Goal: Information Seeking & Learning: Compare options

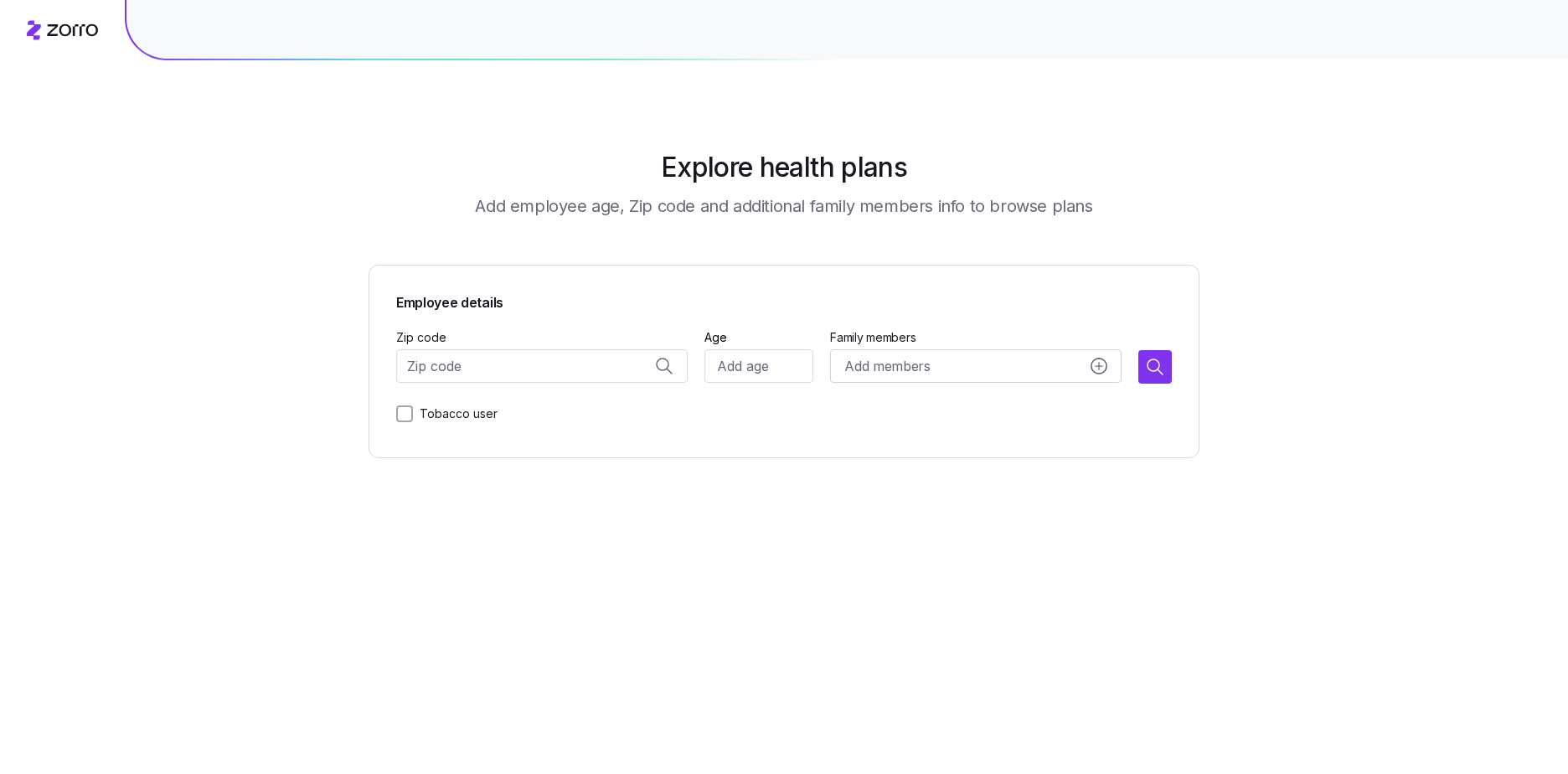
click at [573, 368] on input "Zip code" at bounding box center [542, 366] width 292 height 33
click at [591, 408] on span "75219, [GEOGRAPHIC_DATA], [GEOGRAPHIC_DATA]" at bounding box center [558, 410] width 235 height 21
type input "75219, [GEOGRAPHIC_DATA], [GEOGRAPHIC_DATA]"
click at [752, 382] on input "Age" at bounding box center [759, 366] width 109 height 33
type input "25"
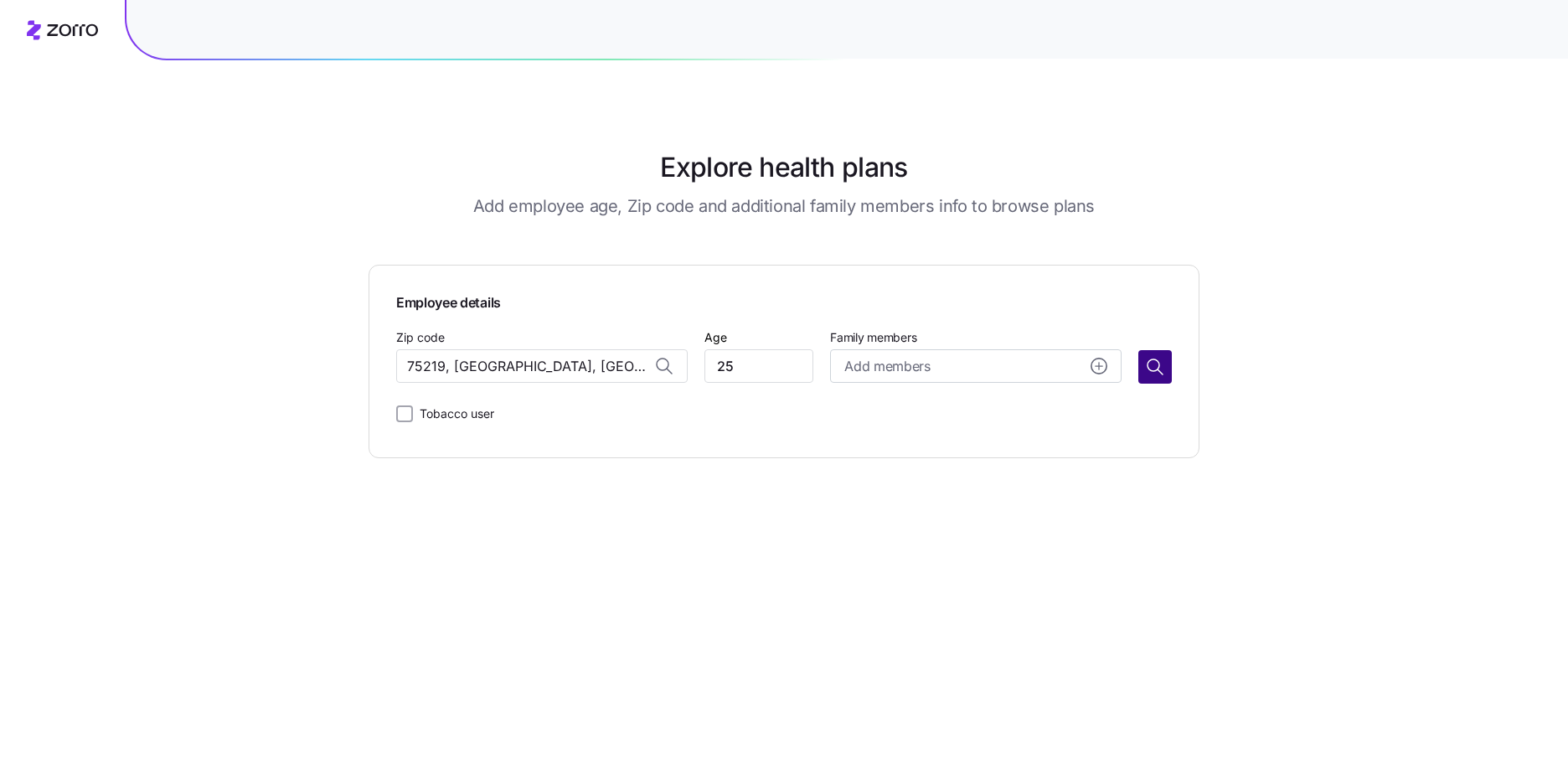
click at [1143, 369] on button "button" at bounding box center [1155, 367] width 33 height 33
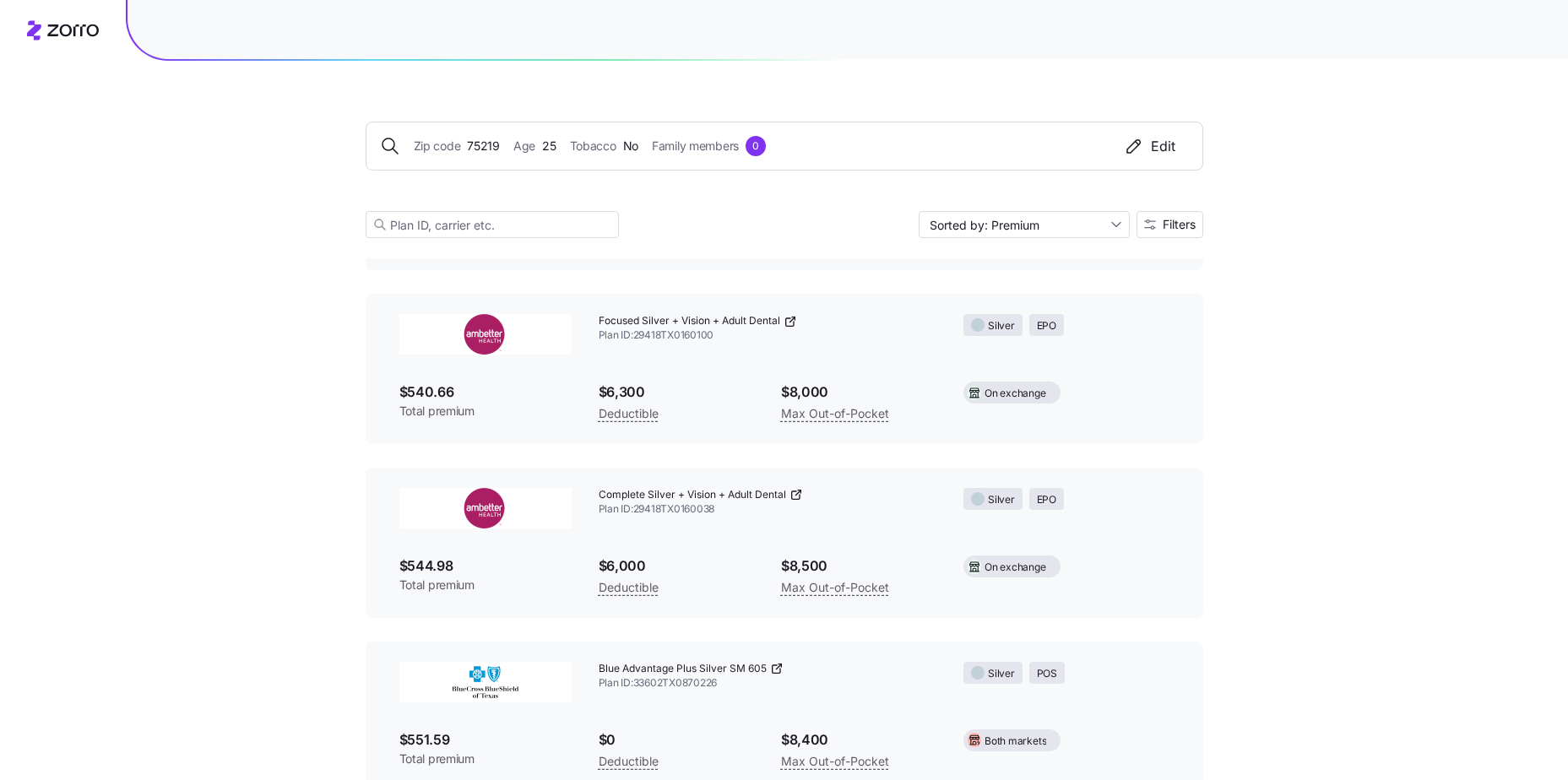
scroll to position [26518, 0]
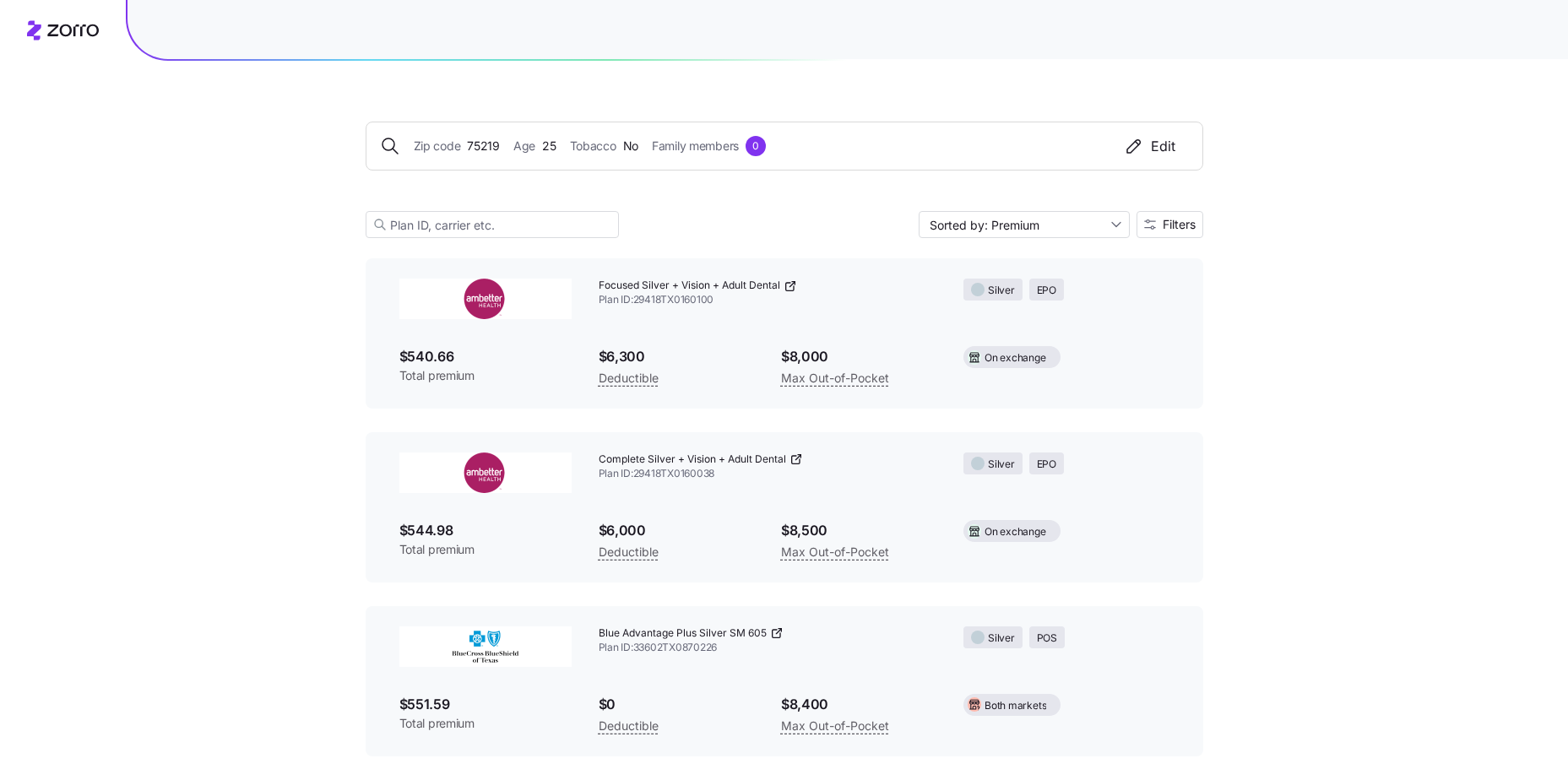
click at [603, 709] on span "$0" at bounding box center [676, 704] width 155 height 21
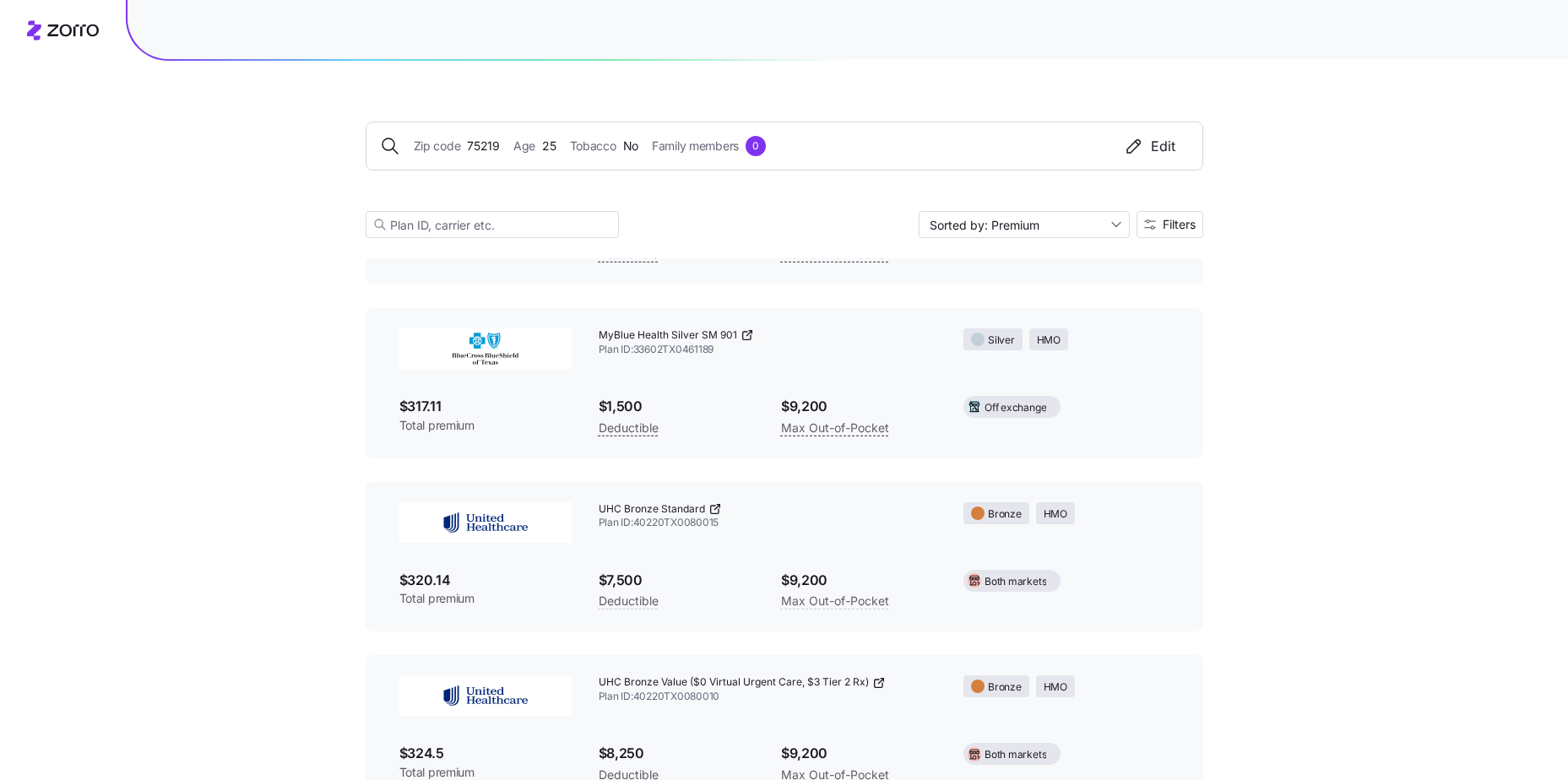
scroll to position [0, 0]
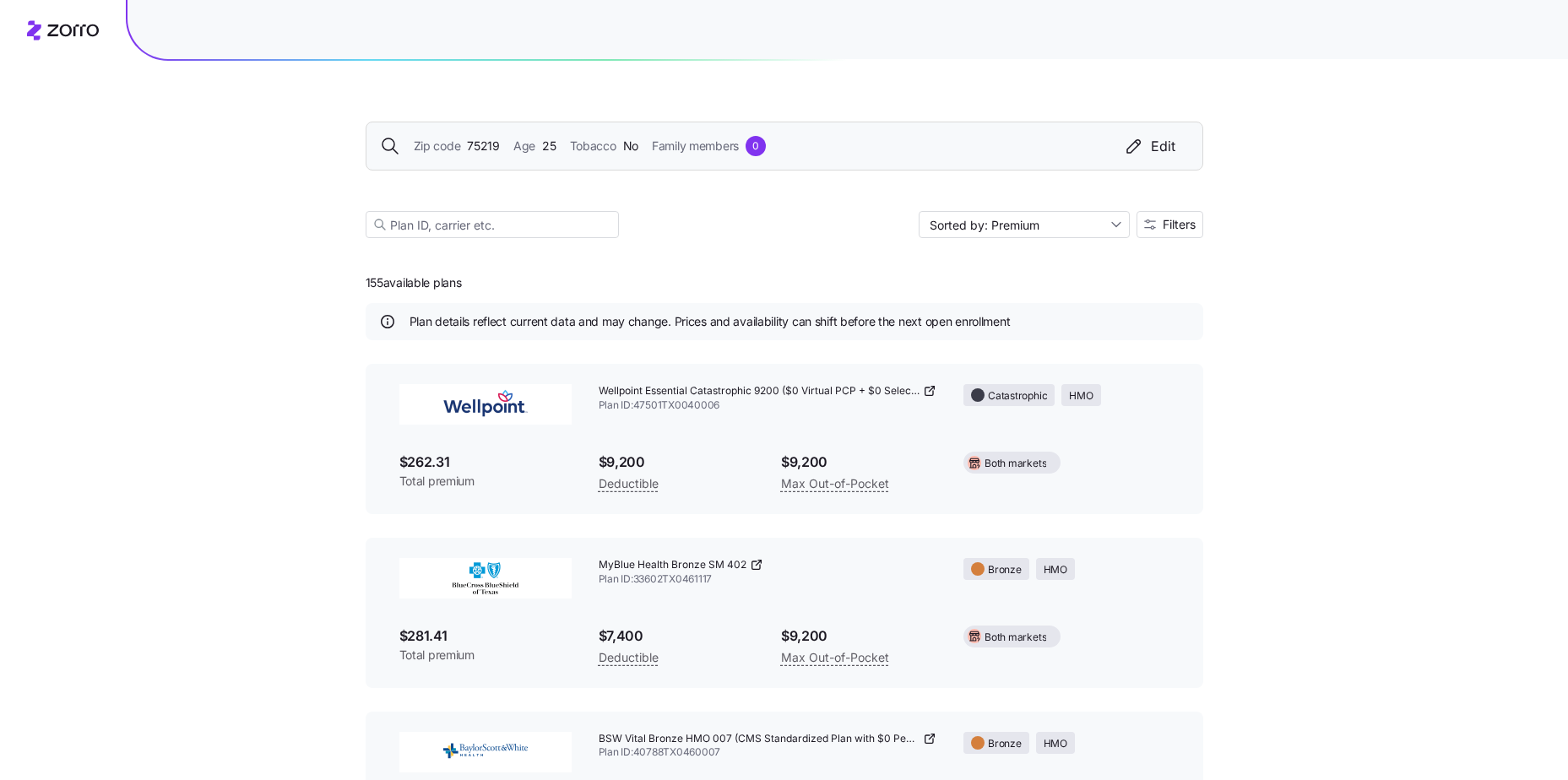
click at [469, 135] on div "Zip code 75219 Age 25 Tobacco No Family members 0 Edit" at bounding box center [784, 146] width 837 height 49
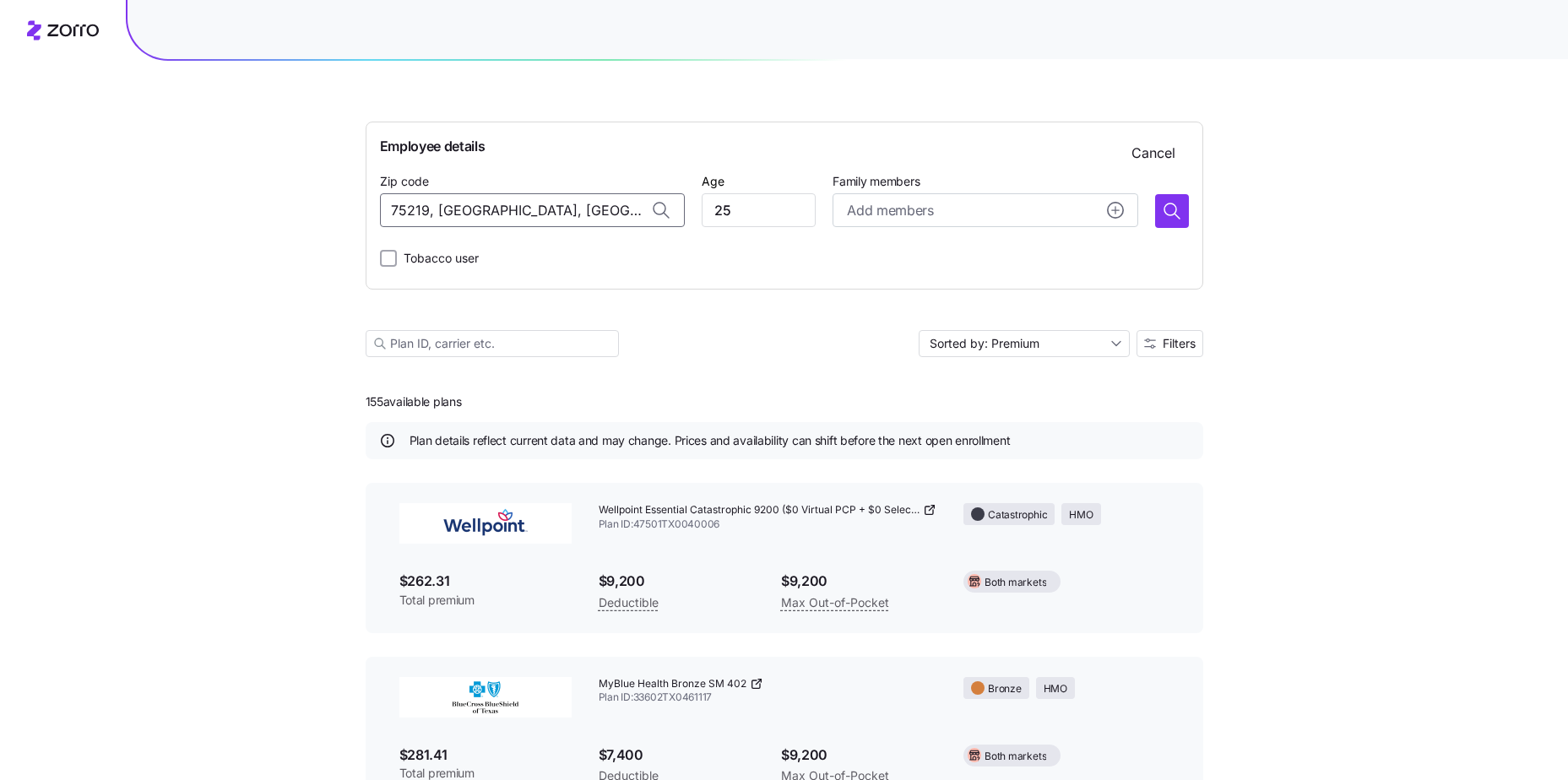
drag, startPoint x: 571, startPoint y: 214, endPoint x: 244, endPoint y: 233, distance: 327.6
type input "75219, [GEOGRAPHIC_DATA], [GEOGRAPHIC_DATA]"
click at [659, 208] on icon at bounding box center [659, 208] width 11 height 11
click at [526, 207] on input "75219, [GEOGRAPHIC_DATA], [GEOGRAPHIC_DATA]" at bounding box center [533, 210] width 305 height 33
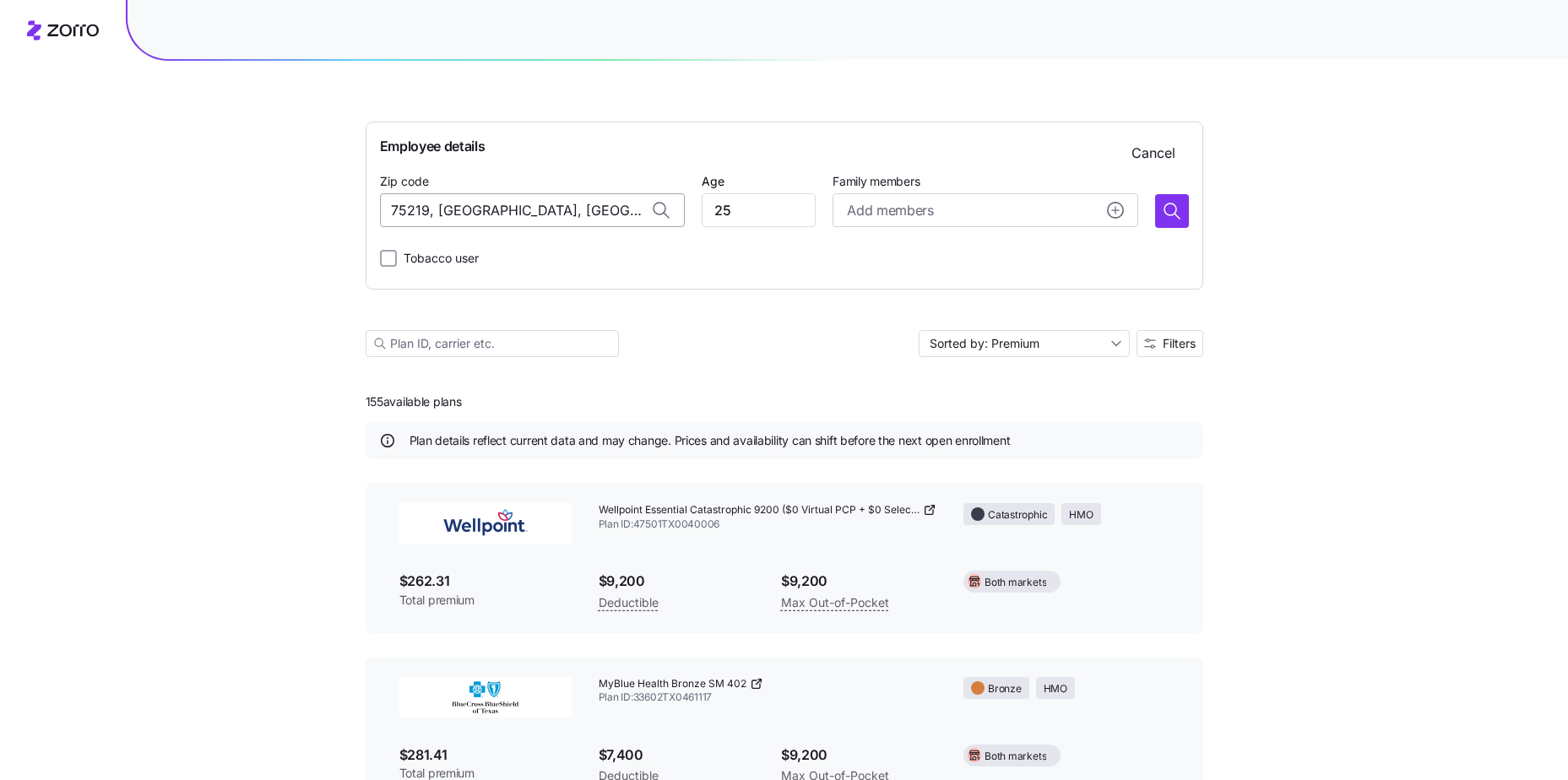
click at [526, 207] on input "75219, [GEOGRAPHIC_DATA], [GEOGRAPHIC_DATA]" at bounding box center [533, 210] width 305 height 33
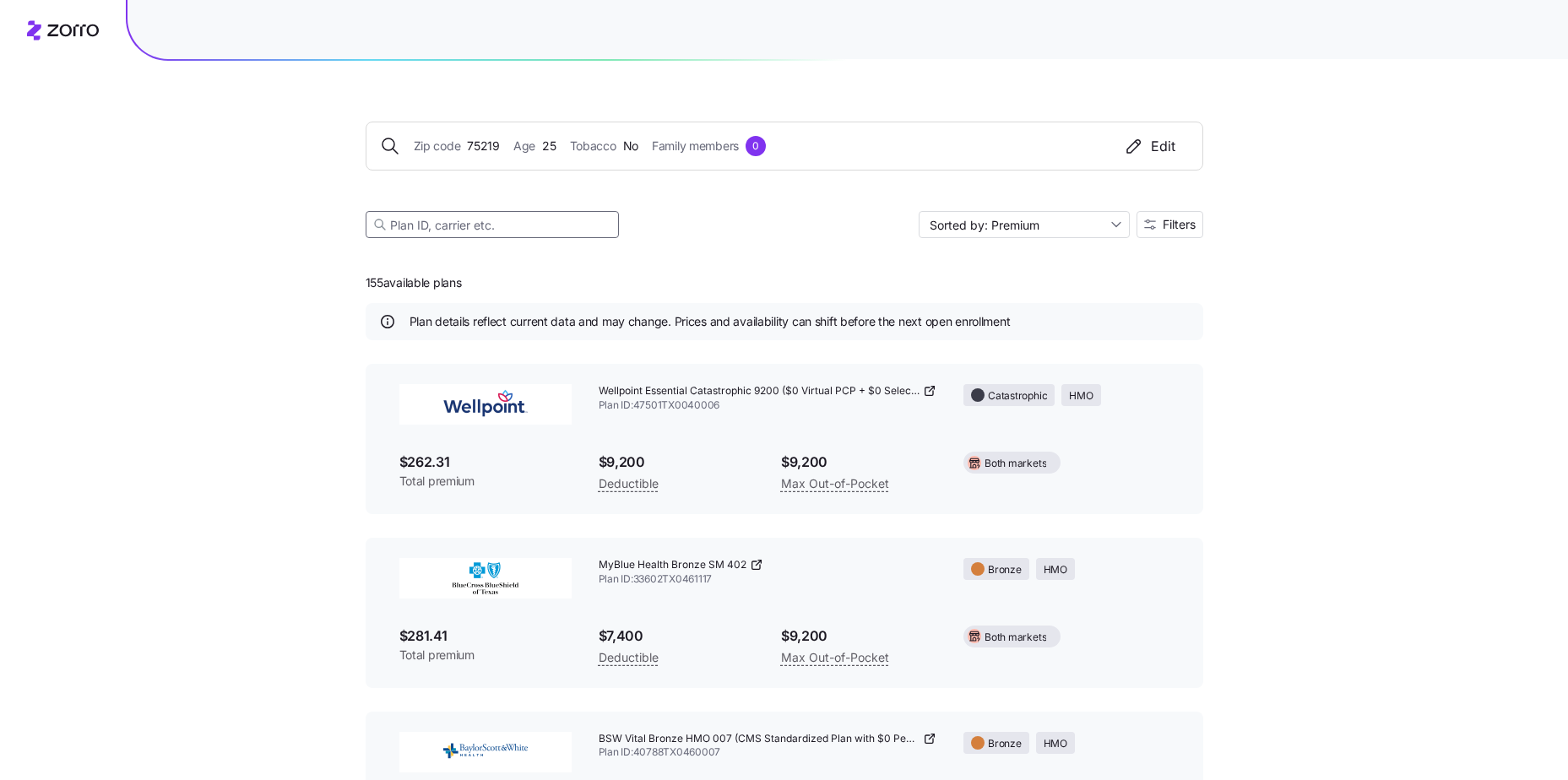
click at [457, 232] on input at bounding box center [492, 224] width 254 height 27
type input "ambetter"
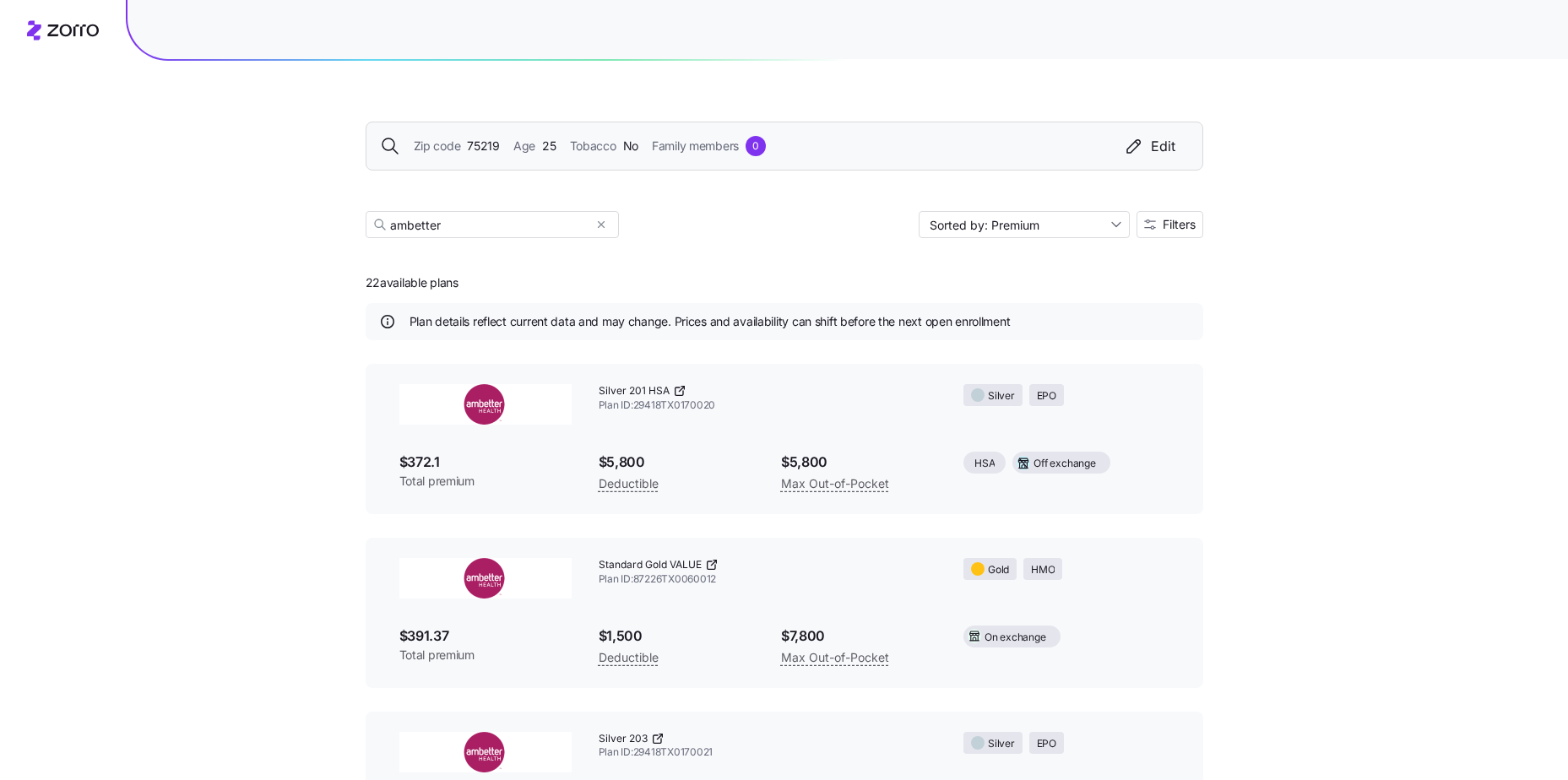
click at [483, 142] on span "75219" at bounding box center [482, 145] width 33 height 18
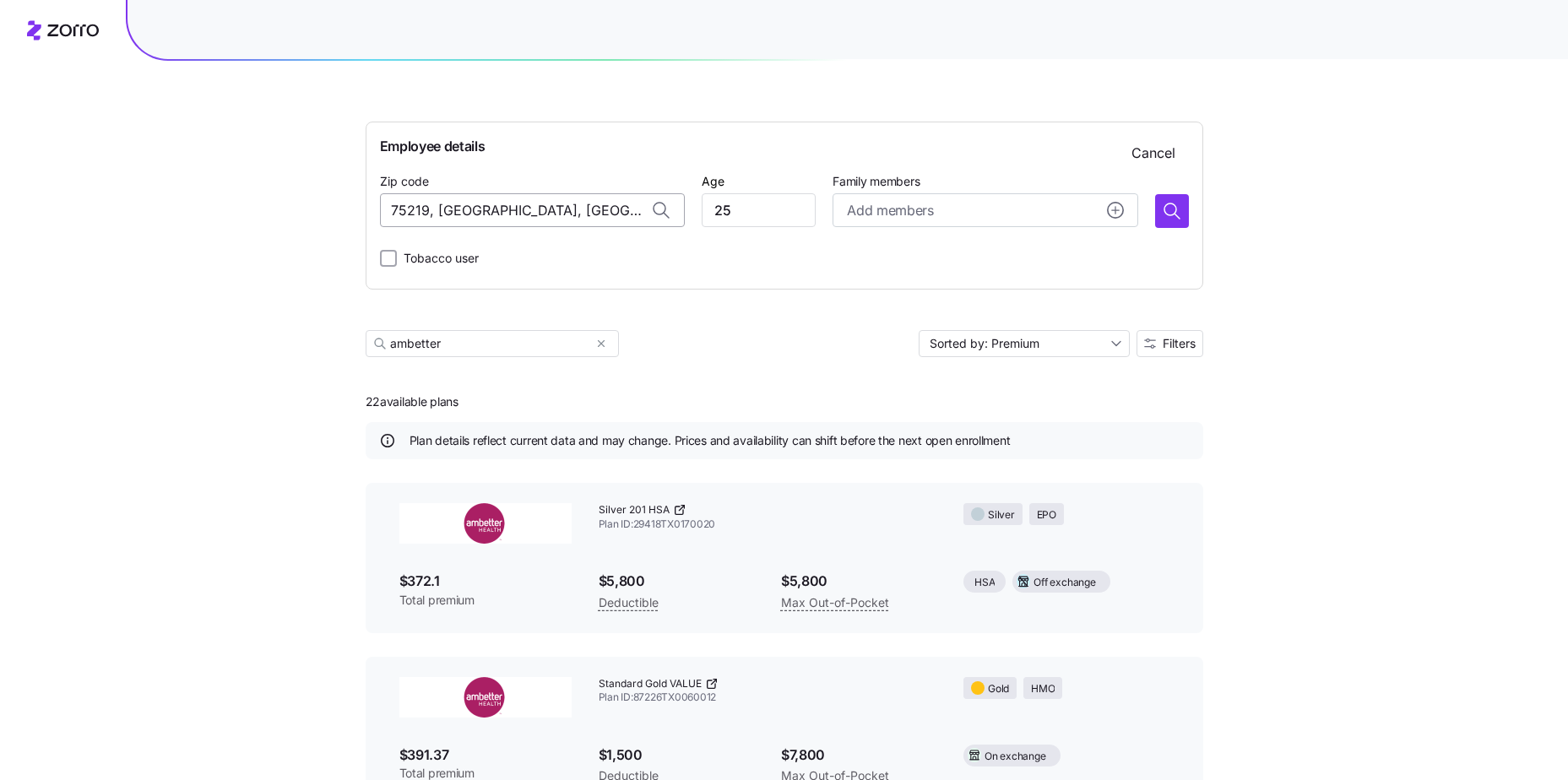
click at [556, 196] on input "75219, [GEOGRAPHIC_DATA], [GEOGRAPHIC_DATA]" at bounding box center [533, 210] width 305 height 33
type input "7"
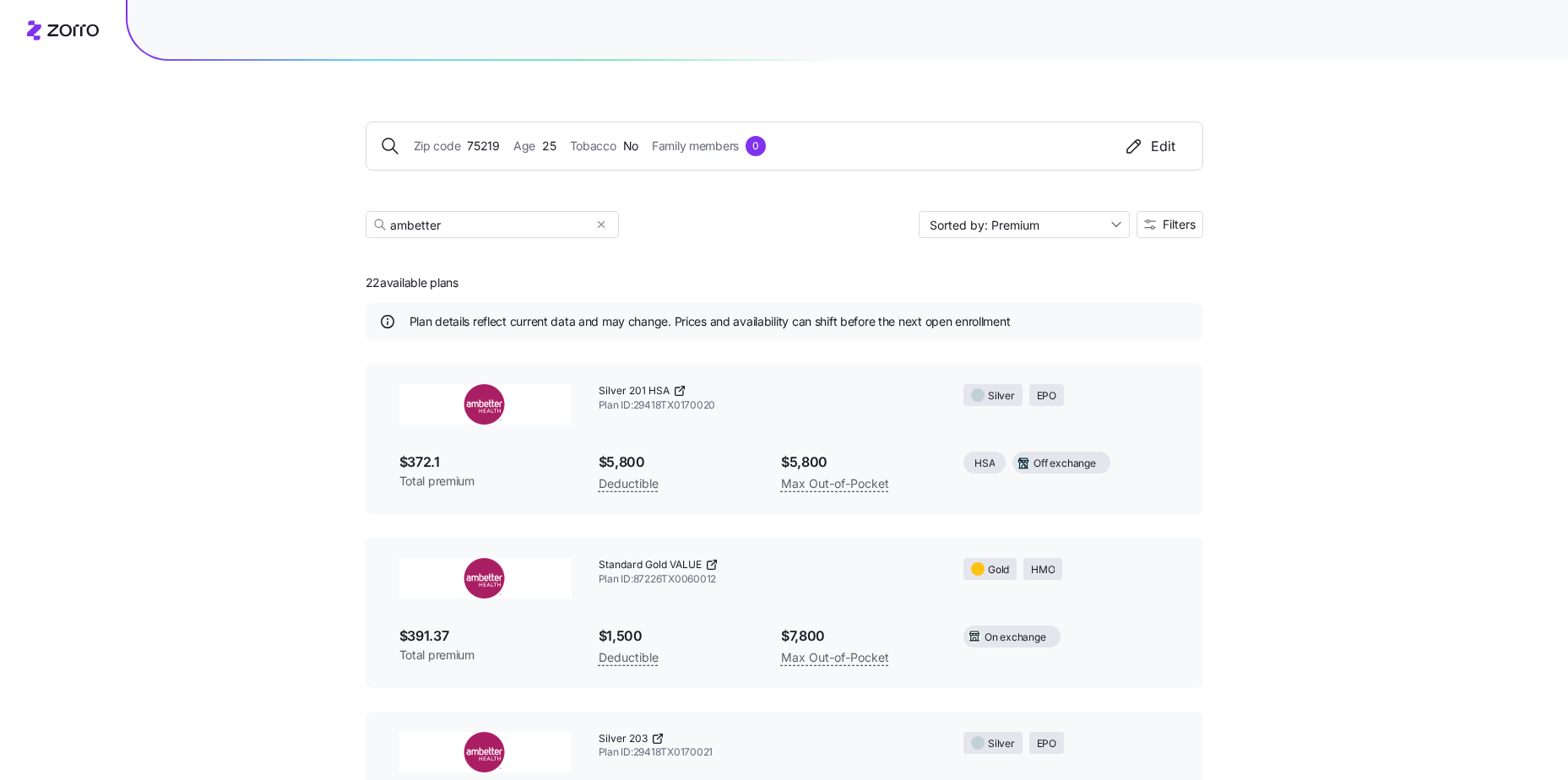
click at [1167, 241] on div "Zip code 75219 Age 25 Tobacco No Family members 0 Edit ambetter Sorted by: Prem…" at bounding box center [784, 159] width 837 height 197
click at [1170, 220] on span "Filters" at bounding box center [1179, 224] width 33 height 11
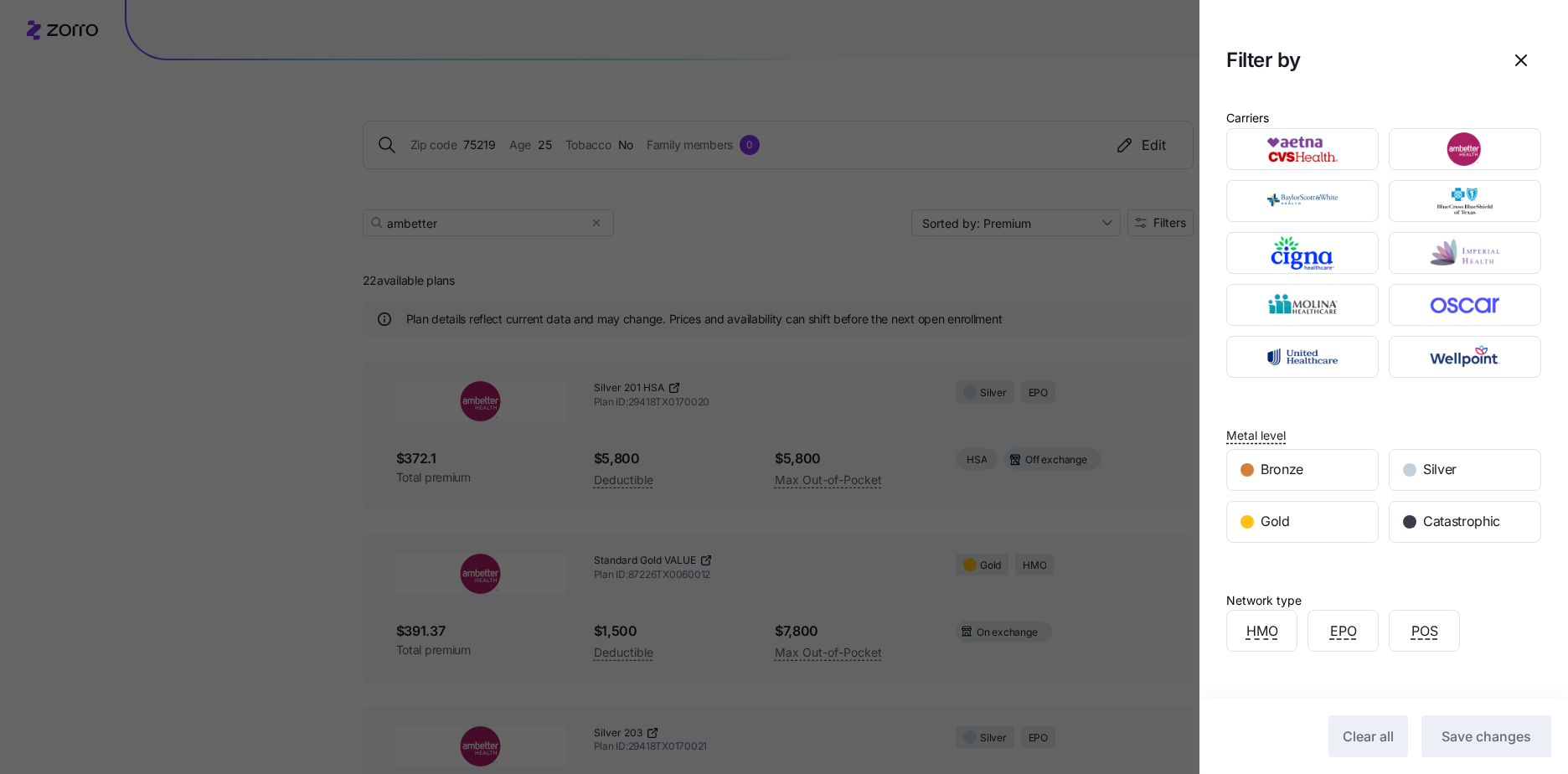
click at [694, 396] on div at bounding box center [784, 387] width 1568 height 774
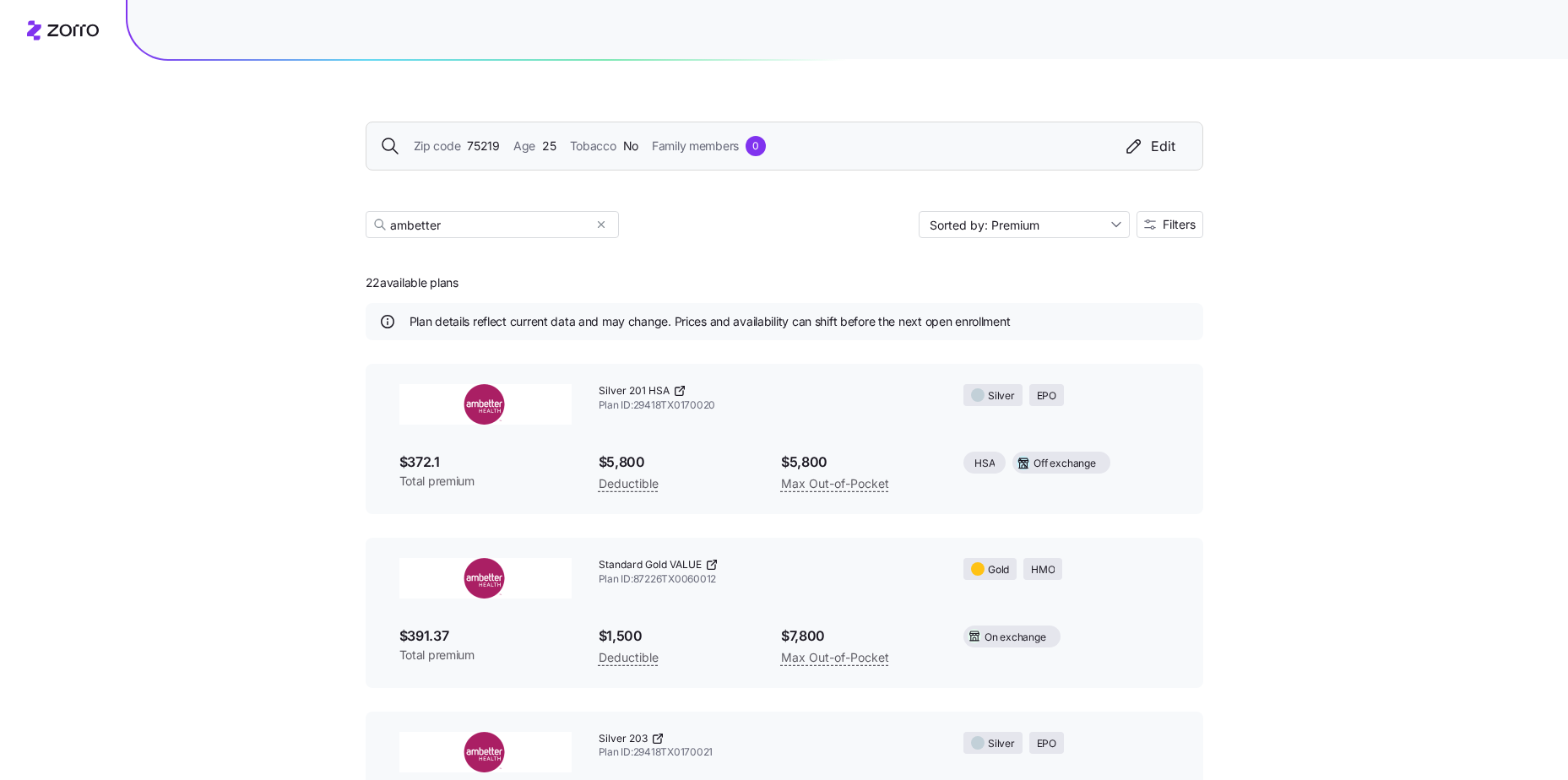
click at [481, 158] on div "Zip code 75219 Age 25 Tobacco No Family members 0 Edit" at bounding box center [784, 146] width 837 height 49
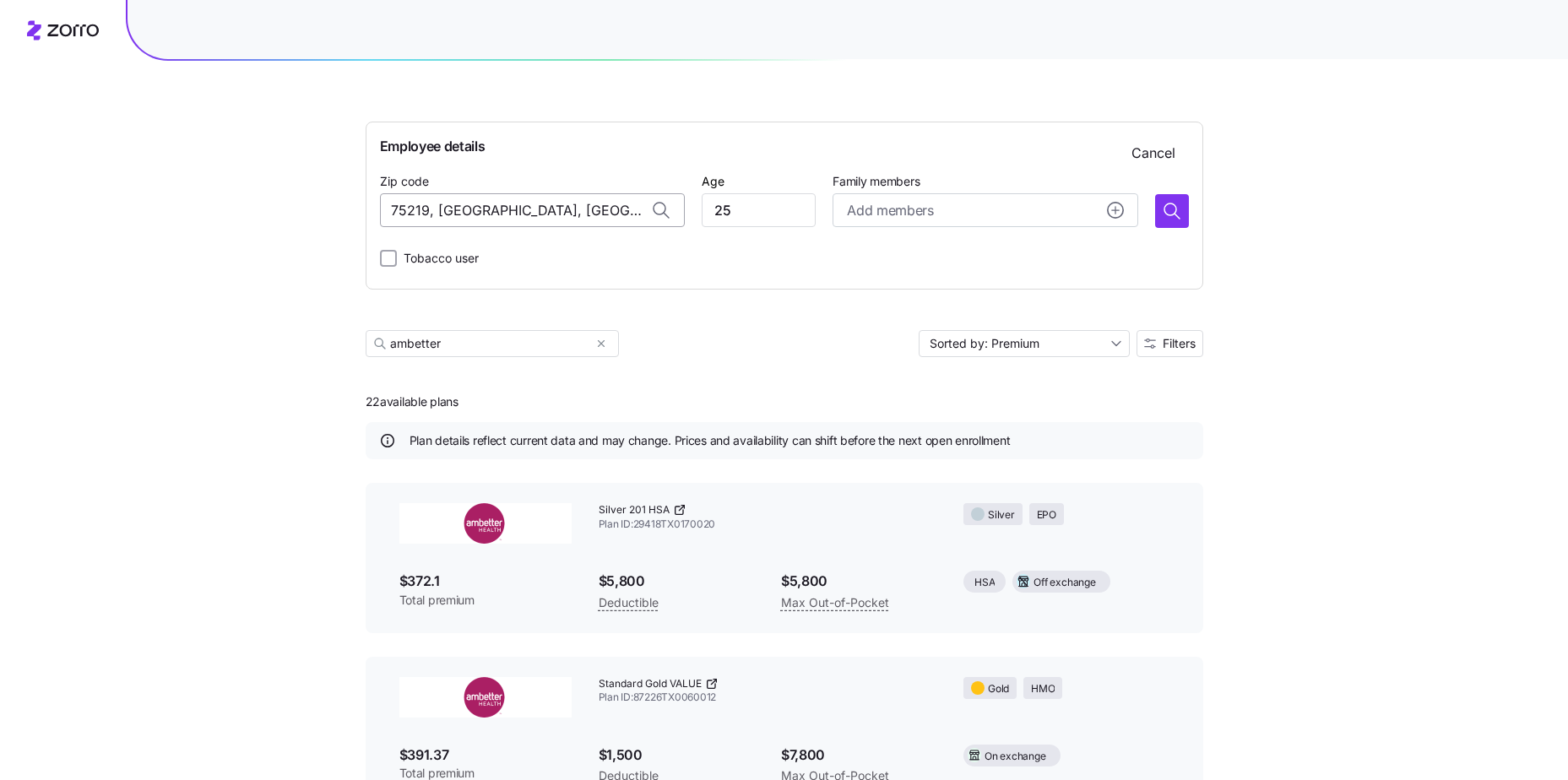
click at [467, 200] on input "75219, [GEOGRAPHIC_DATA], [GEOGRAPHIC_DATA]" at bounding box center [533, 210] width 305 height 33
click at [563, 247] on span "64113, Jackson County, MO" at bounding box center [548, 254] width 237 height 21
type input "64113, Jackson County, MO"
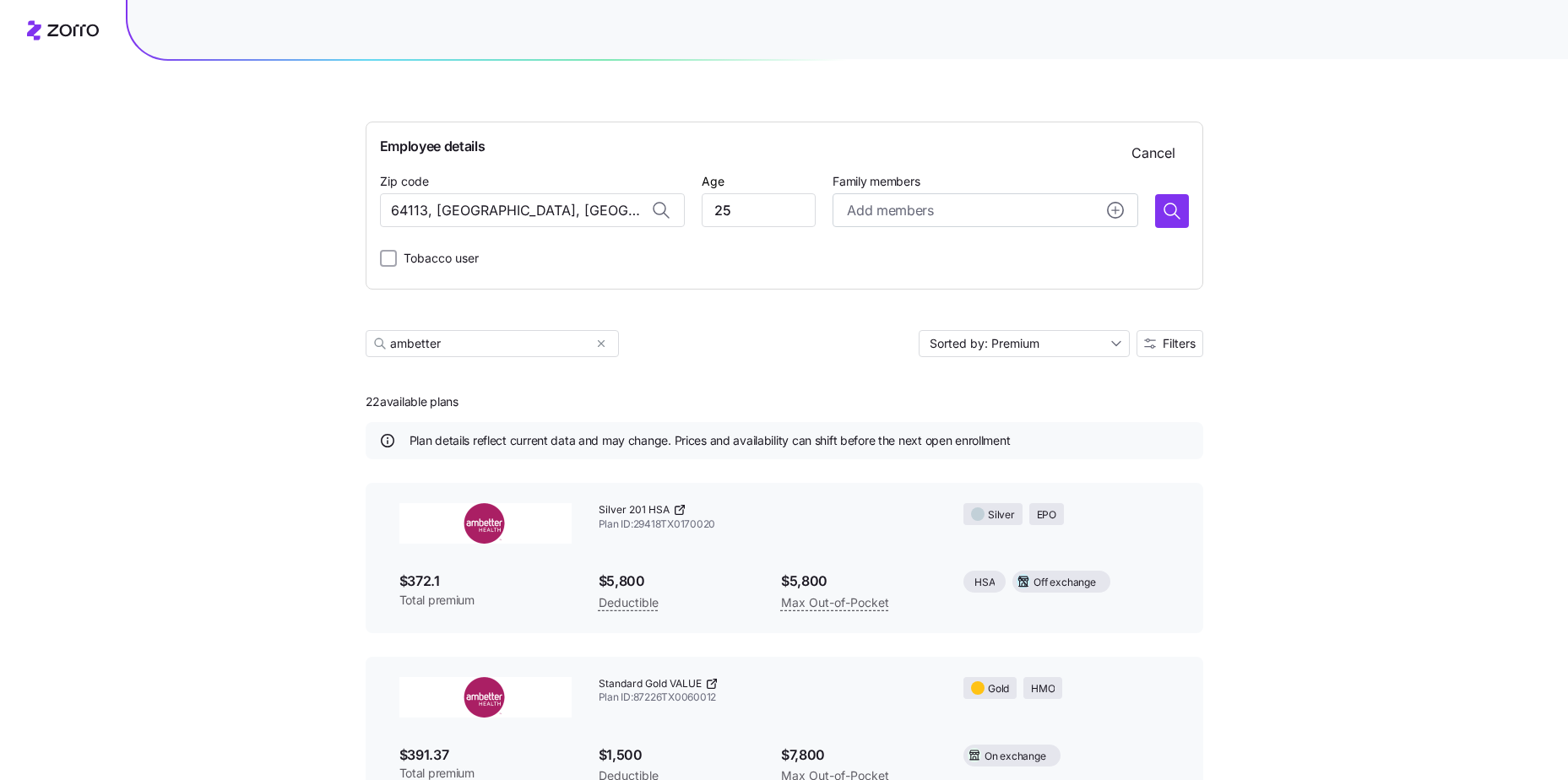
click at [1196, 210] on div "Employee details Cancel Zip code 64113, Jackson County, MO Age 25 Family member…" at bounding box center [784, 205] width 837 height 168
click at [1167, 205] on icon "button" at bounding box center [1172, 210] width 20 height 20
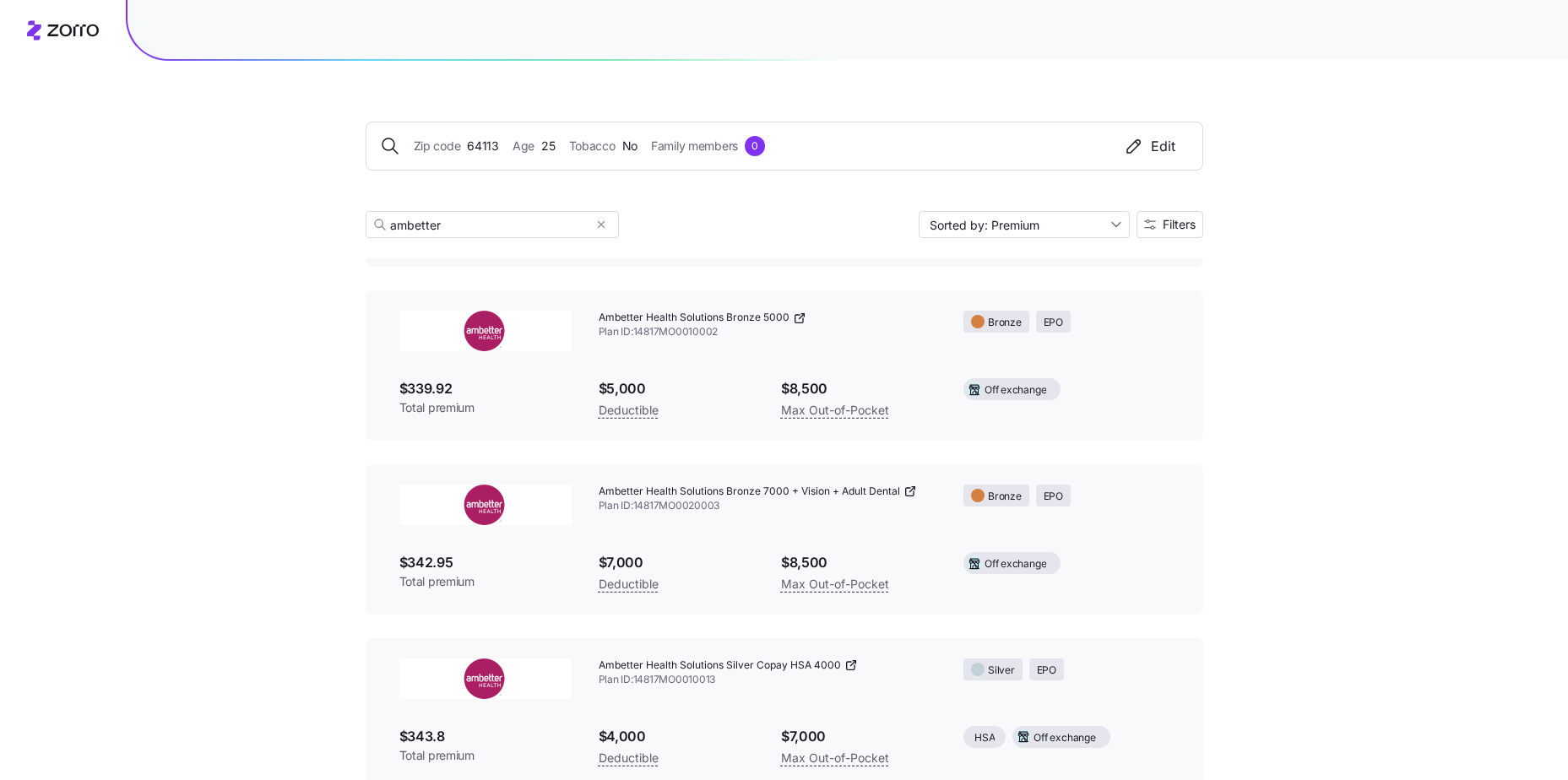
scroll to position [1638, 0]
click at [604, 219] on icon "button" at bounding box center [600, 224] width 11 height 20
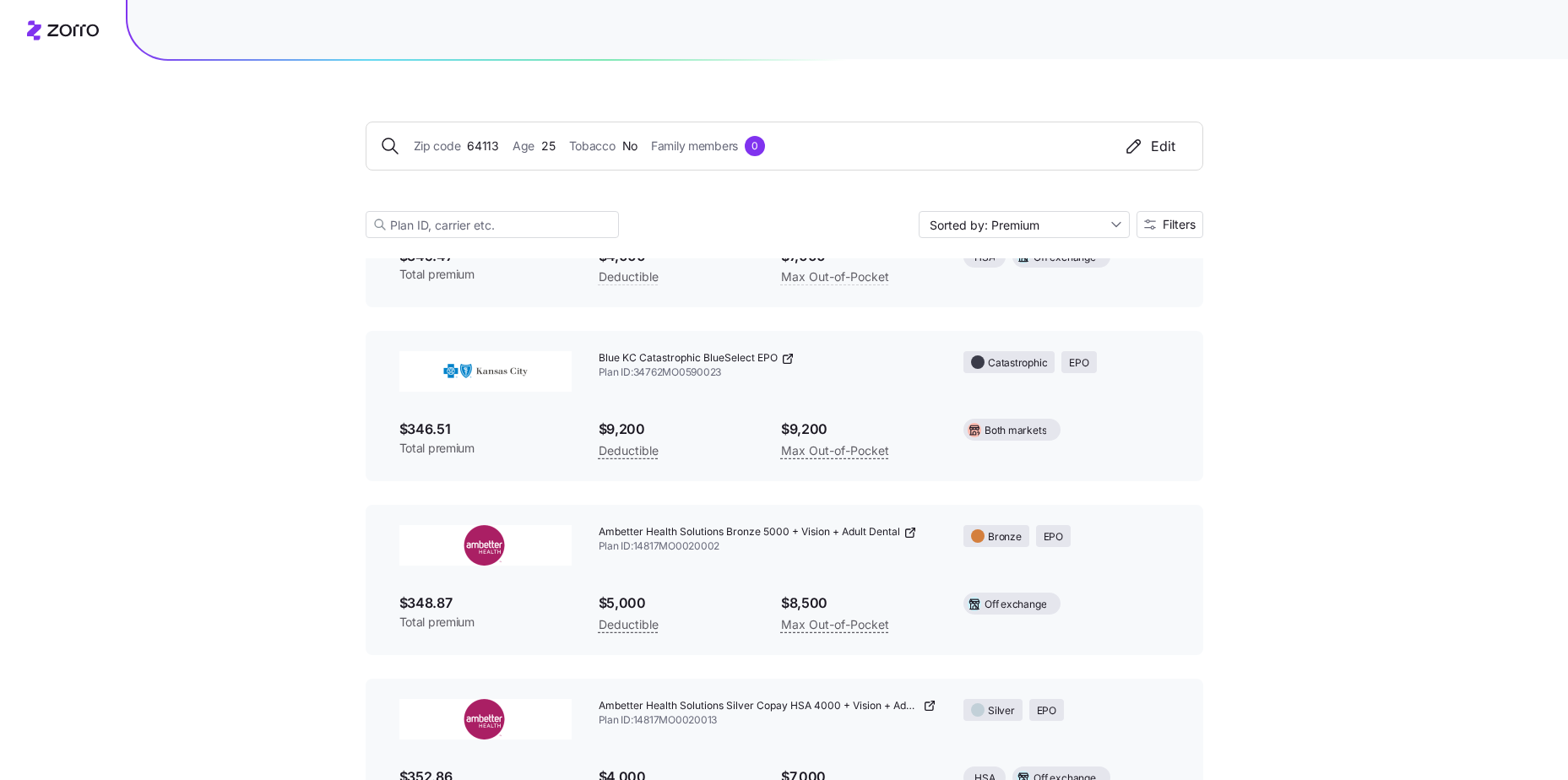
scroll to position [3160, 0]
click at [490, 381] on img at bounding box center [486, 372] width 173 height 40
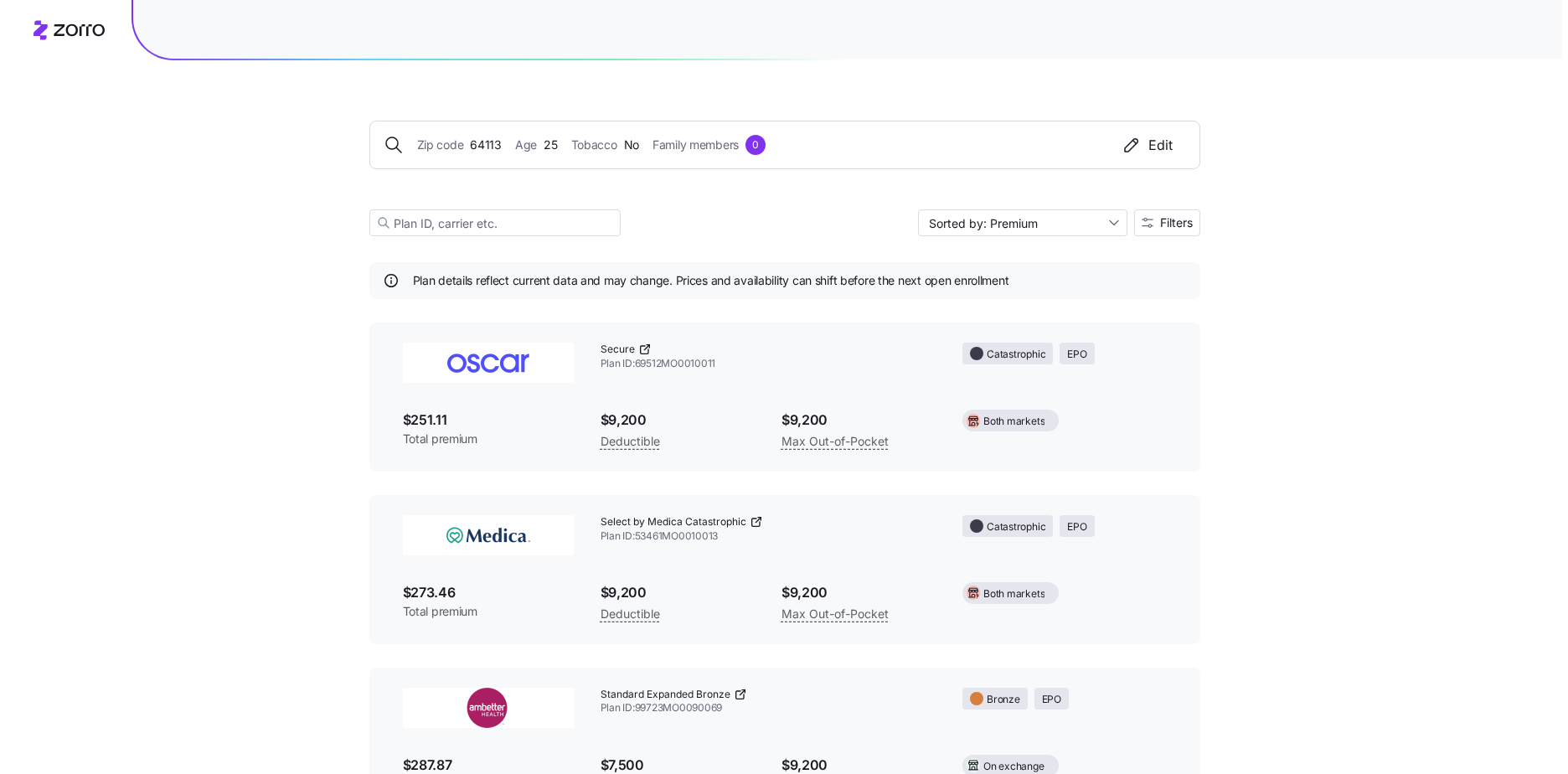
scroll to position [0, 0]
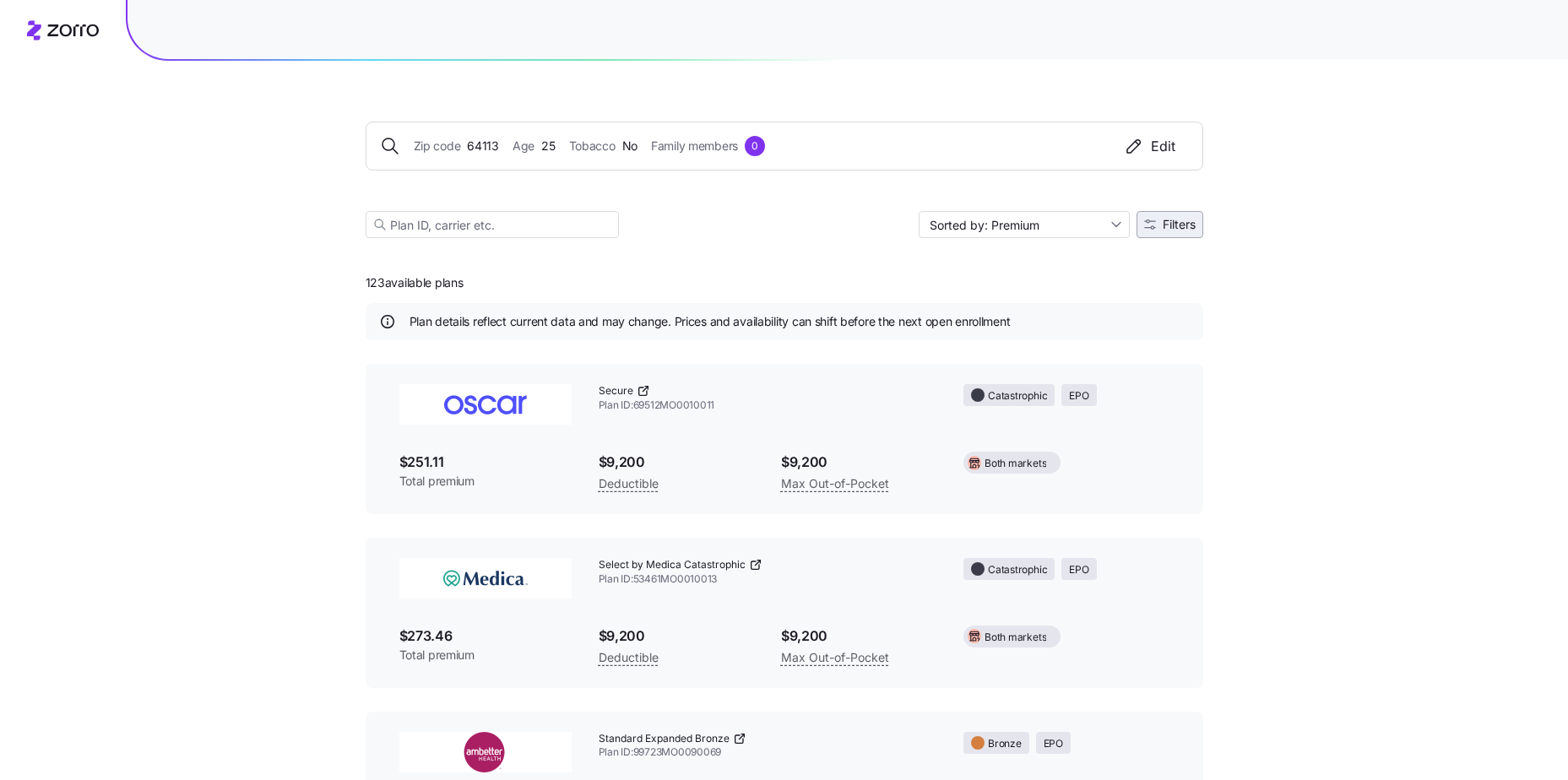
click at [1180, 224] on span "Filters" at bounding box center [1179, 224] width 33 height 11
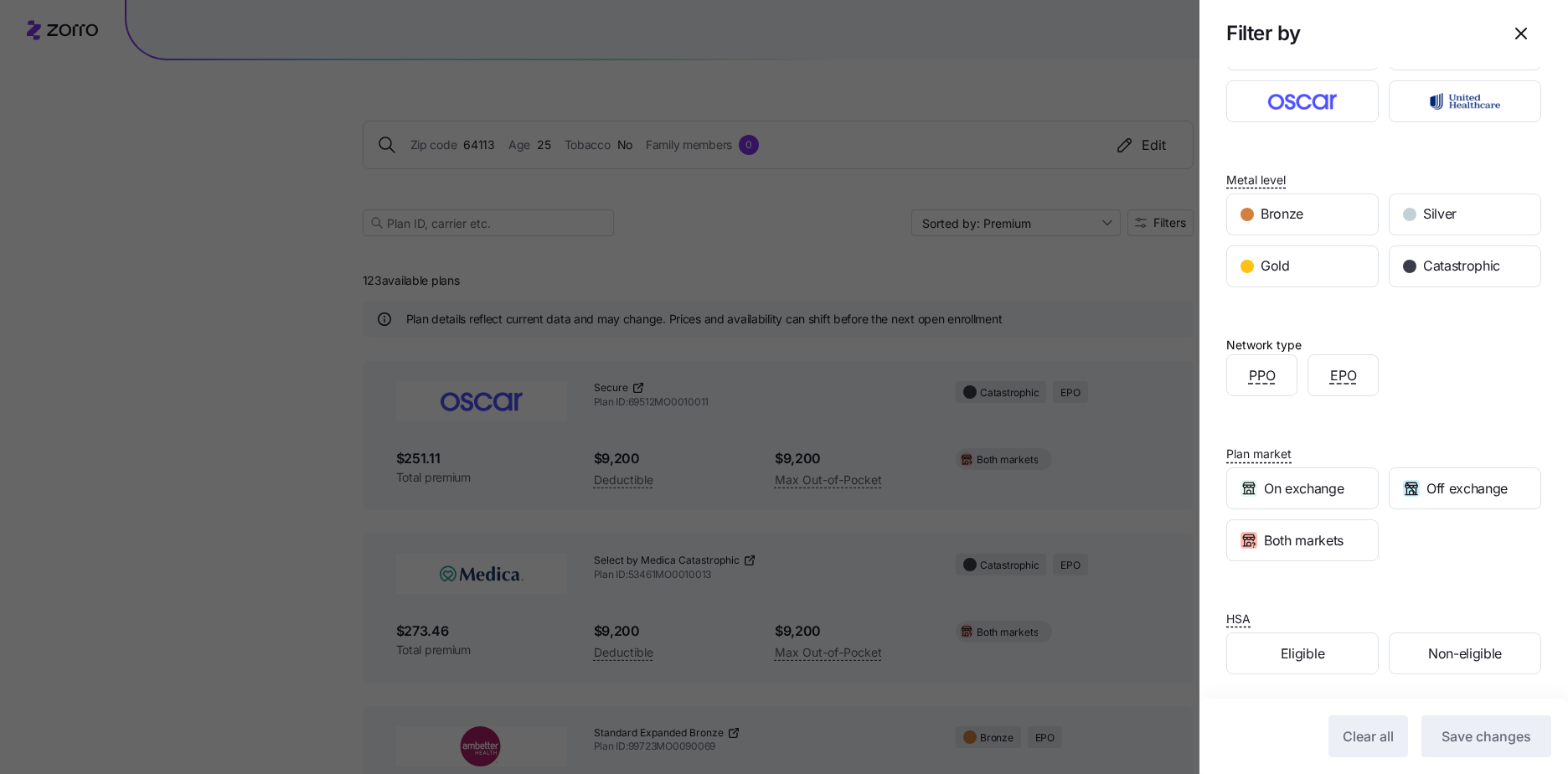
scroll to position [154, 0]
click at [1436, 487] on span "Off exchange" at bounding box center [1467, 487] width 81 height 21
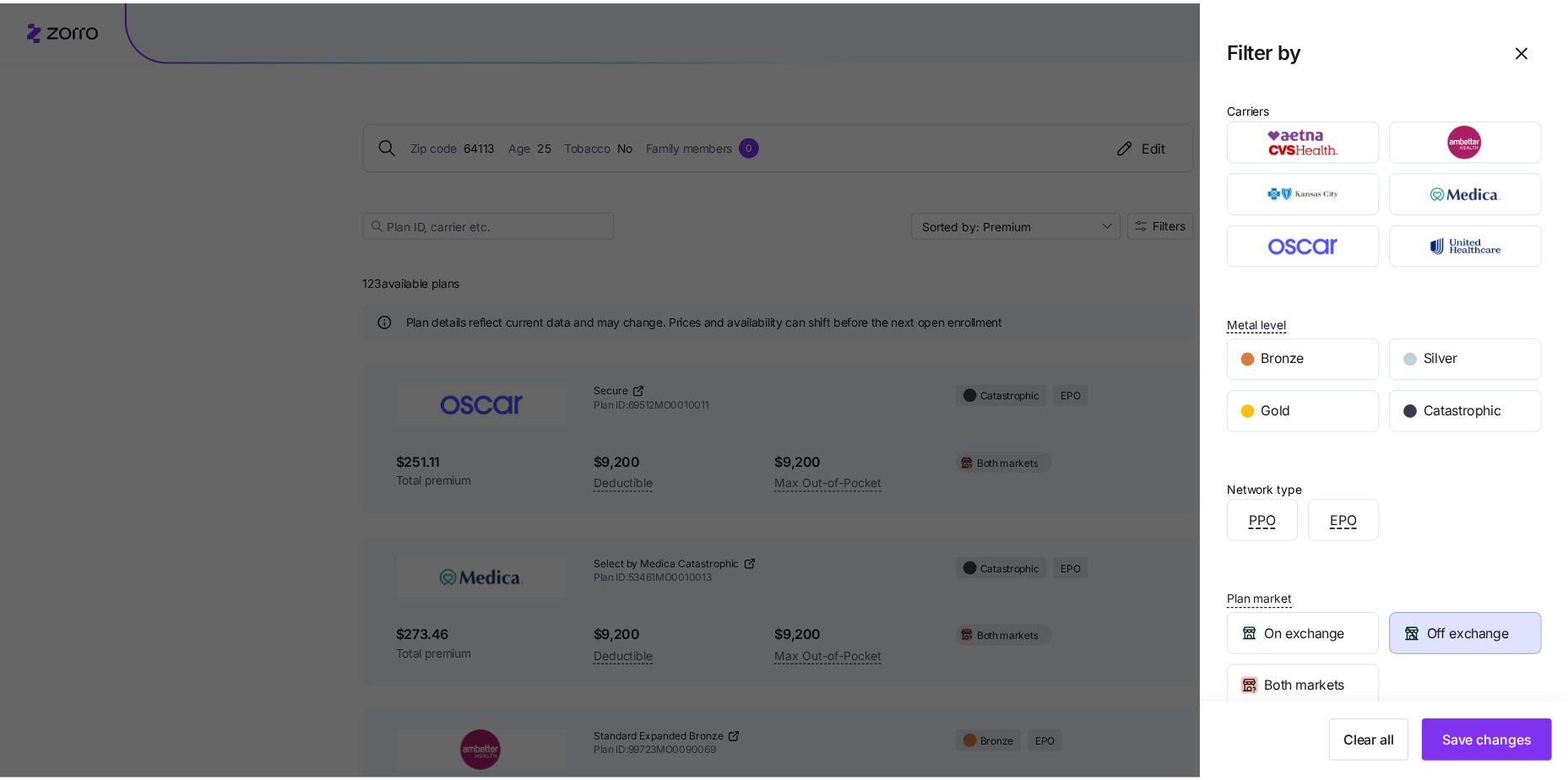
scroll to position [0, 0]
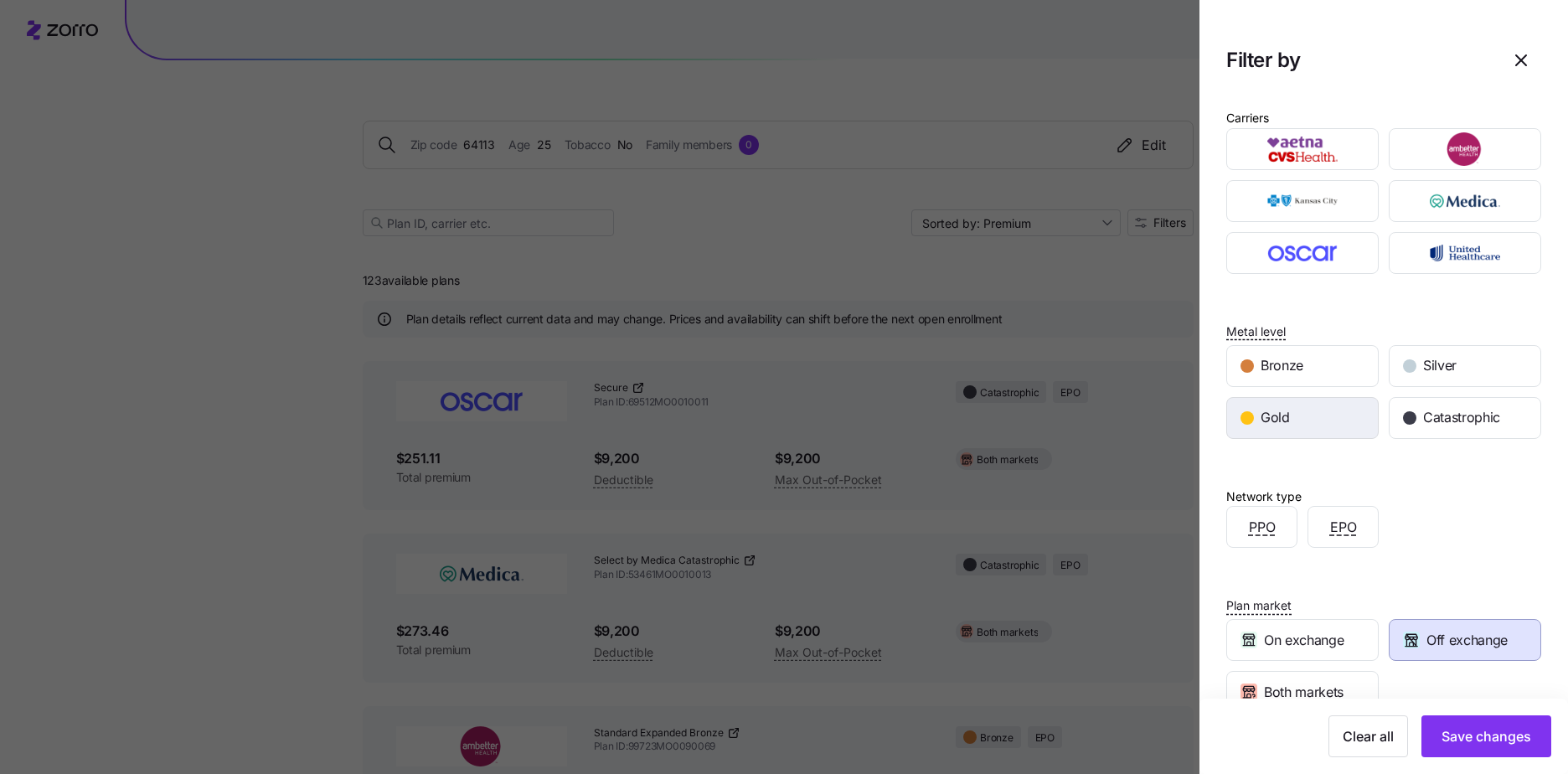
click at [1288, 402] on div "Gold" at bounding box center [1302, 418] width 151 height 40
click at [1390, 367] on div "Silver" at bounding box center [1465, 366] width 151 height 40
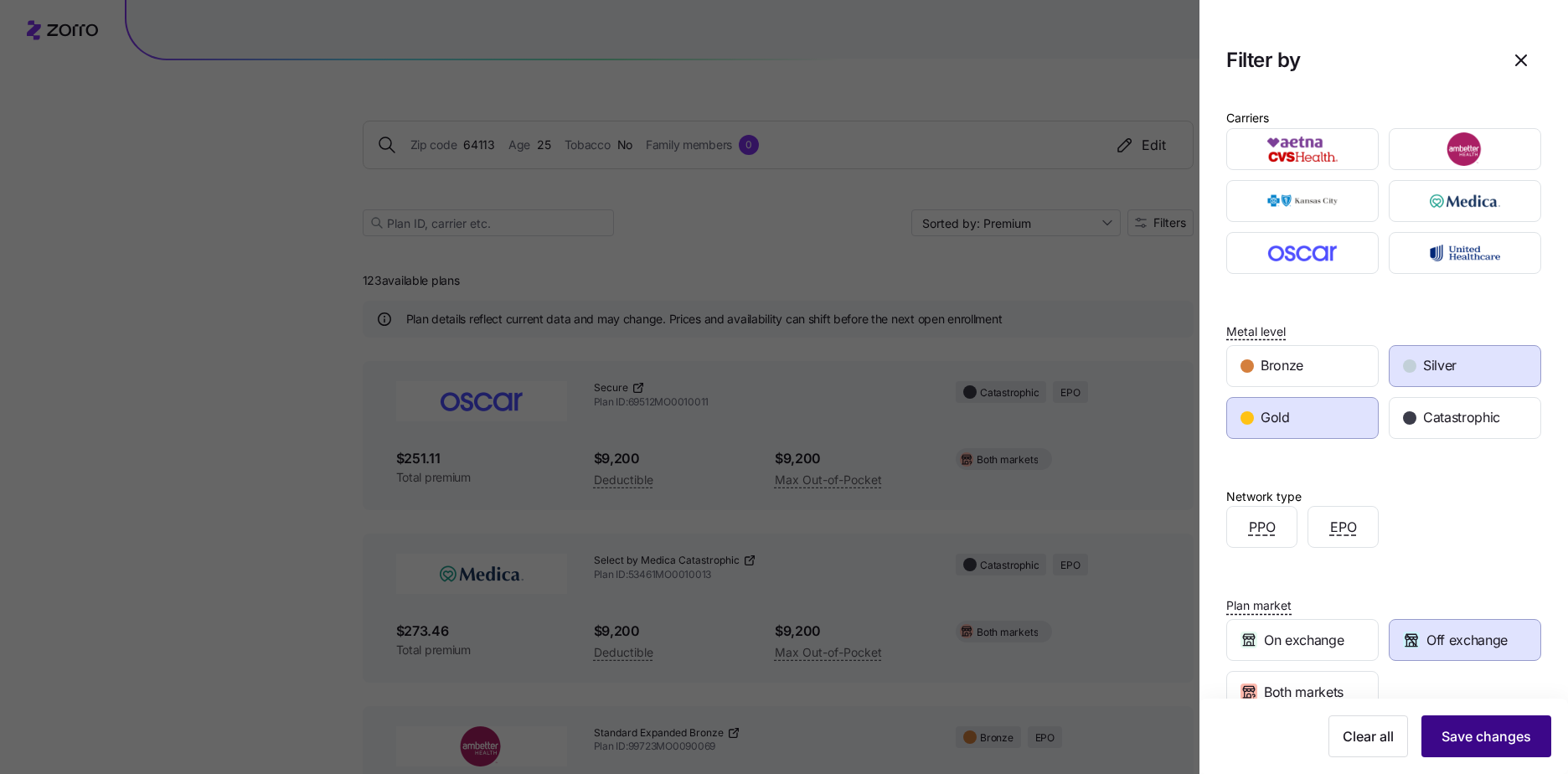
click at [1495, 737] on span "Save changes" at bounding box center [1487, 736] width 90 height 20
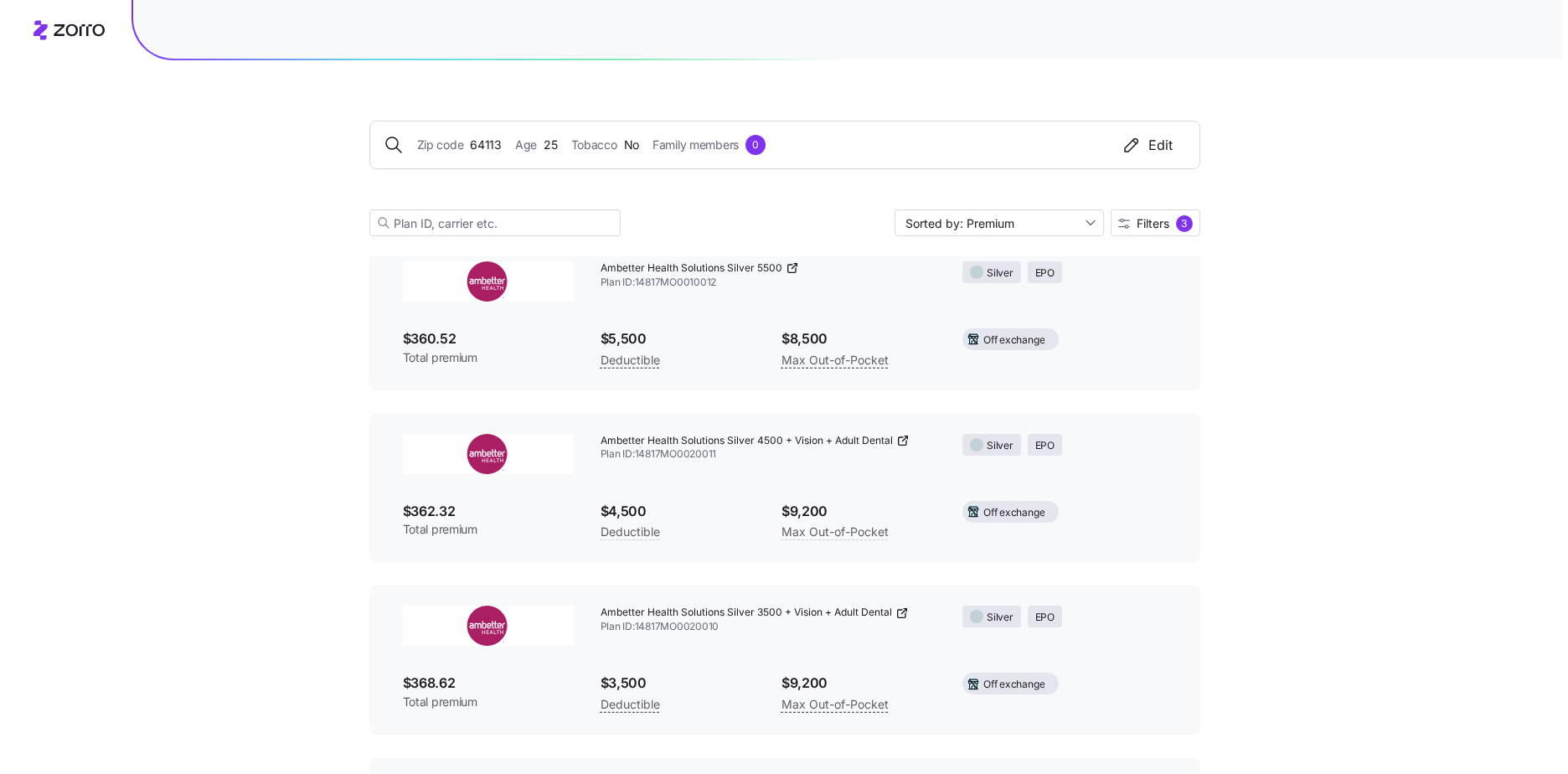
scroll to position [1161, 0]
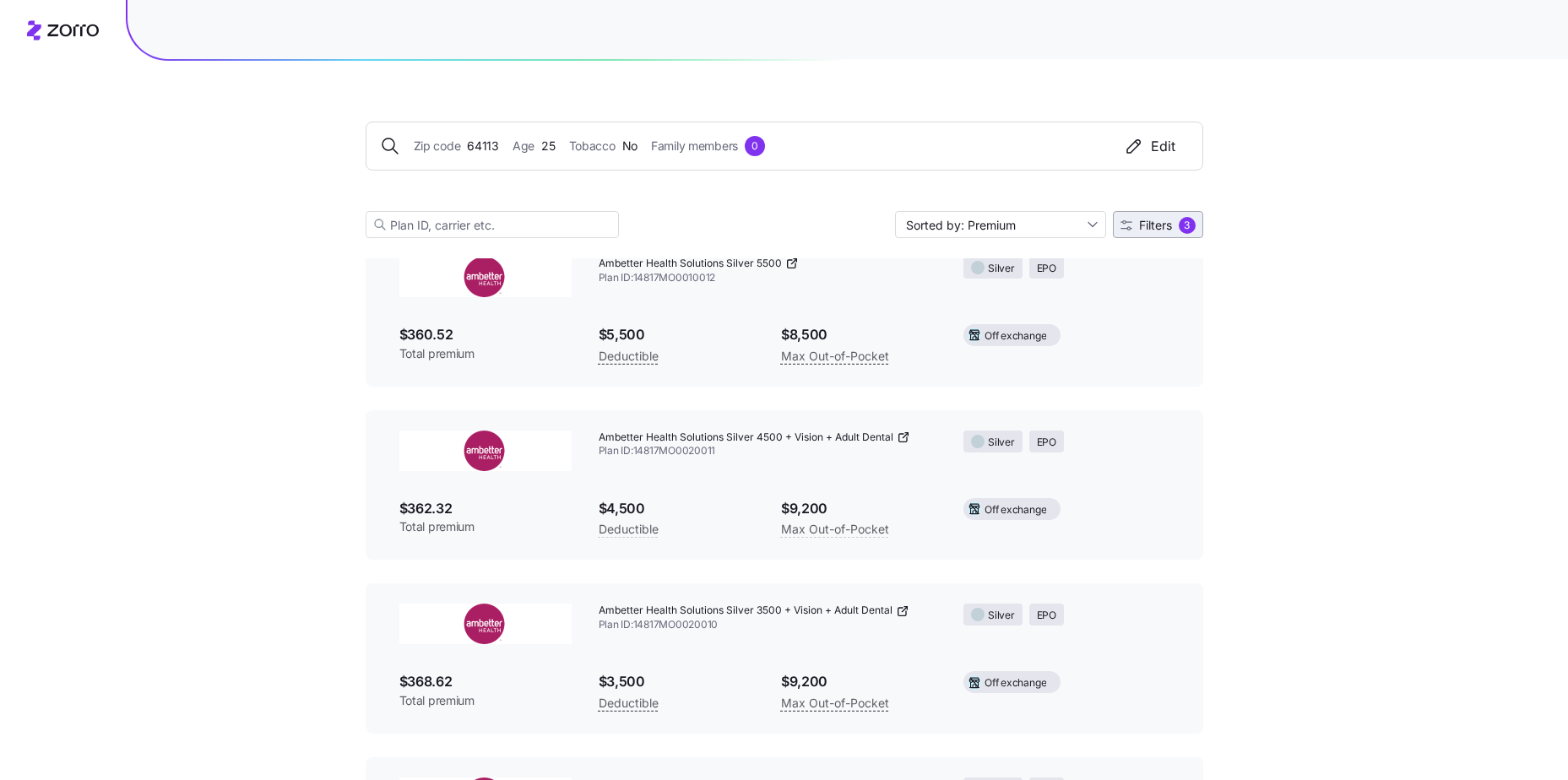
click at [1170, 228] on span "Filters" at bounding box center [1155, 224] width 33 height 11
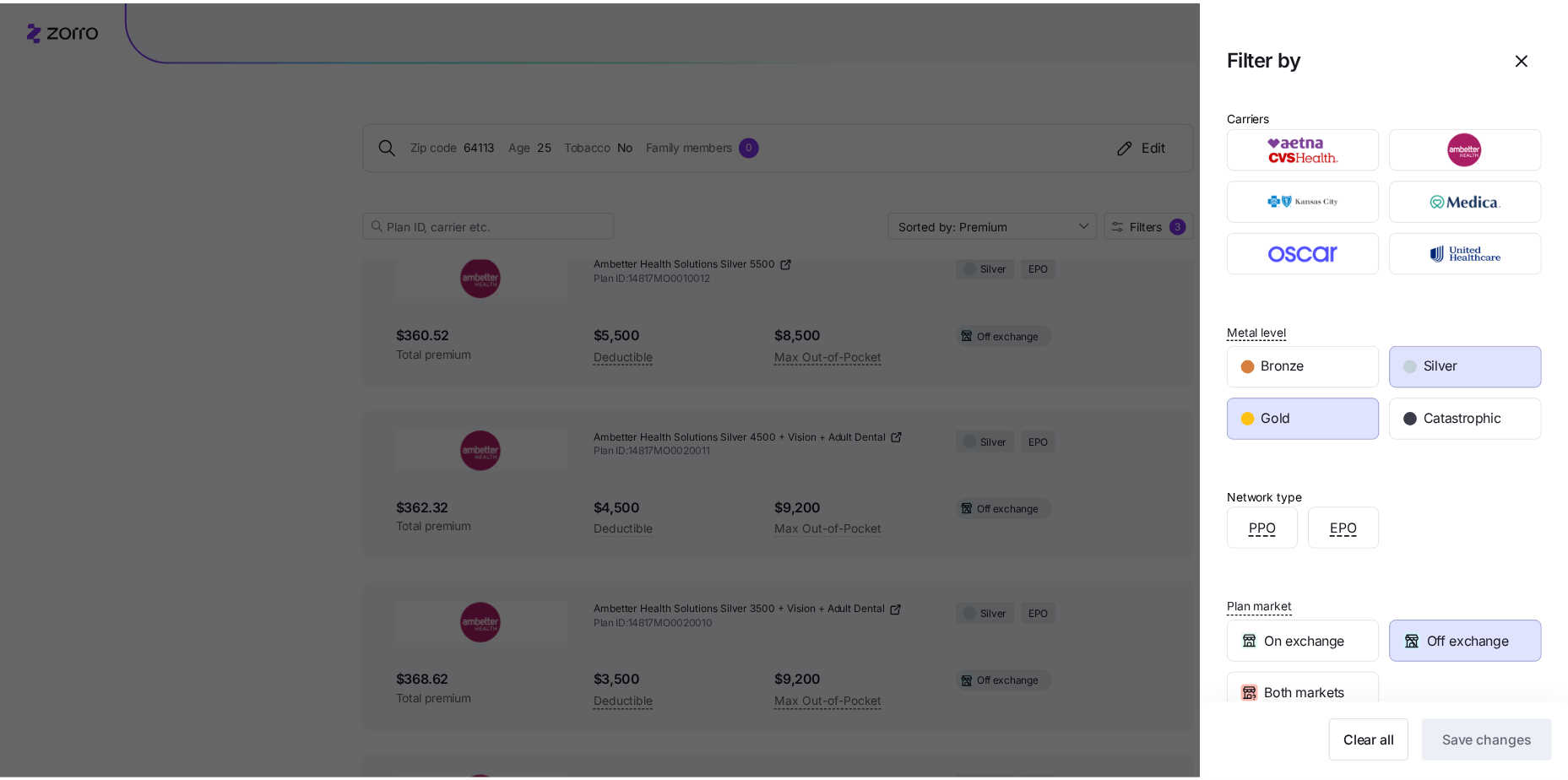
scroll to position [0, 0]
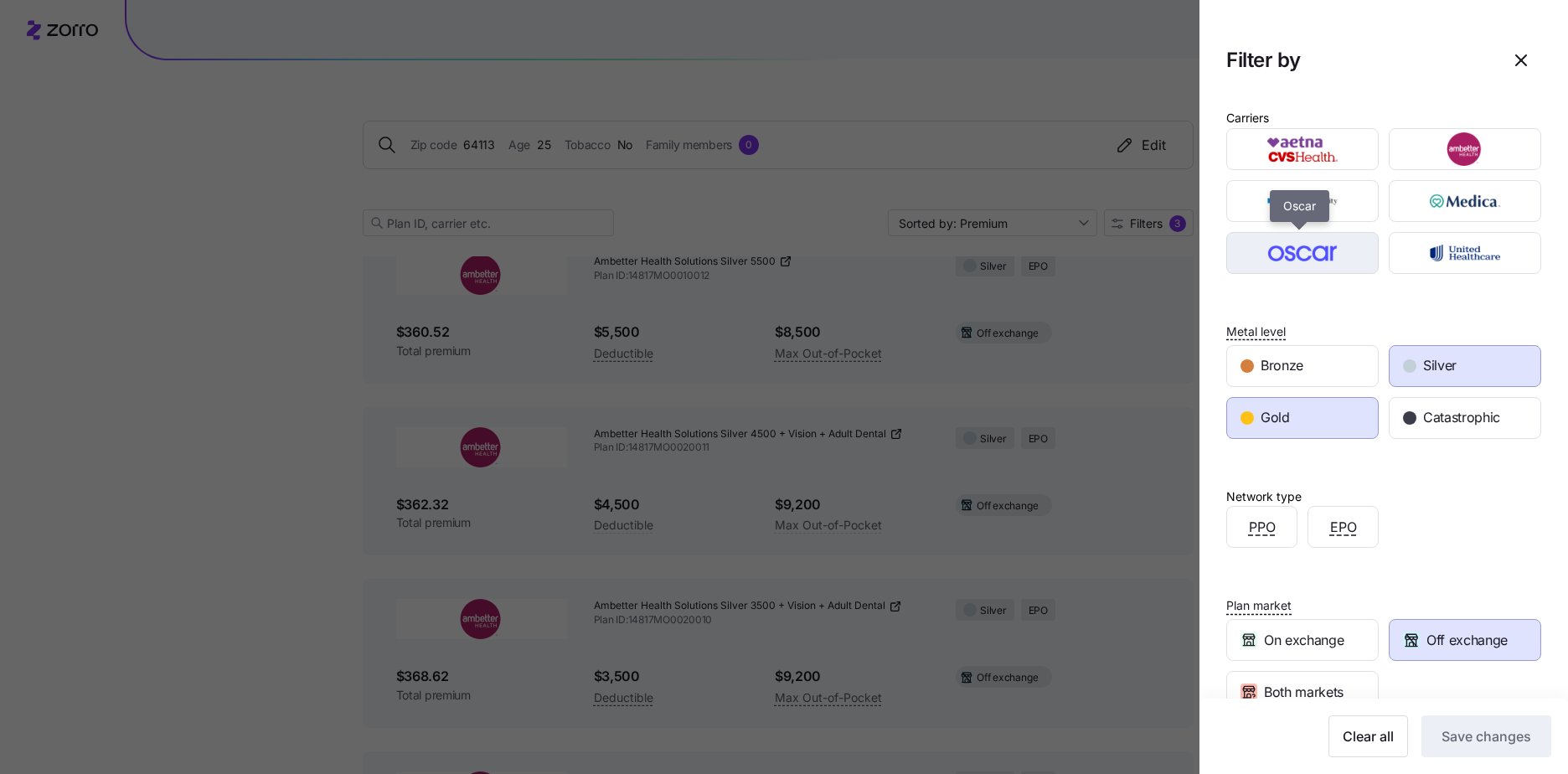
click at [1287, 246] on img "button" at bounding box center [1302, 252] width 123 height 33
drag, startPoint x: 1325, startPoint y: 250, endPoint x: 1538, endPoint y: 100, distance: 260.5
click at [1326, 248] on img "button" at bounding box center [1302, 252] width 123 height 33
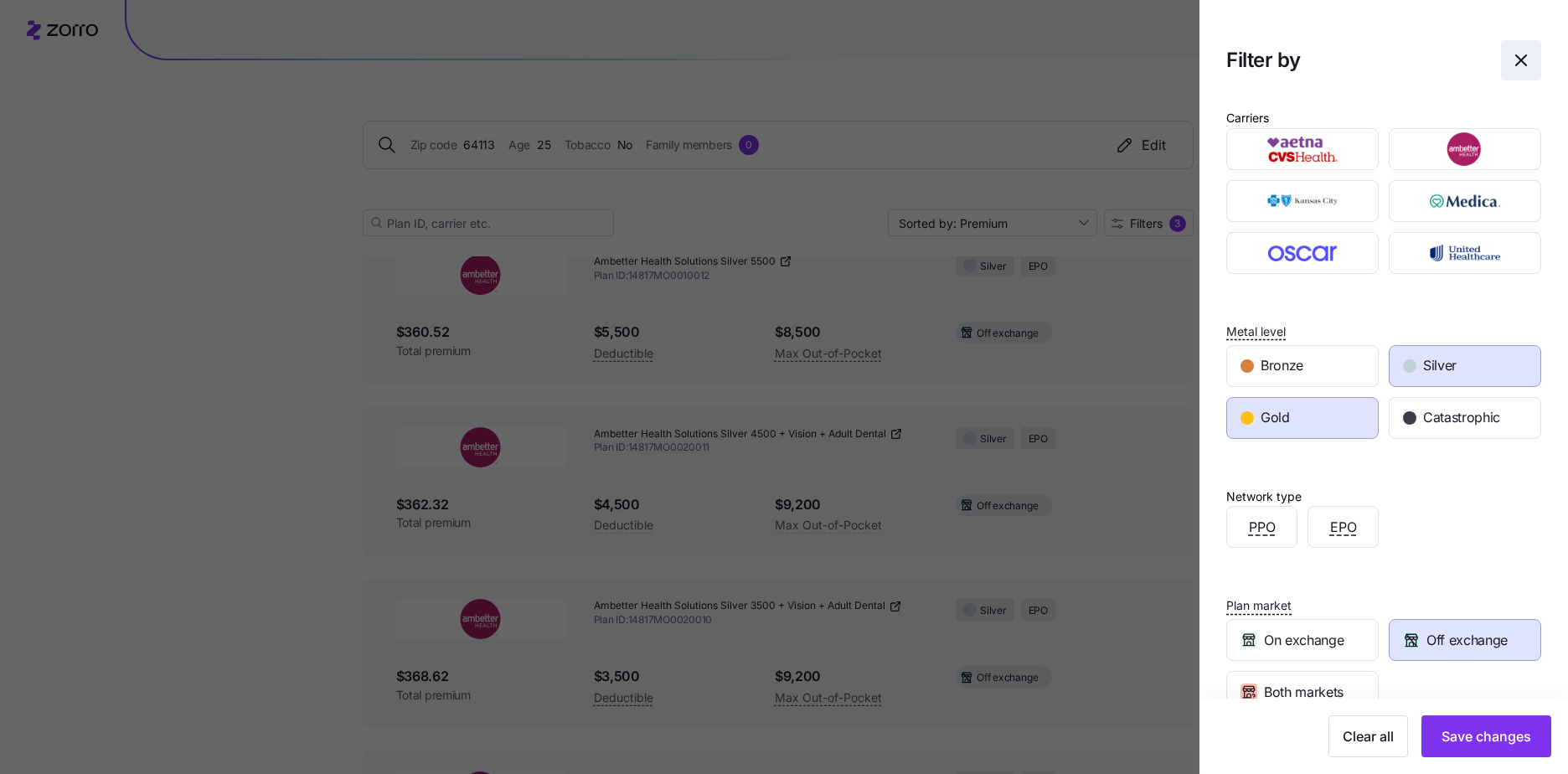
click at [1516, 65] on icon "button" at bounding box center [1521, 60] width 20 height 20
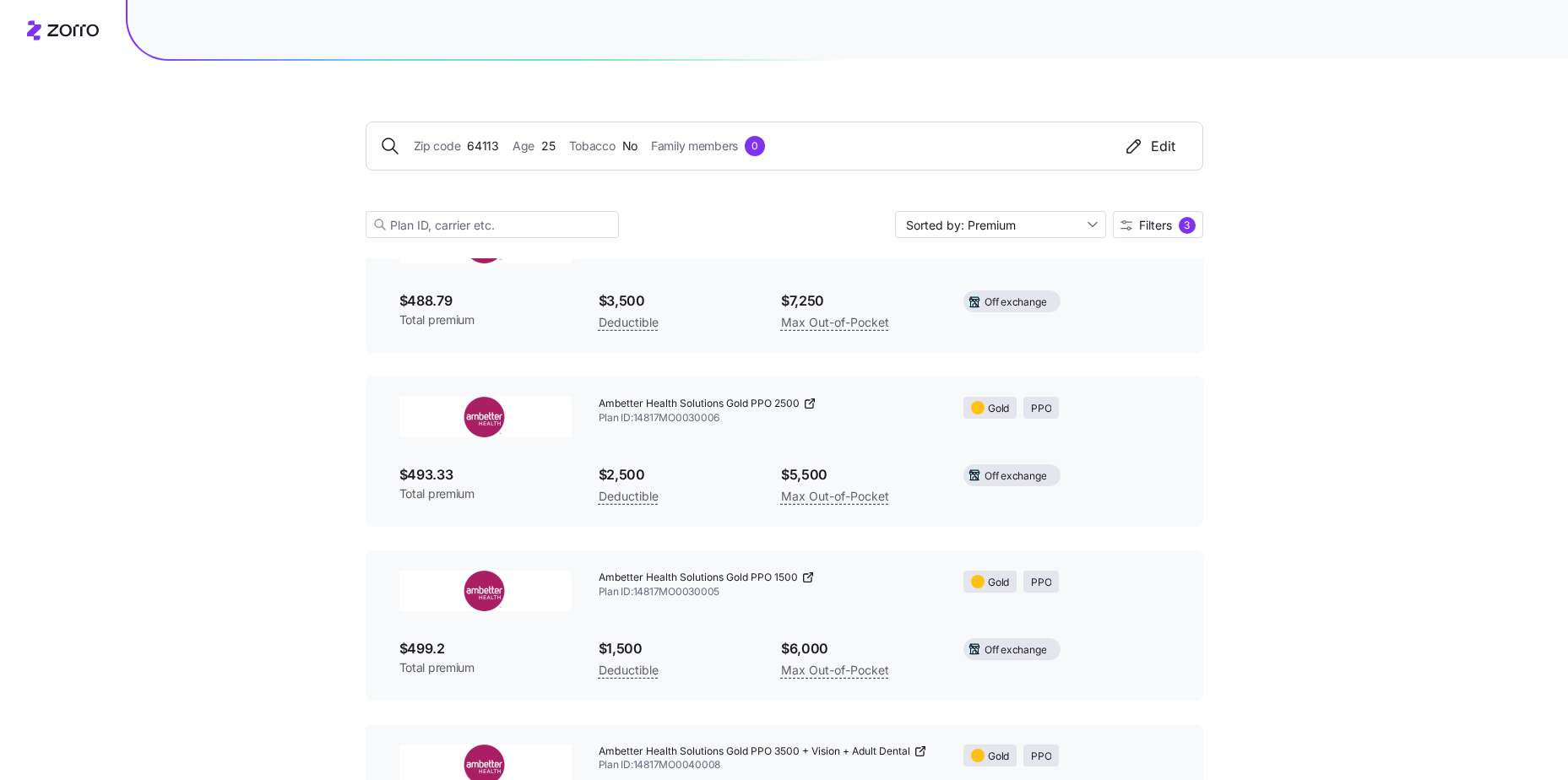
scroll to position [6534, 0]
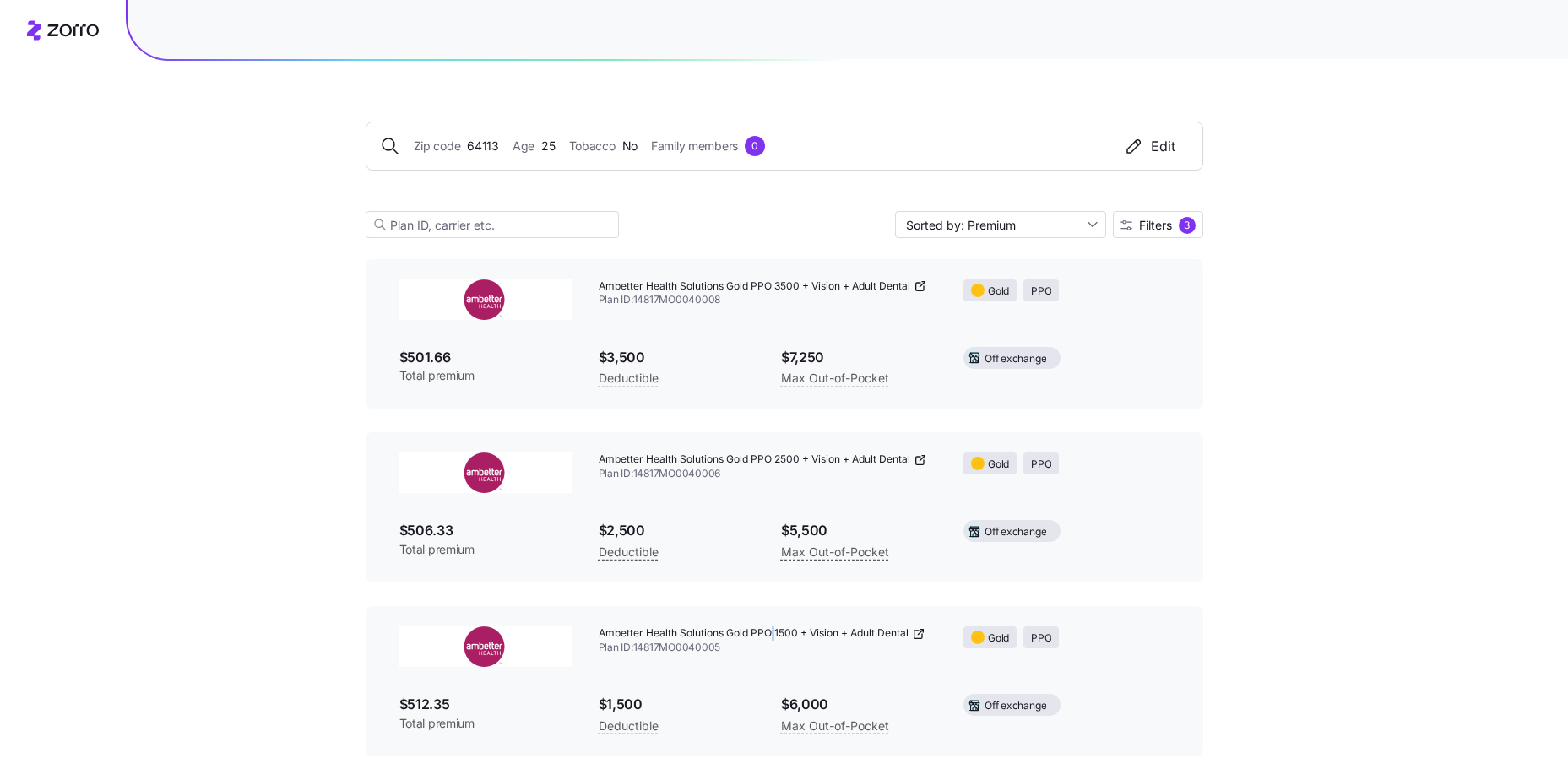
click at [775, 614] on div "Ambetter Health Solutions Gold PPO 1500 + Vision + Adult Dental Plan ID: 14817M…" at bounding box center [784, 681] width 837 height 151
click at [732, 650] on span "Plan ID: 14817MO0040005" at bounding box center [768, 648] width 339 height 14
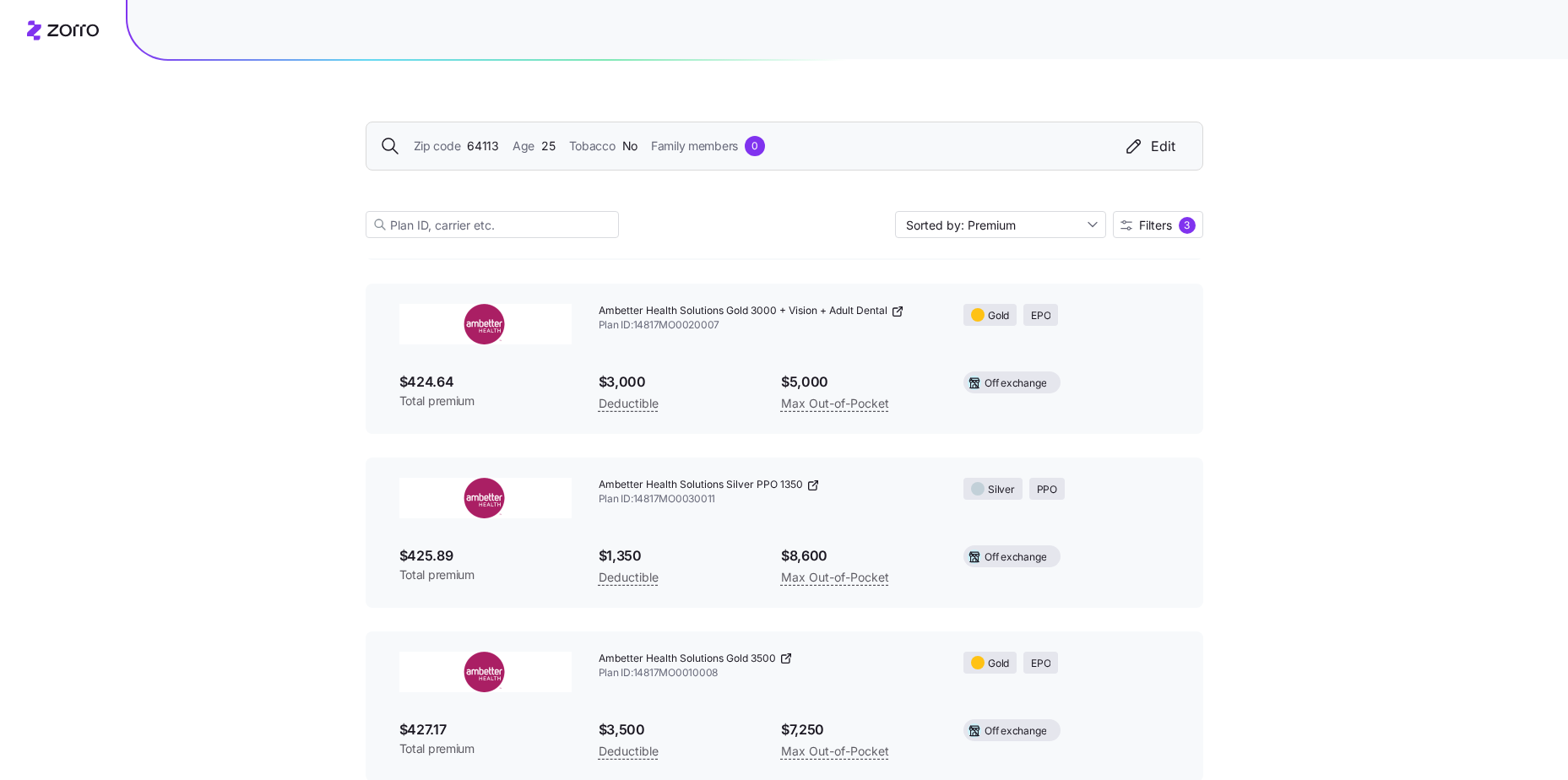
click at [678, 150] on span "Family members" at bounding box center [694, 145] width 87 height 18
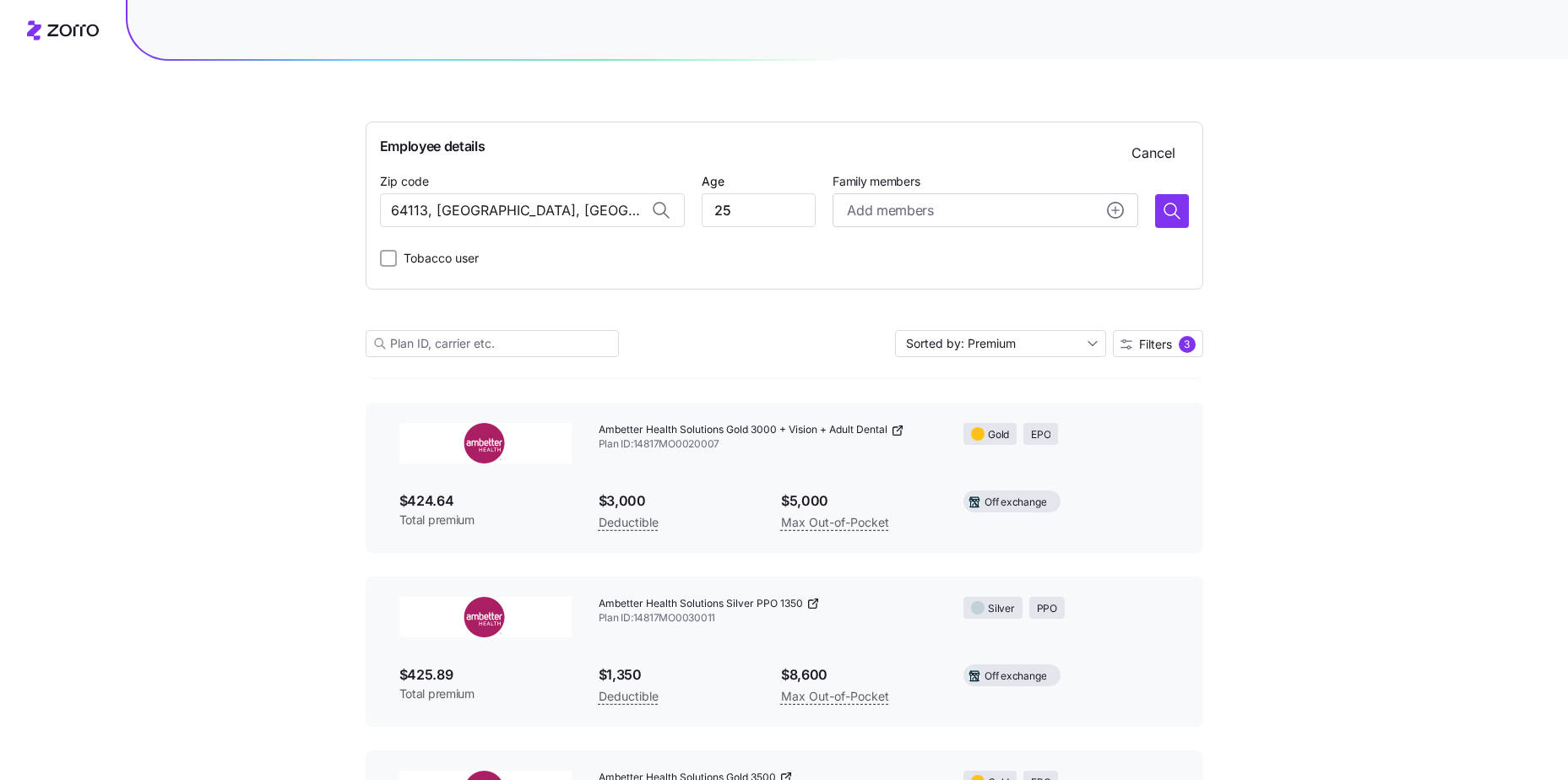
scroll to position [4196, 0]
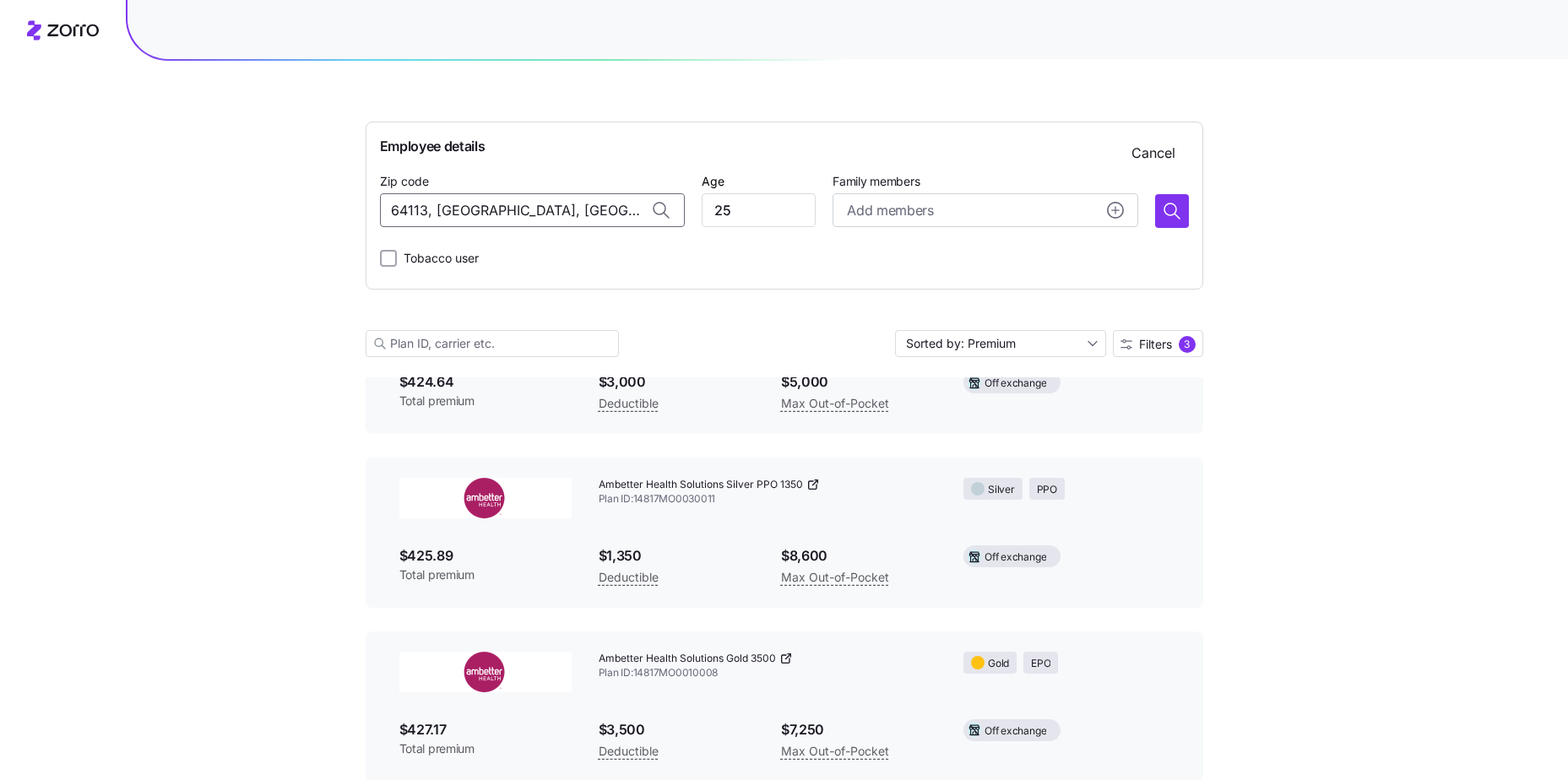
drag, startPoint x: 556, startPoint y: 213, endPoint x: 485, endPoint y: 181, distance: 77.9
click at [504, 202] on input "64113, Jackson County, MO" at bounding box center [533, 210] width 305 height 33
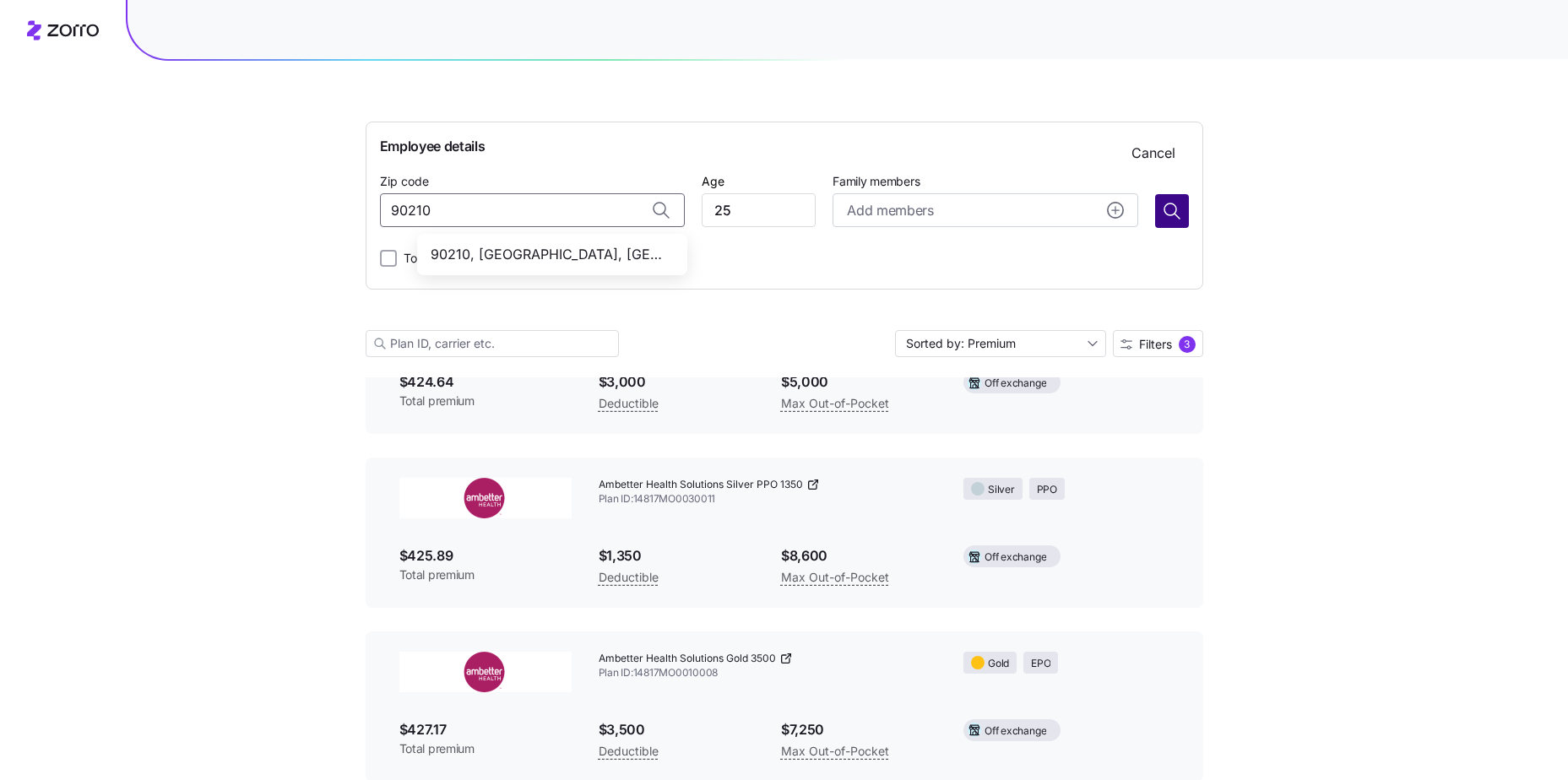
type input "64113, Jackson County, MO"
click at [1170, 211] on icon "button" at bounding box center [1172, 210] width 20 height 20
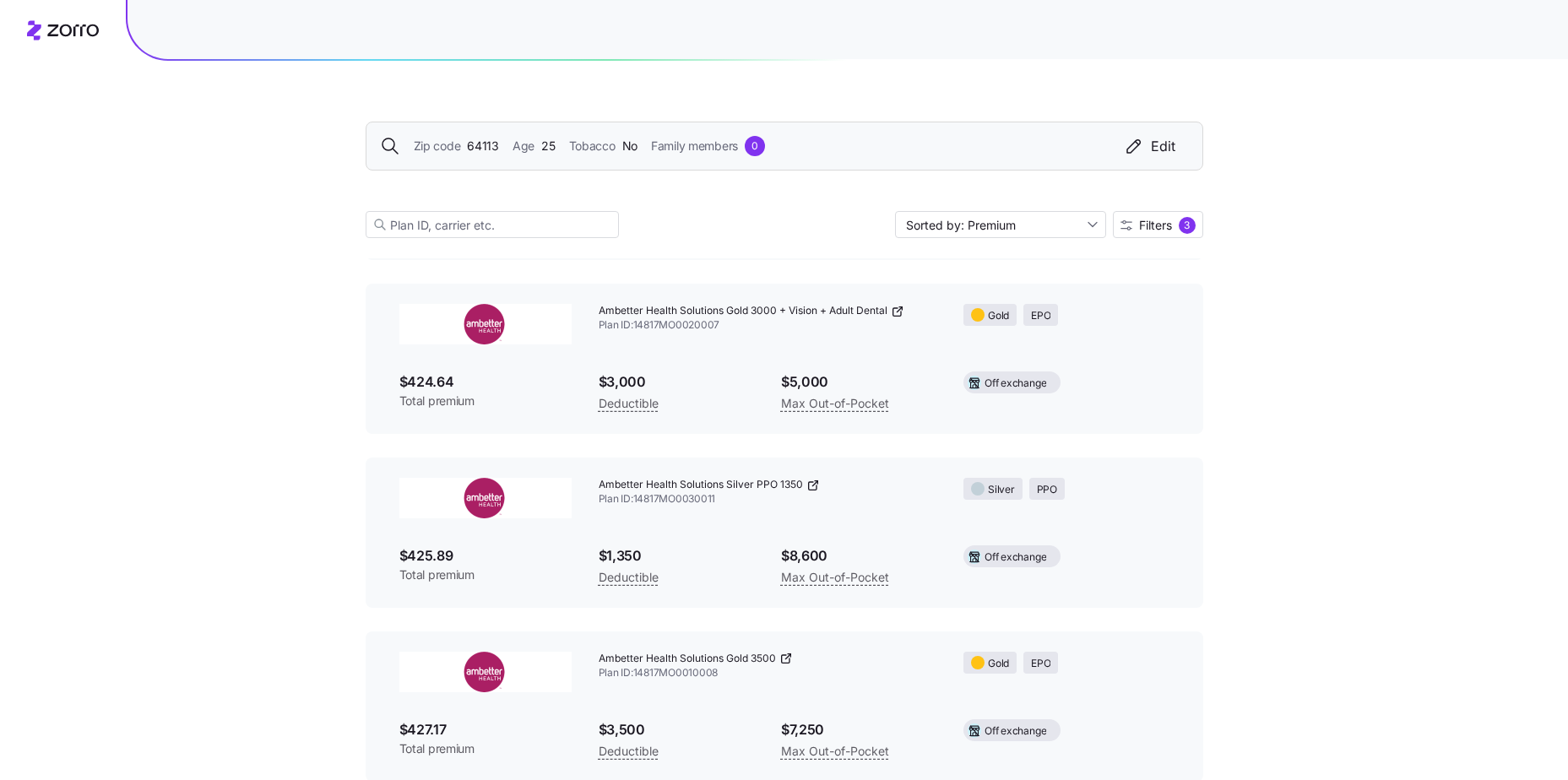
click at [562, 141] on div "Zip code 64113 Age 25 Tobacco No Family members 0 Edit" at bounding box center [784, 145] width 809 height 20
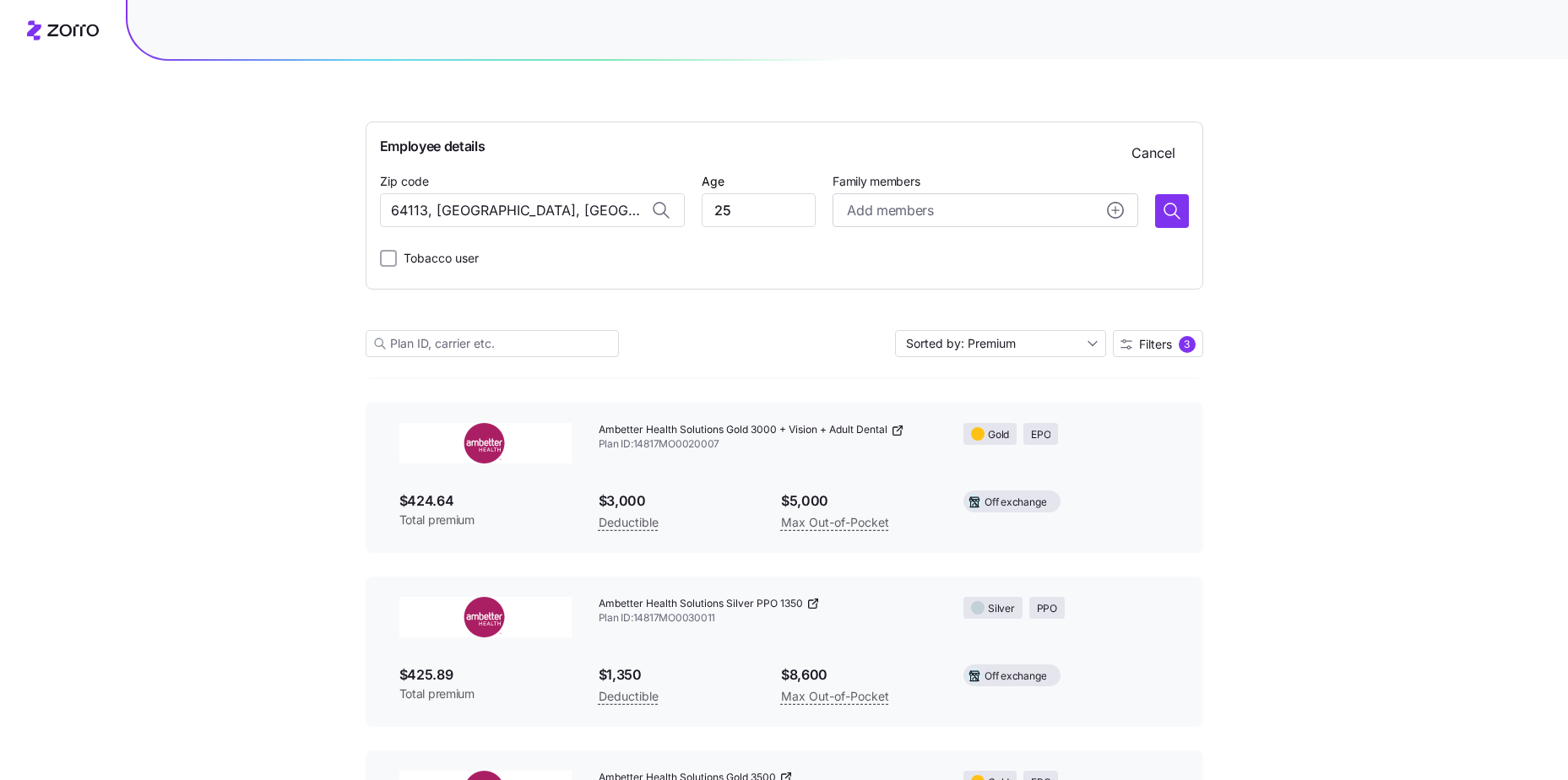
scroll to position [4196, 0]
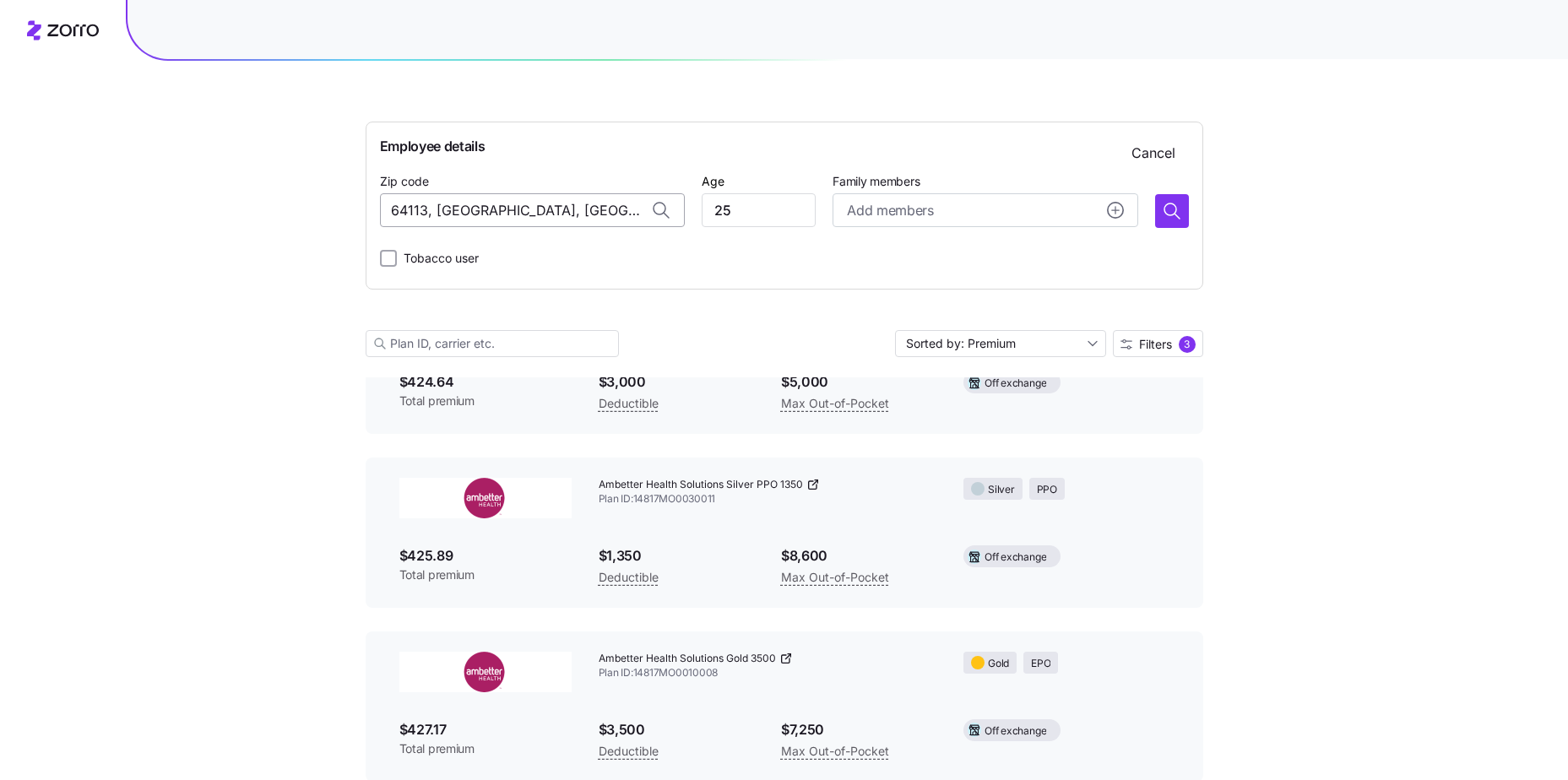
click at [489, 196] on input "64113, Jackson County, MO" at bounding box center [533, 210] width 305 height 33
click at [508, 255] on span "90210, Los Angeles County, CA" at bounding box center [548, 254] width 237 height 21
type input "90210, Los Angeles County, CA"
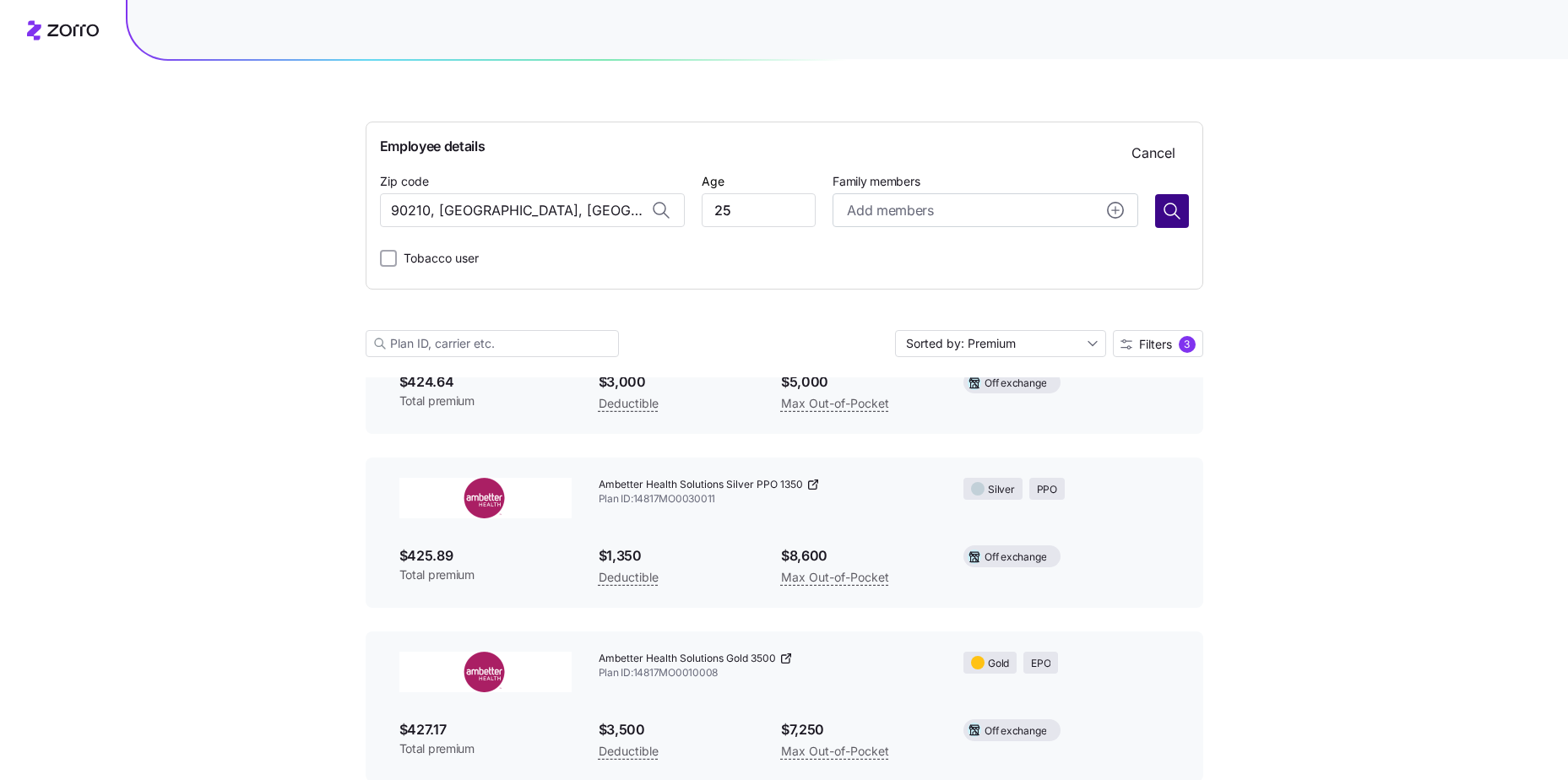
click at [1165, 209] on icon "button" at bounding box center [1170, 209] width 11 height 11
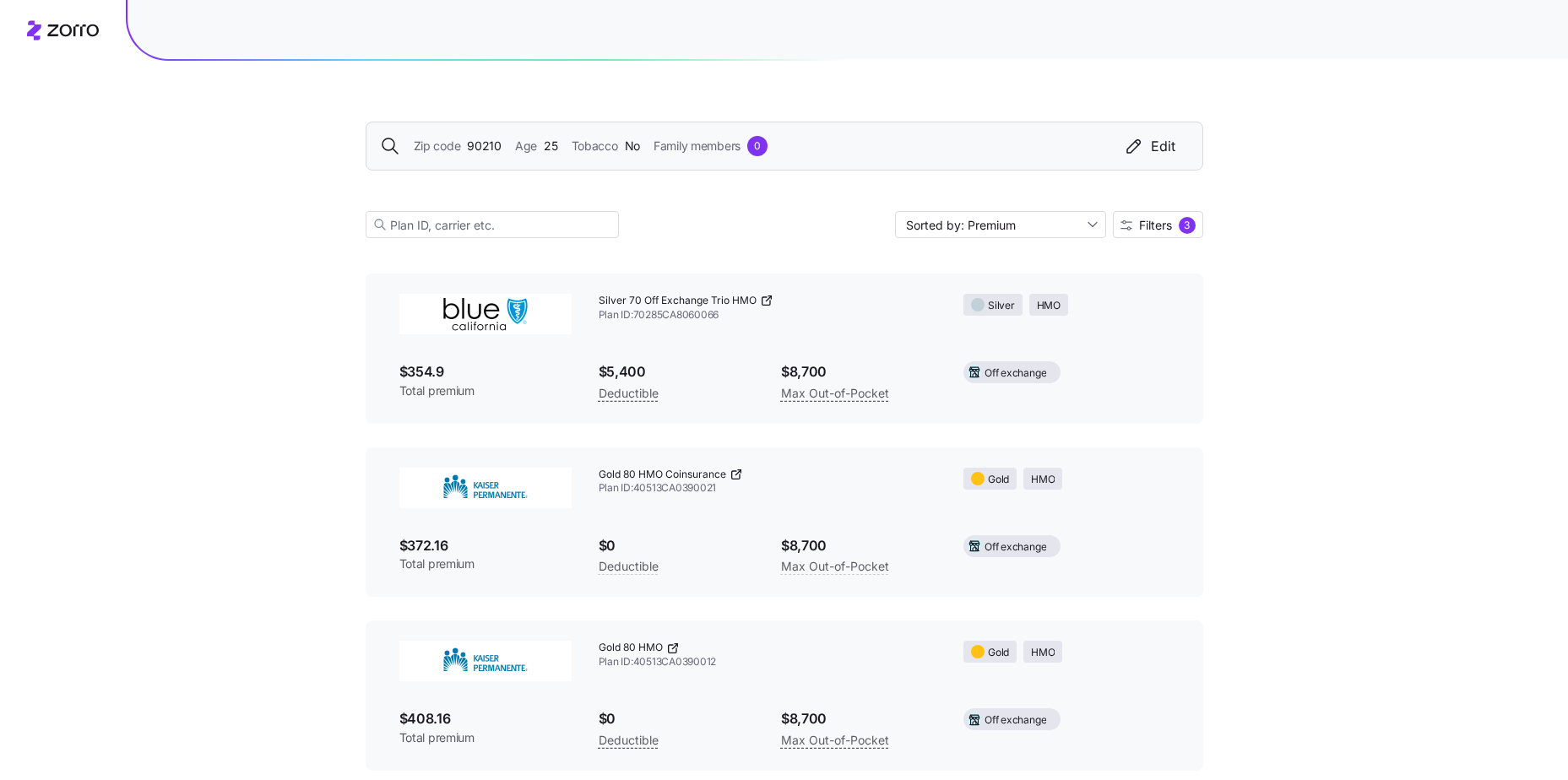
scroll to position [1170, 0]
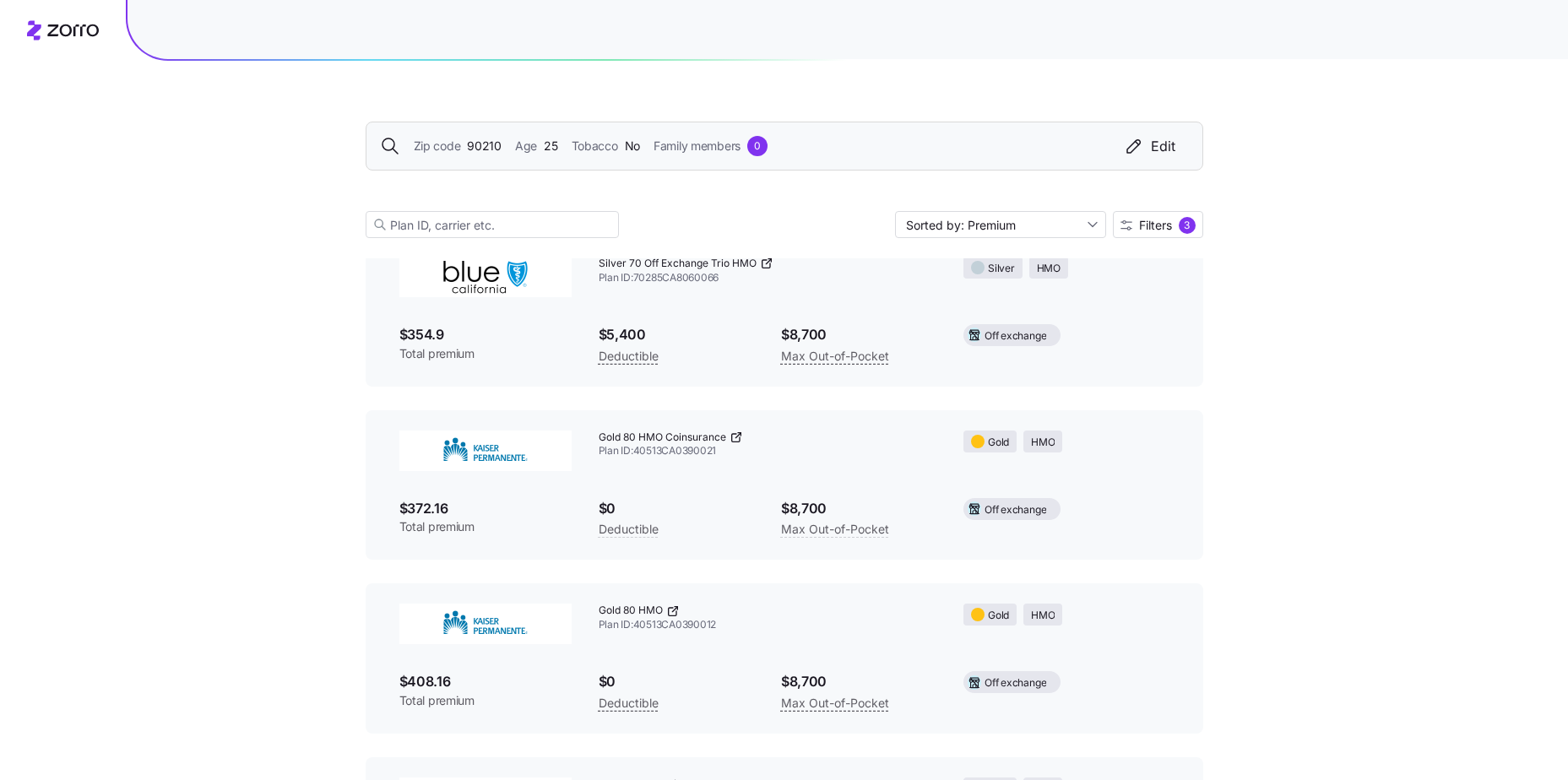
click at [1172, 156] on div "Zip code 90210 Age 25 Tobacco No Family members 0 Edit" at bounding box center [784, 146] width 837 height 49
click at [1272, 244] on div "Zip code 90210 Age 25 Tobacco No Family members 0 Edit Sorted by: Premium Filte…" at bounding box center [784, 651] width 1568 height 3642
click at [1150, 227] on span "Filters" at bounding box center [1155, 224] width 33 height 11
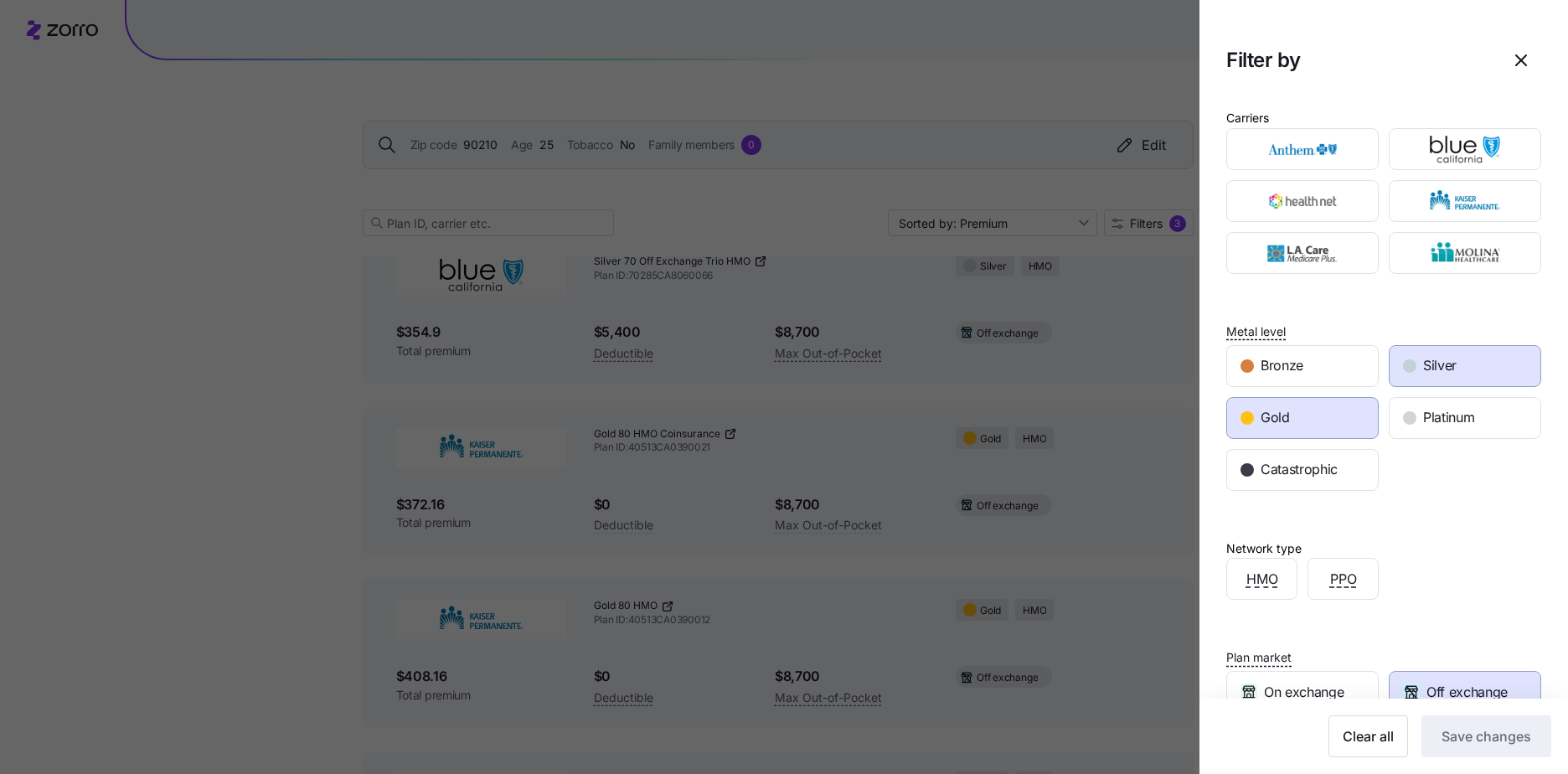
click at [1424, 357] on span "Silver" at bounding box center [1440, 366] width 33 height 21
click at [1343, 405] on div "Gold" at bounding box center [1302, 418] width 151 height 40
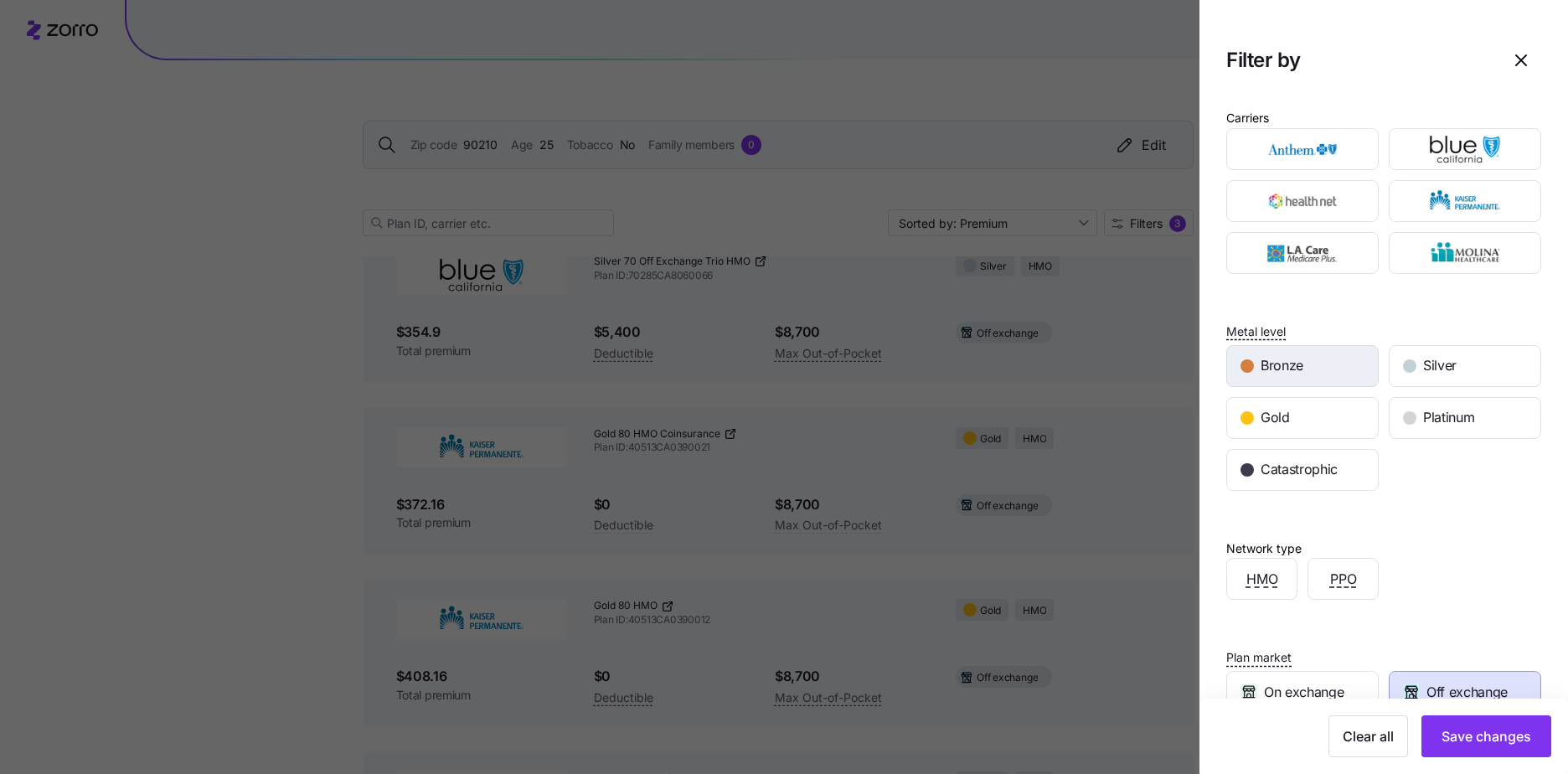
click at [1300, 372] on span "Bronze" at bounding box center [1281, 366] width 43 height 21
click at [1469, 748] on button "Save changes" at bounding box center [1487, 736] width 130 height 42
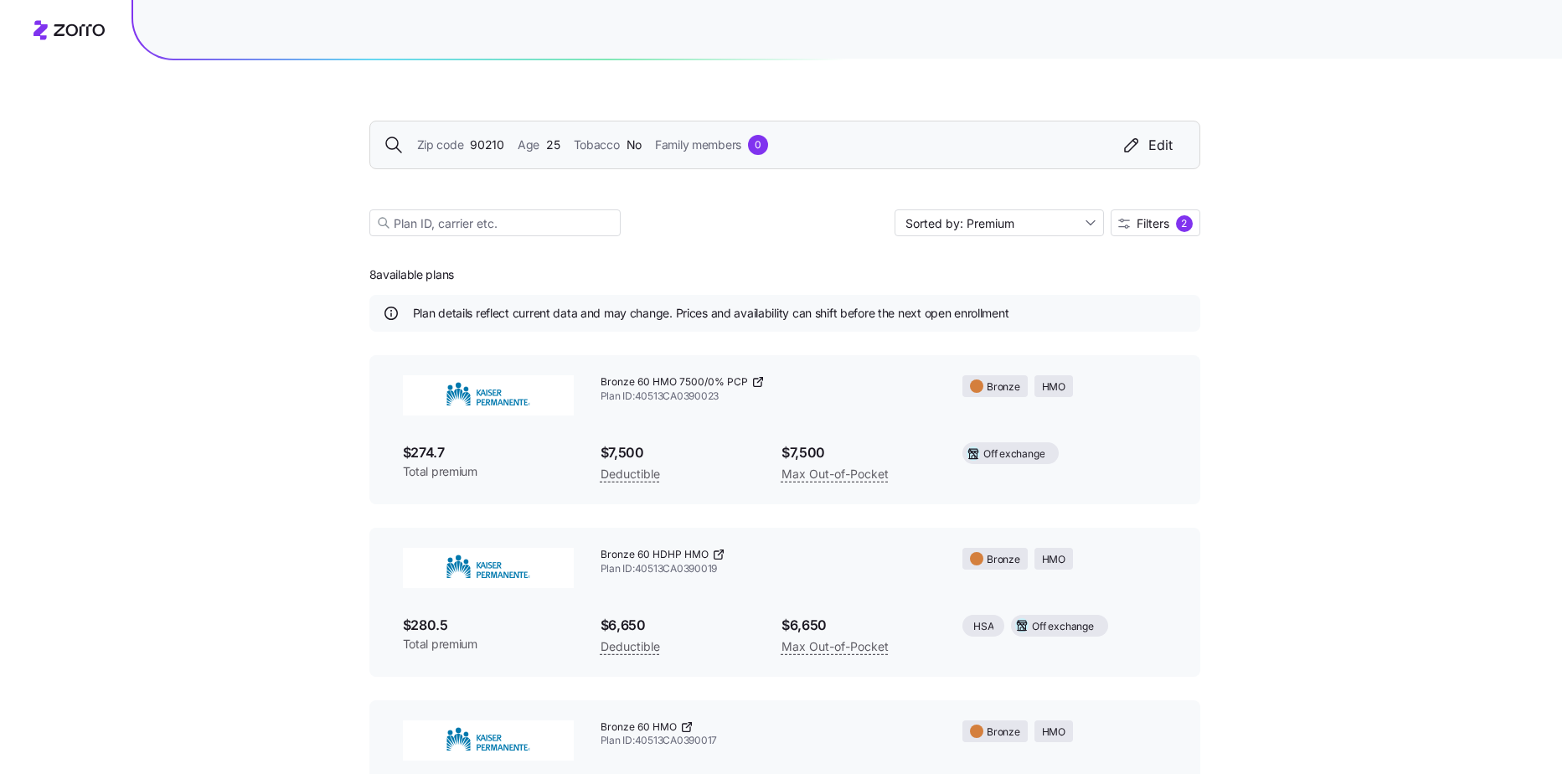
scroll to position [0, 0]
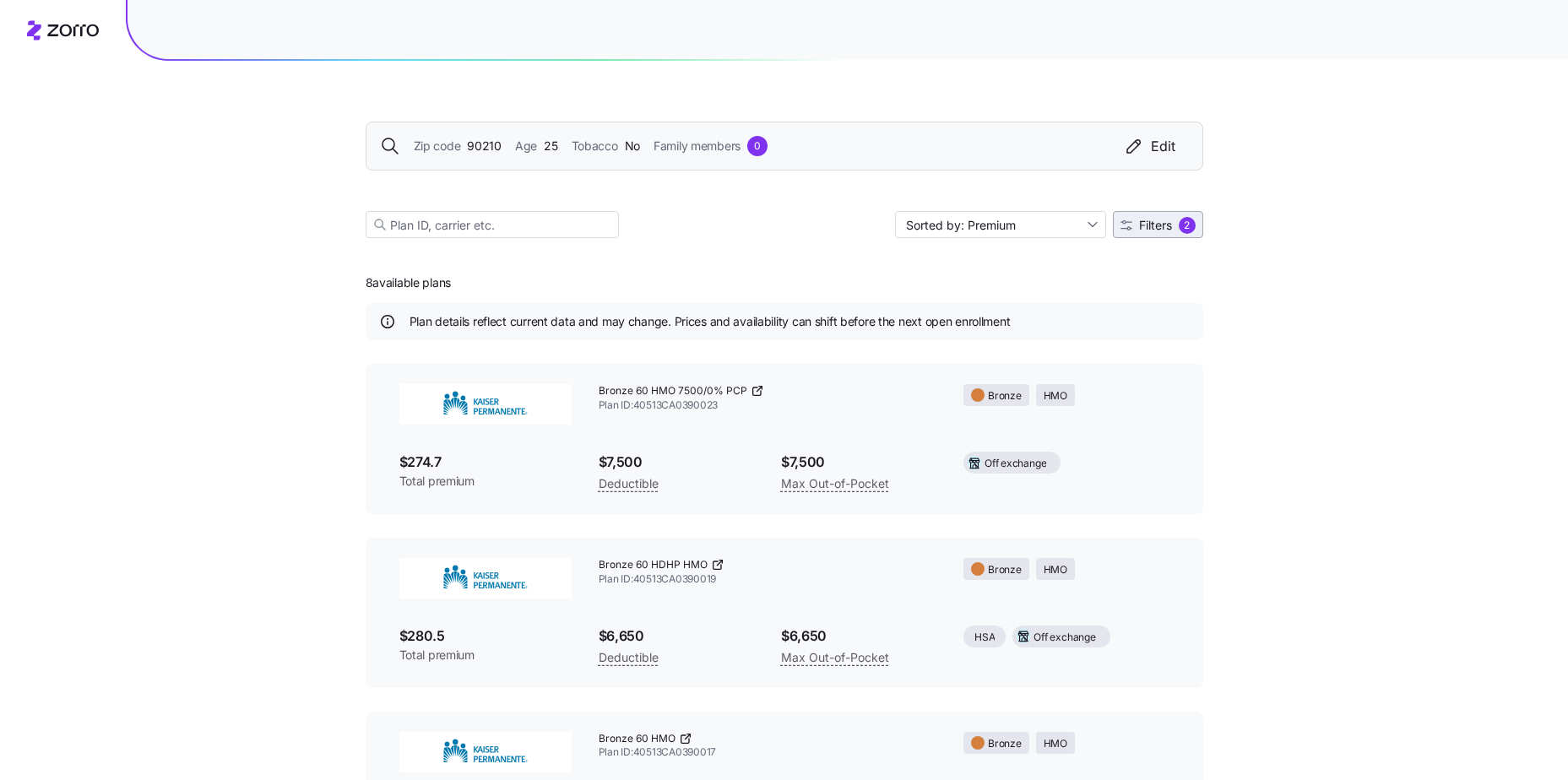
click at [1161, 225] on span "Filters" at bounding box center [1155, 224] width 33 height 11
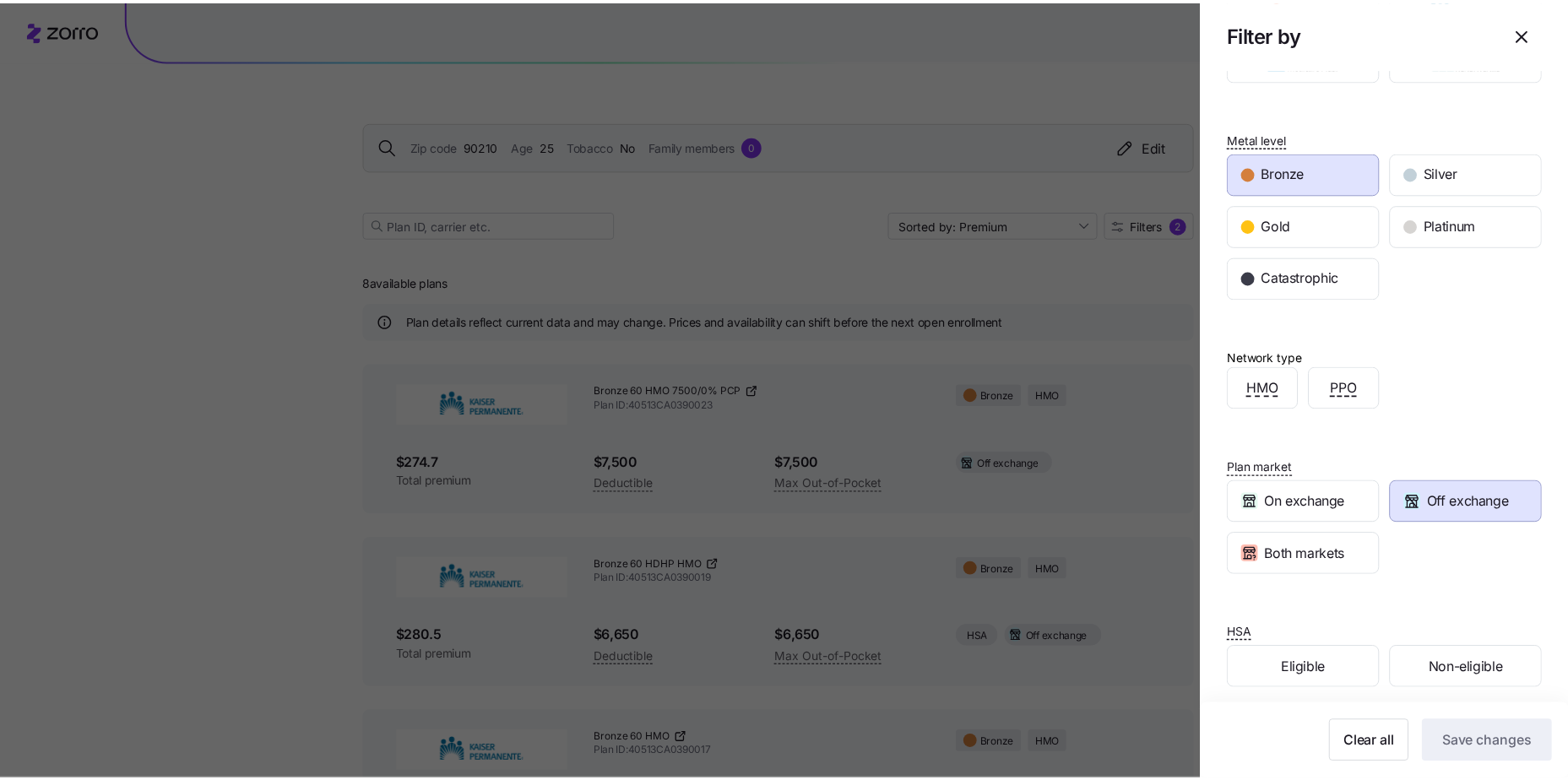
scroll to position [208, 0]
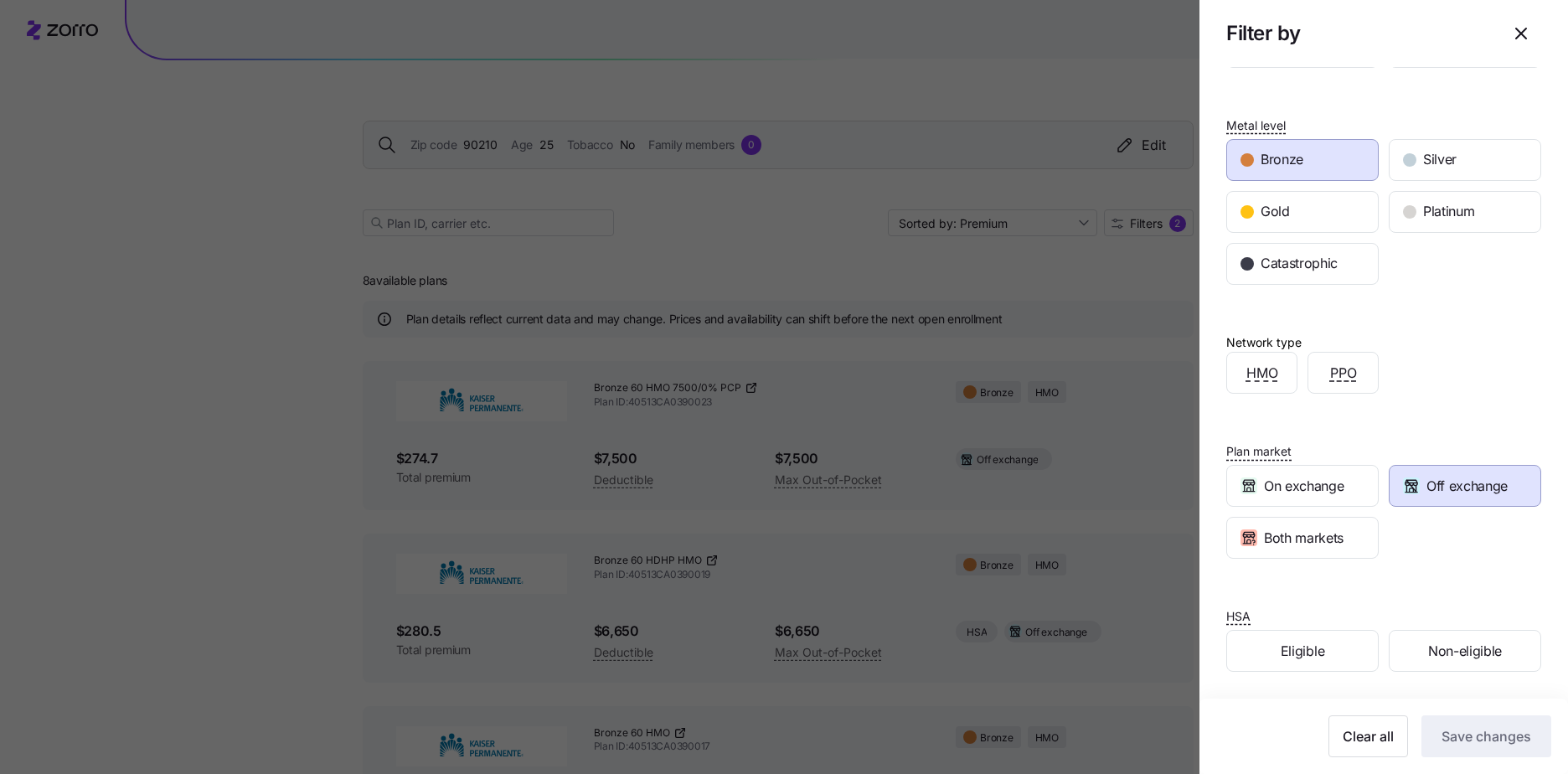
click at [1458, 495] on span "Off exchange" at bounding box center [1467, 487] width 81 height 21
click at [1474, 728] on span "Save changes" at bounding box center [1487, 736] width 90 height 20
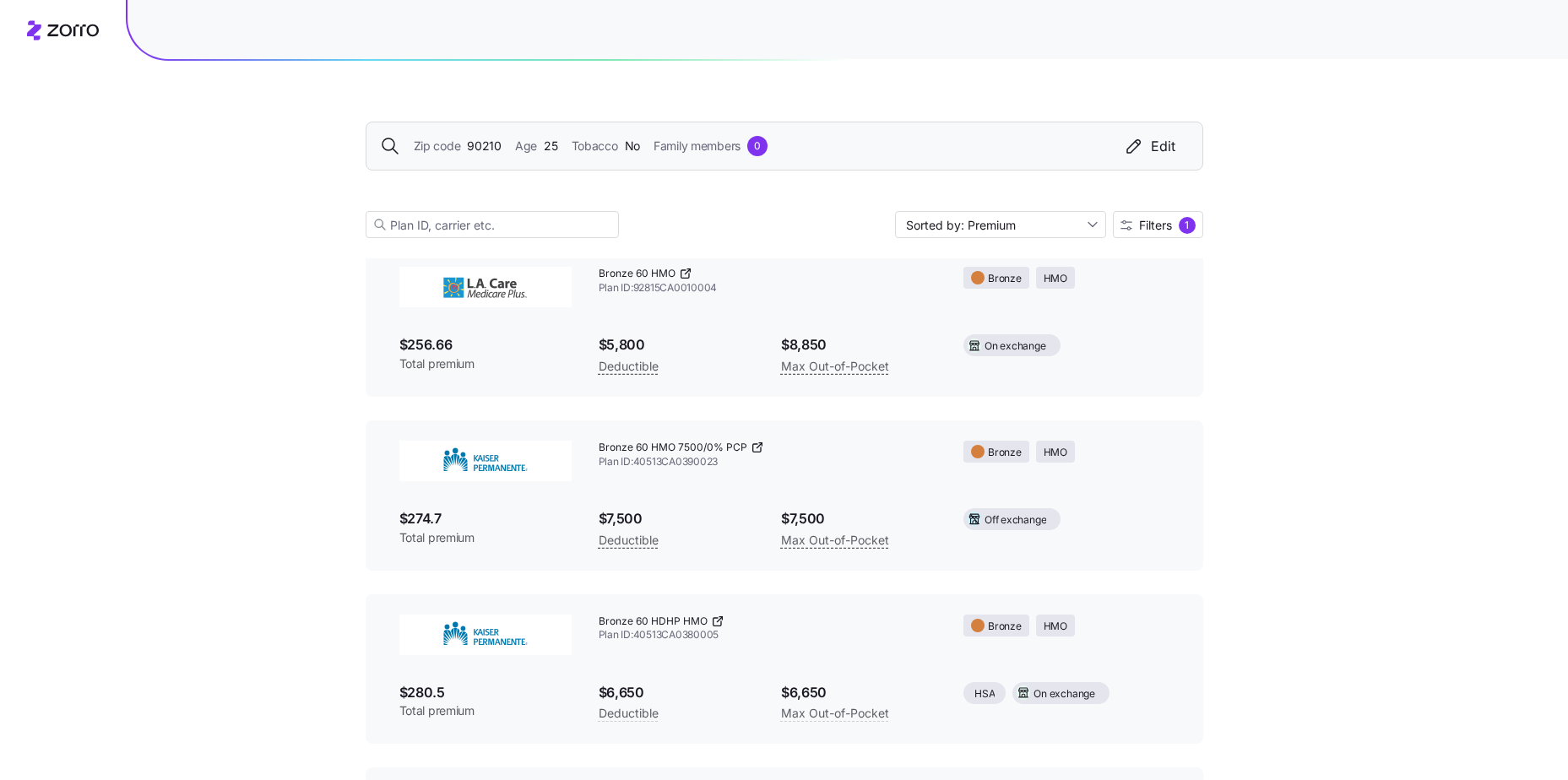
scroll to position [234, 0]
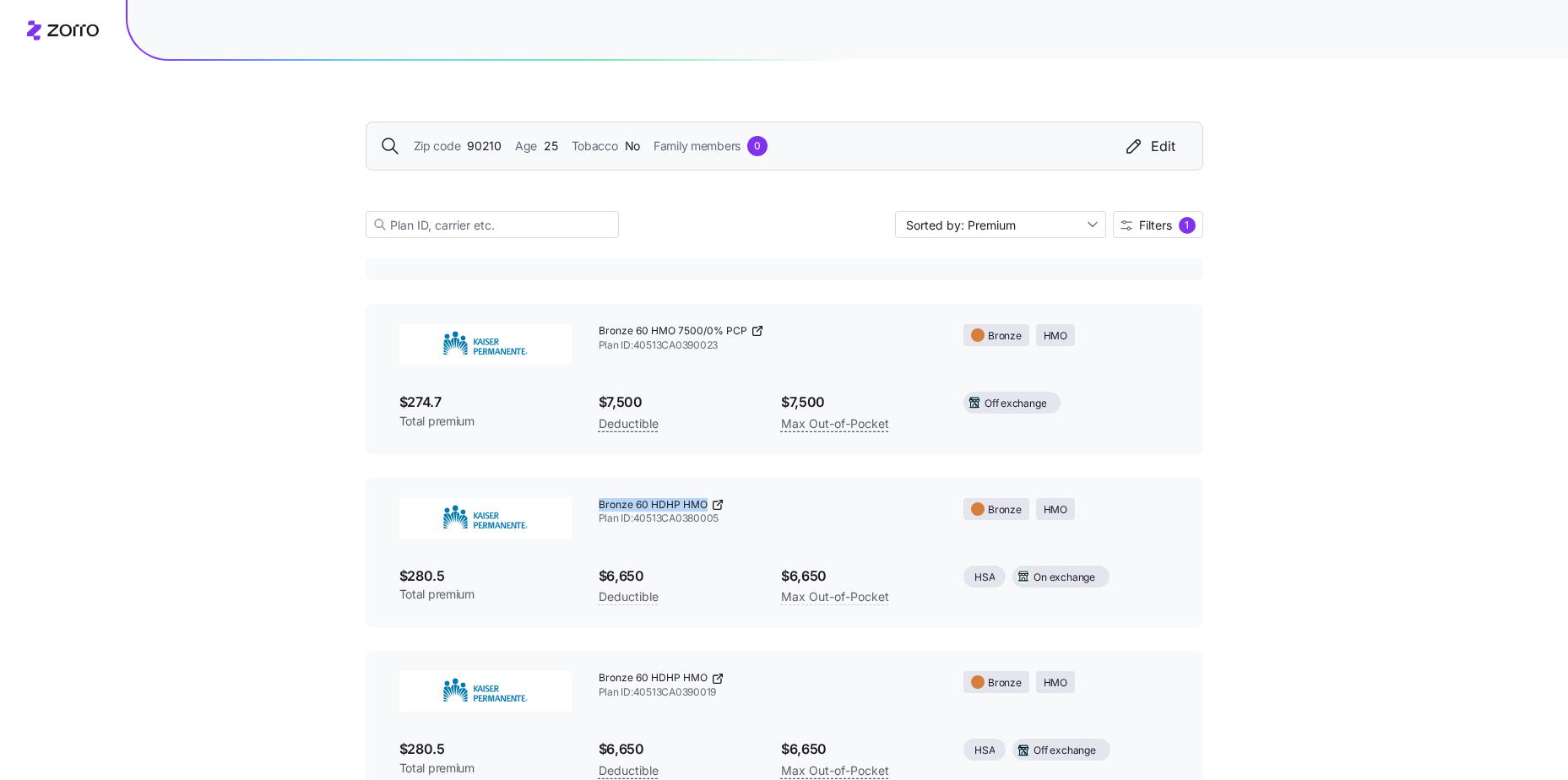
drag, startPoint x: 594, startPoint y: 505, endPoint x: 710, endPoint y: 504, distance: 116.0
click at [710, 504] on div "Bronze 60 HDHP HMO Plan ID: 40513CA0380005" at bounding box center [768, 512] width 365 height 55
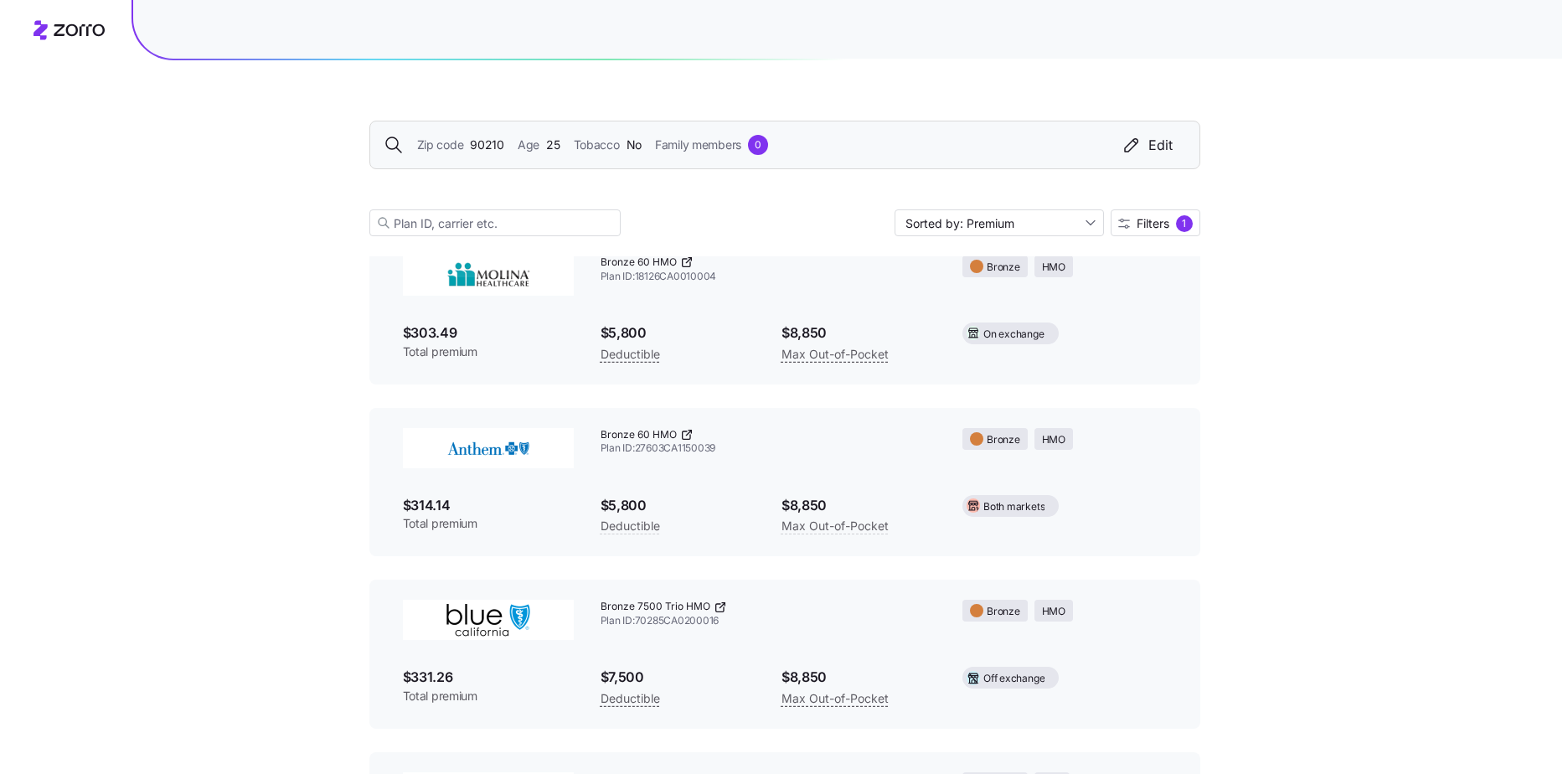
scroll to position [1161, 0]
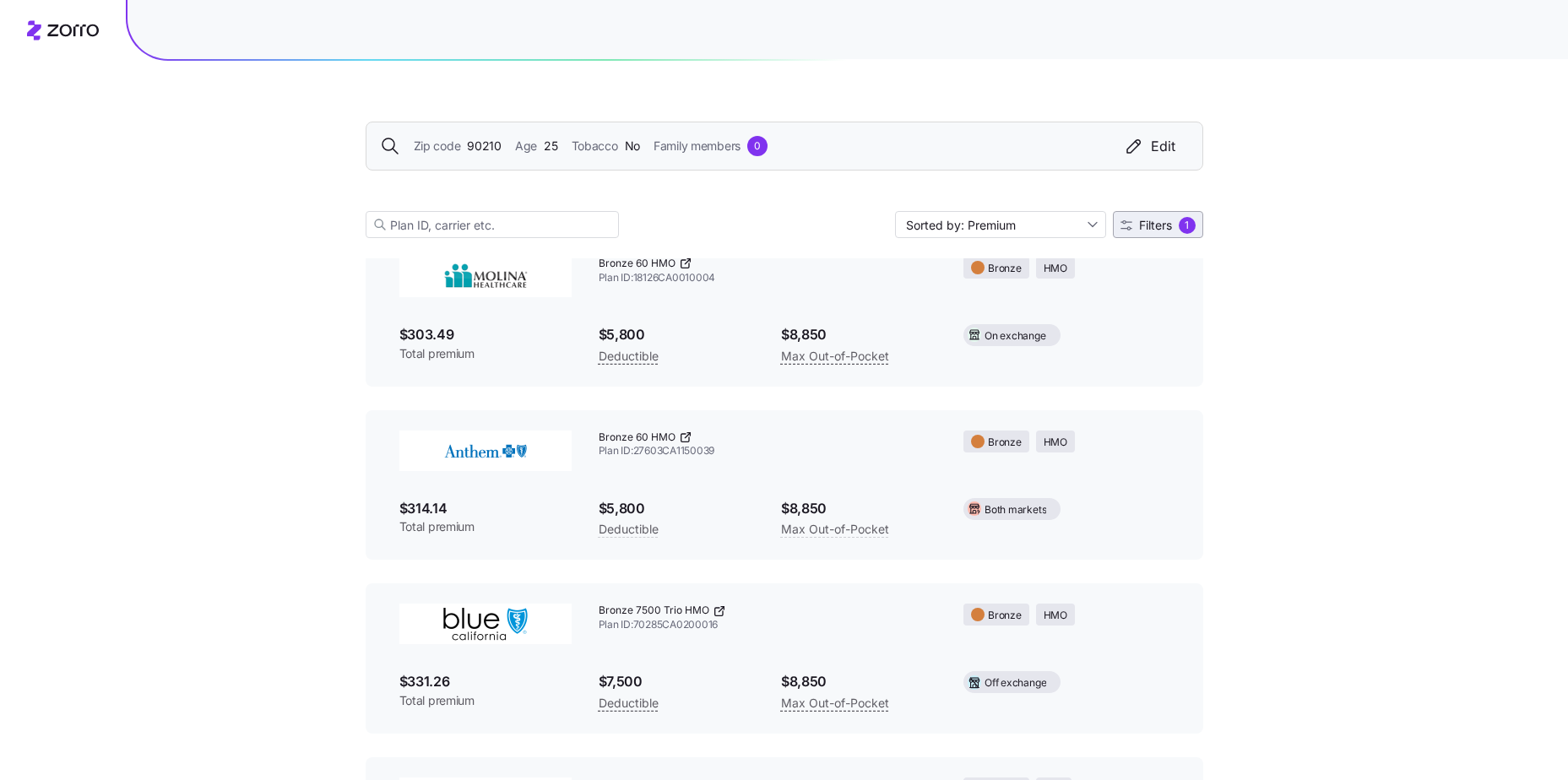
click at [1146, 232] on span "Filters 1" at bounding box center [1158, 224] width 75 height 17
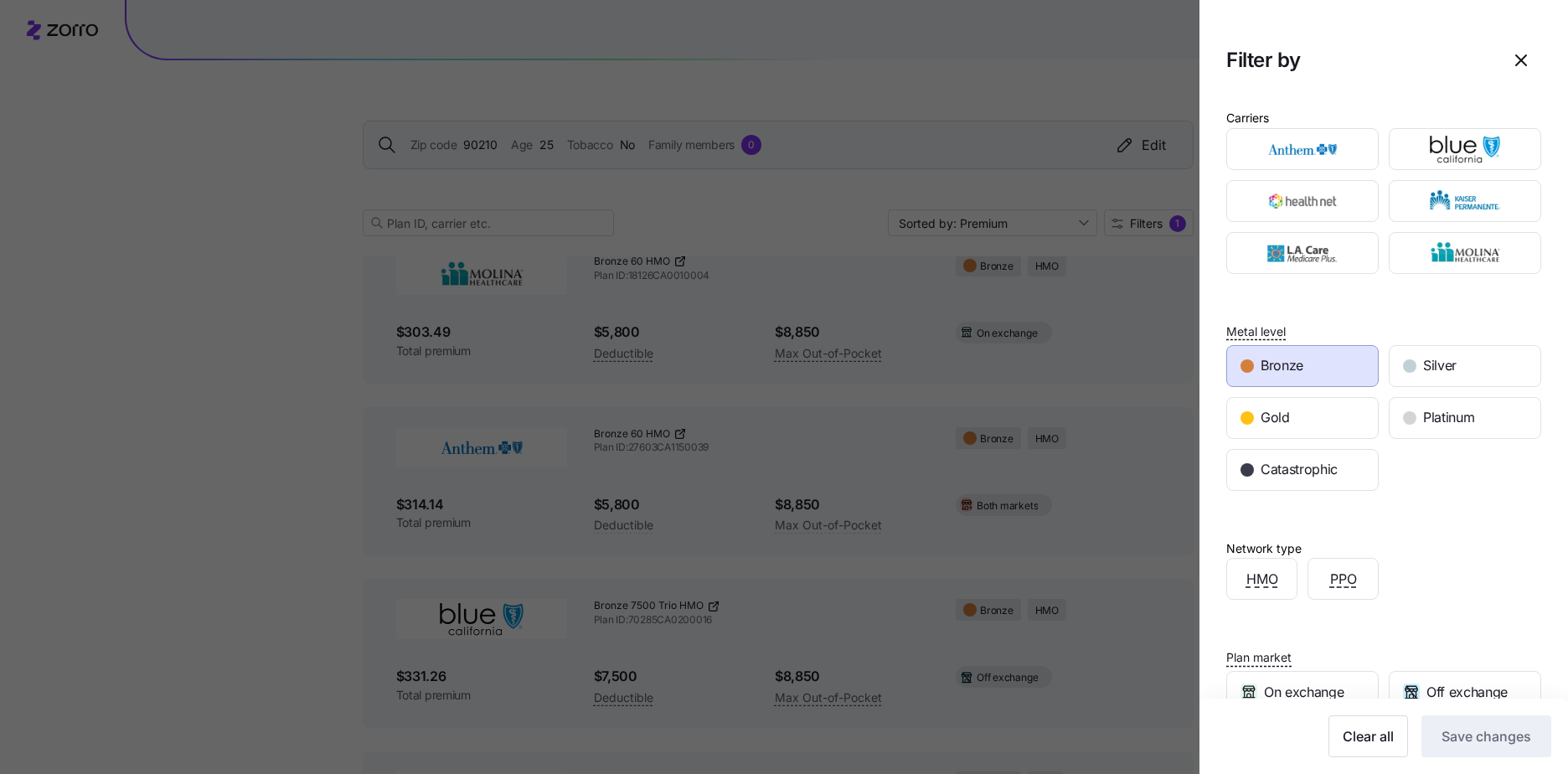
click at [1280, 346] on div "Bronze" at bounding box center [1302, 366] width 151 height 40
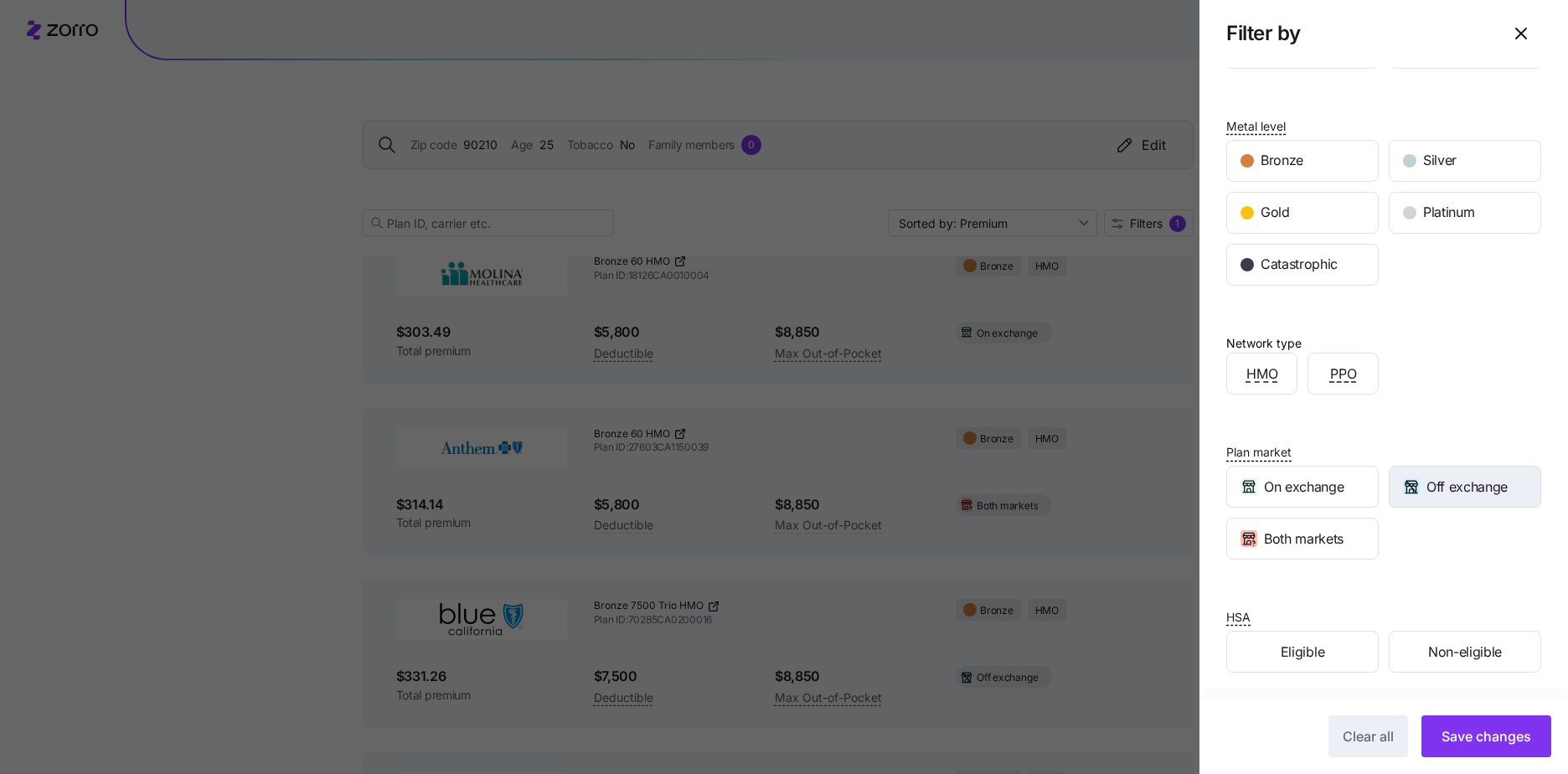
scroll to position [206, 0]
click at [1323, 476] on span "On exchange" at bounding box center [1303, 487] width 79 height 21
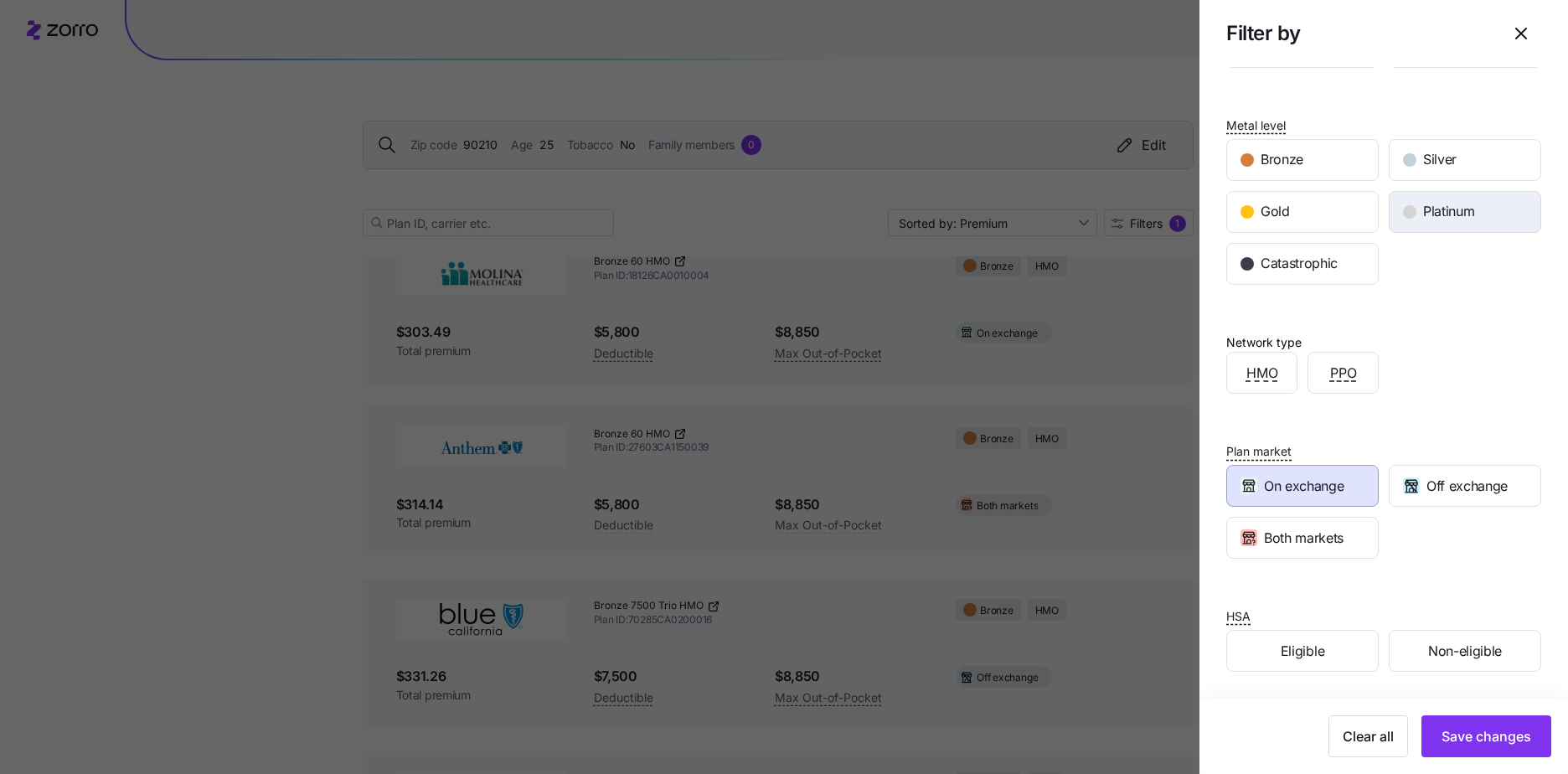
scroll to position [90, 0]
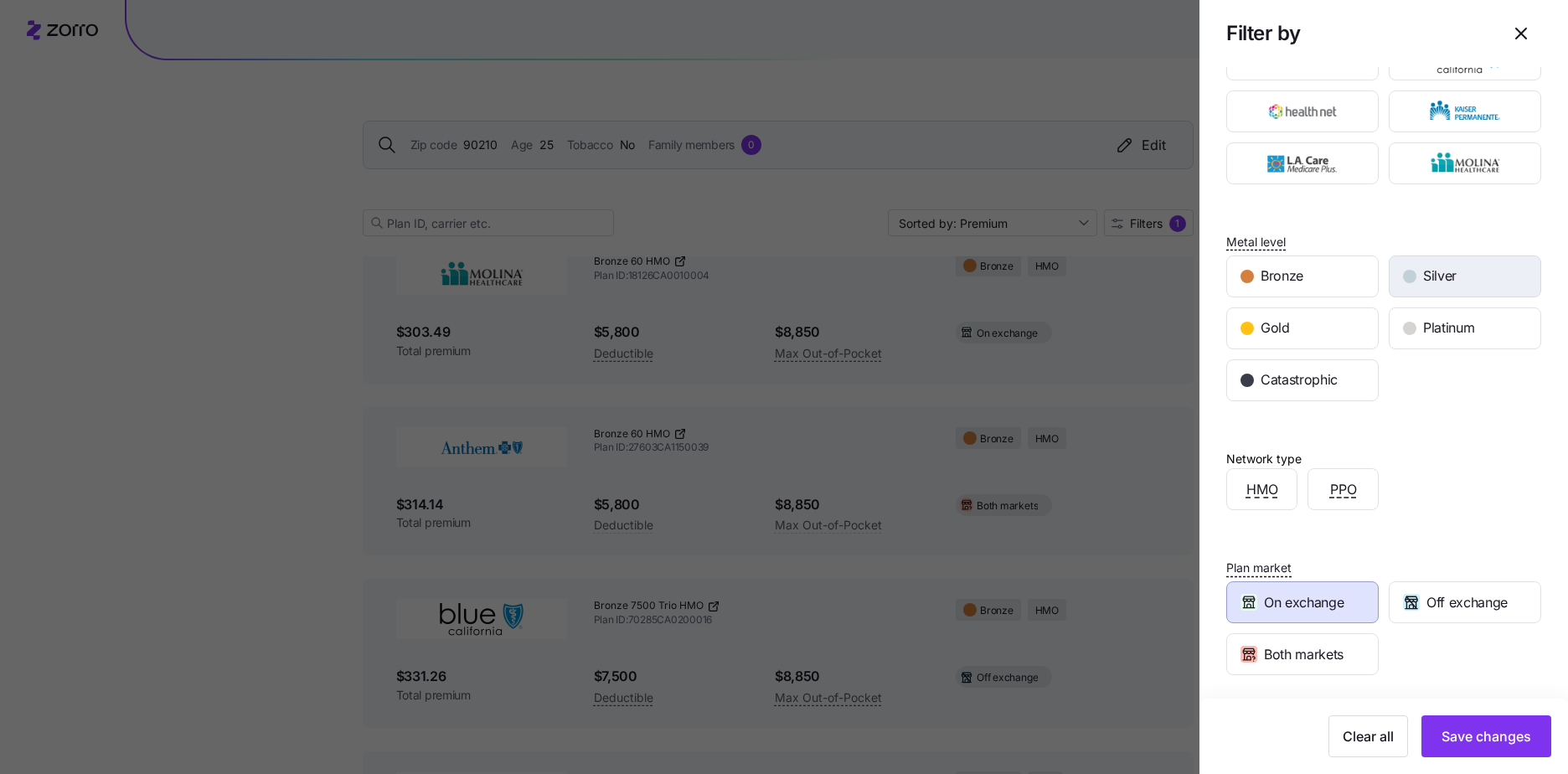
click at [1424, 277] on span "Silver" at bounding box center [1440, 276] width 33 height 21
click at [1489, 752] on button "Save changes" at bounding box center [1487, 736] width 130 height 42
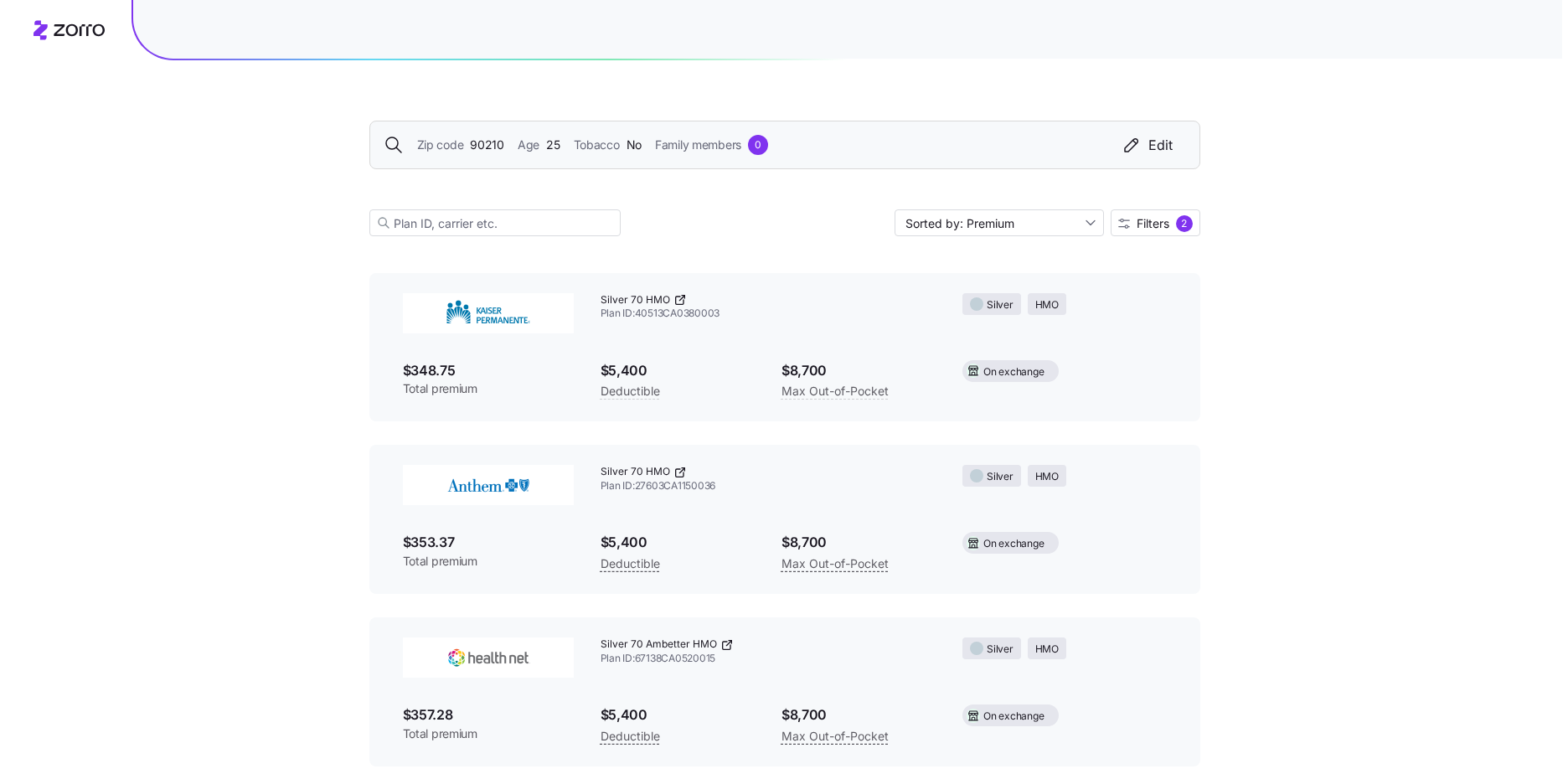
scroll to position [464, 0]
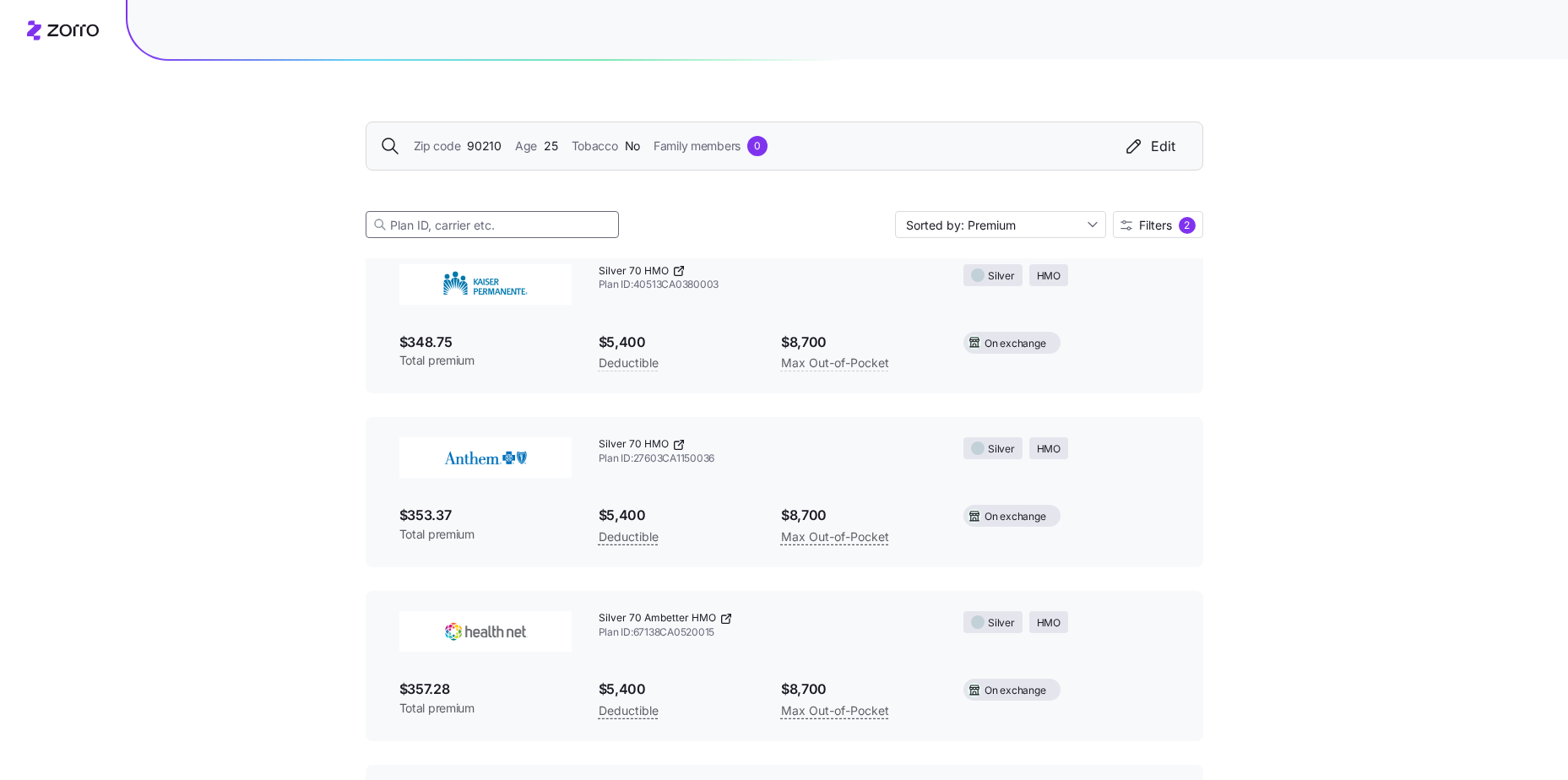
click at [519, 238] on input at bounding box center [492, 224] width 254 height 27
click at [1174, 224] on span "Filters 2" at bounding box center [1158, 224] width 75 height 17
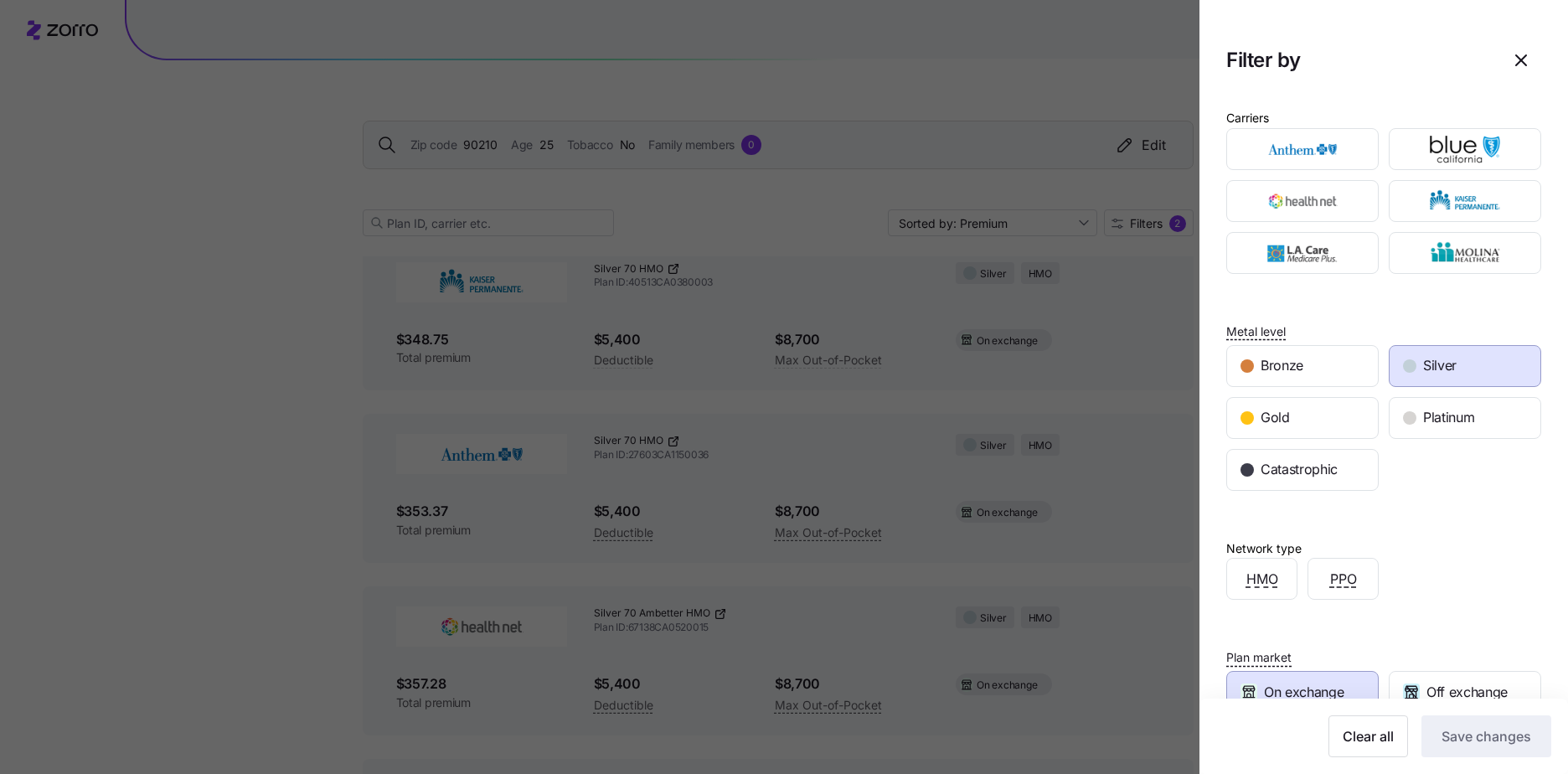
click at [1462, 362] on div "Silver" at bounding box center [1465, 366] width 151 height 40
drag, startPoint x: 1449, startPoint y: 740, endPoint x: 1088, endPoint y: 489, distance: 439.7
click at [1450, 740] on span "Save changes" at bounding box center [1487, 736] width 90 height 20
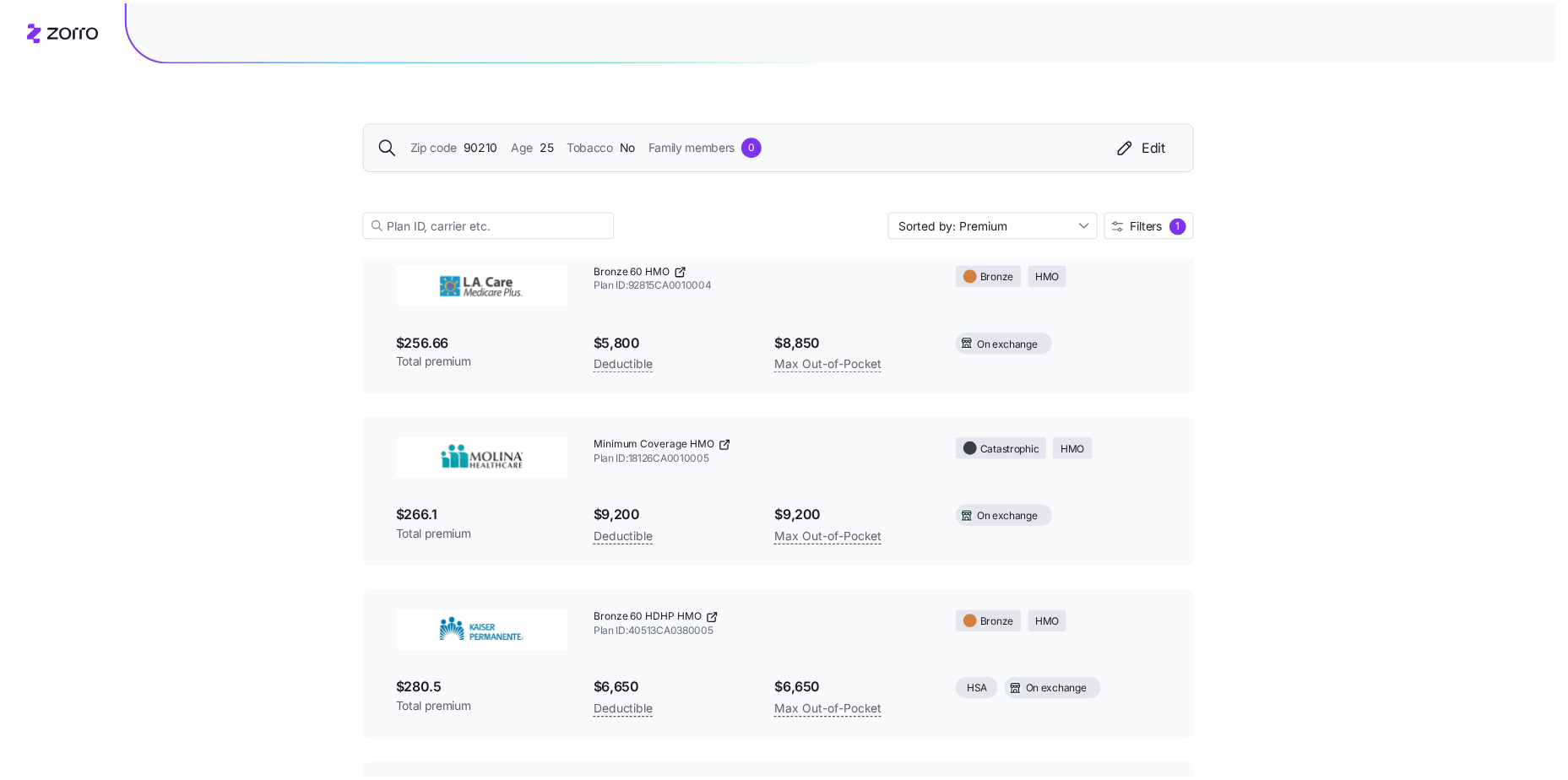
scroll to position [1684, 0]
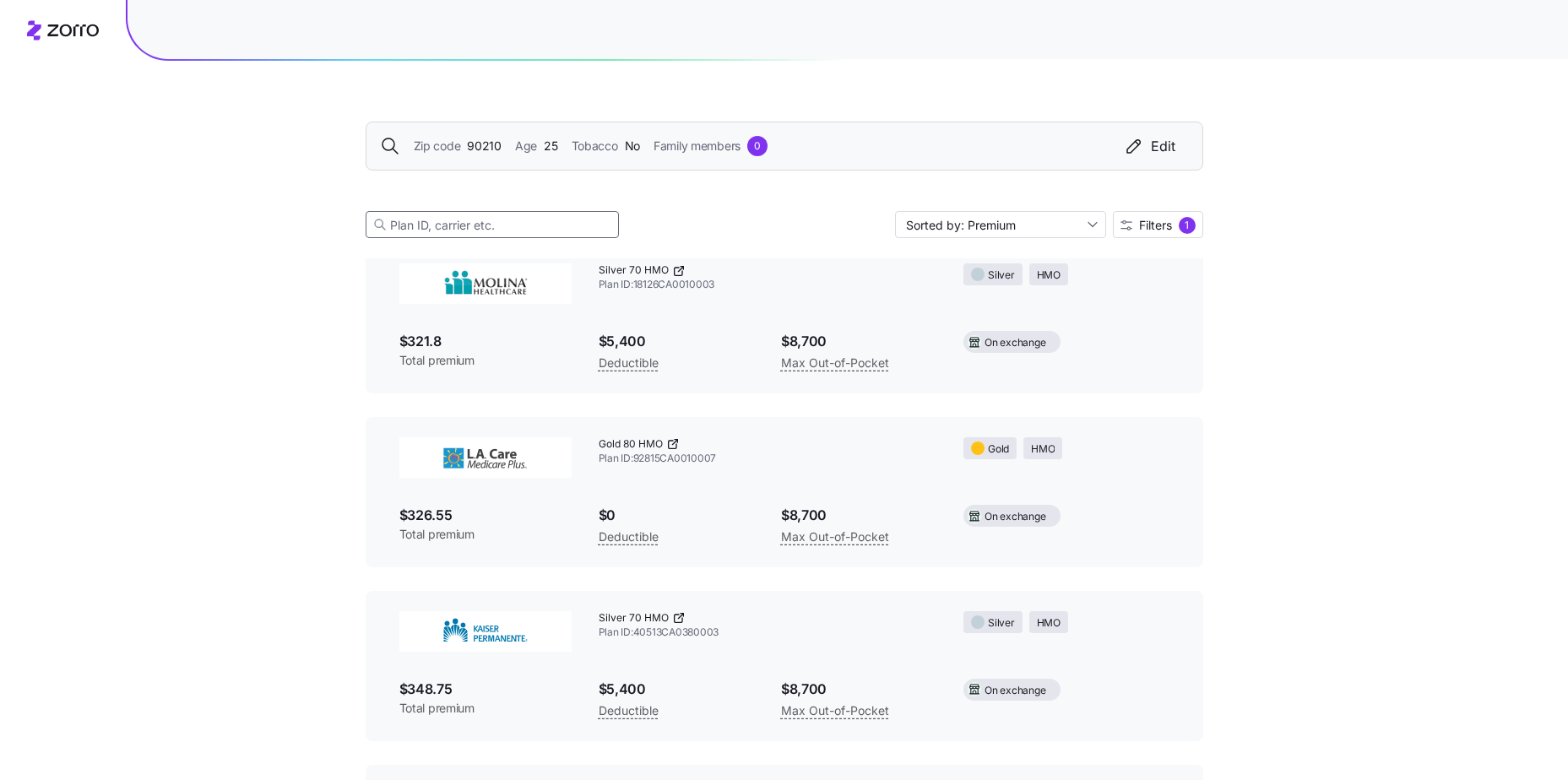
click at [558, 221] on input at bounding box center [492, 224] width 254 height 27
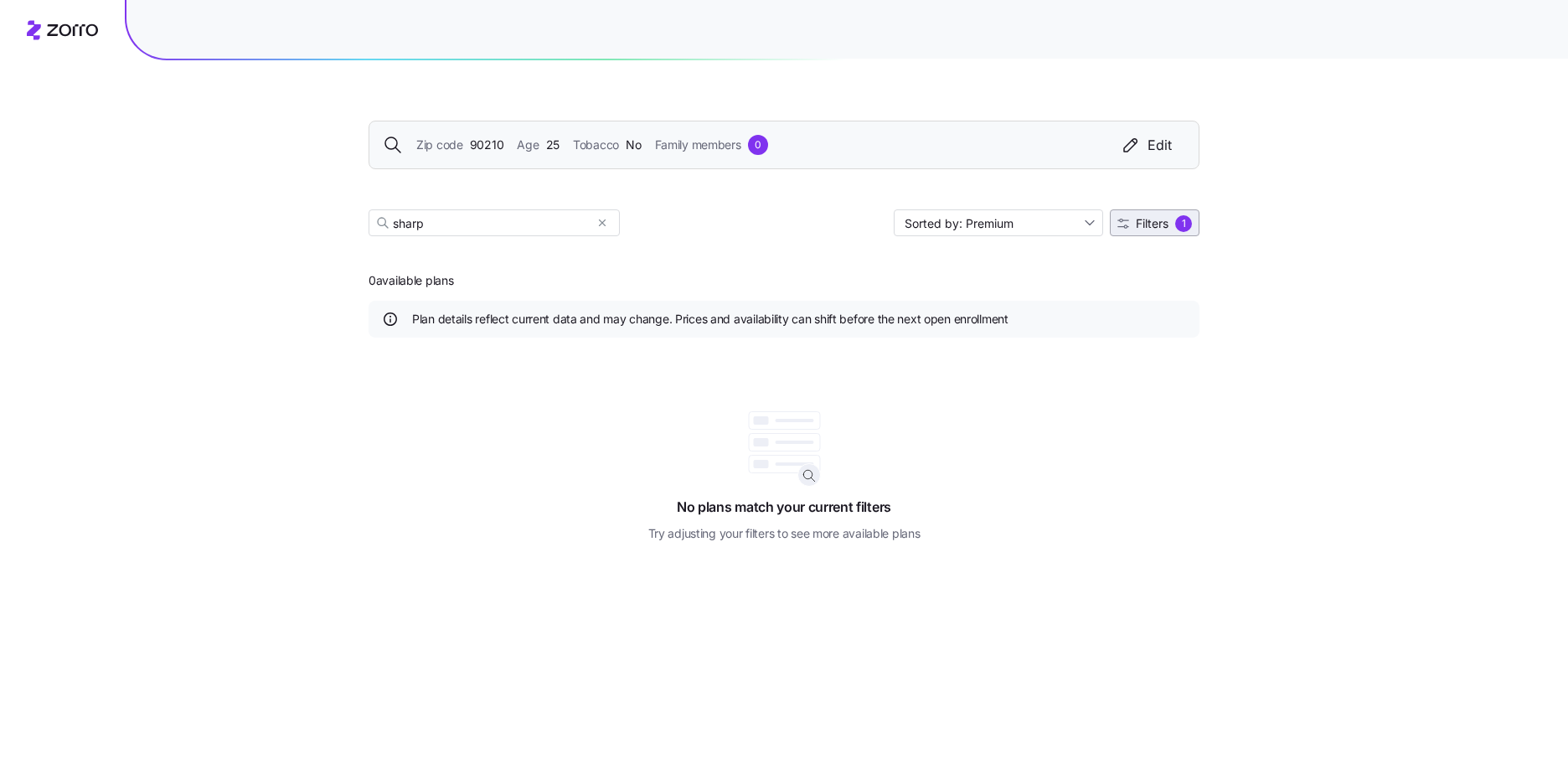
click at [1189, 221] on div "1" at bounding box center [1184, 223] width 17 height 17
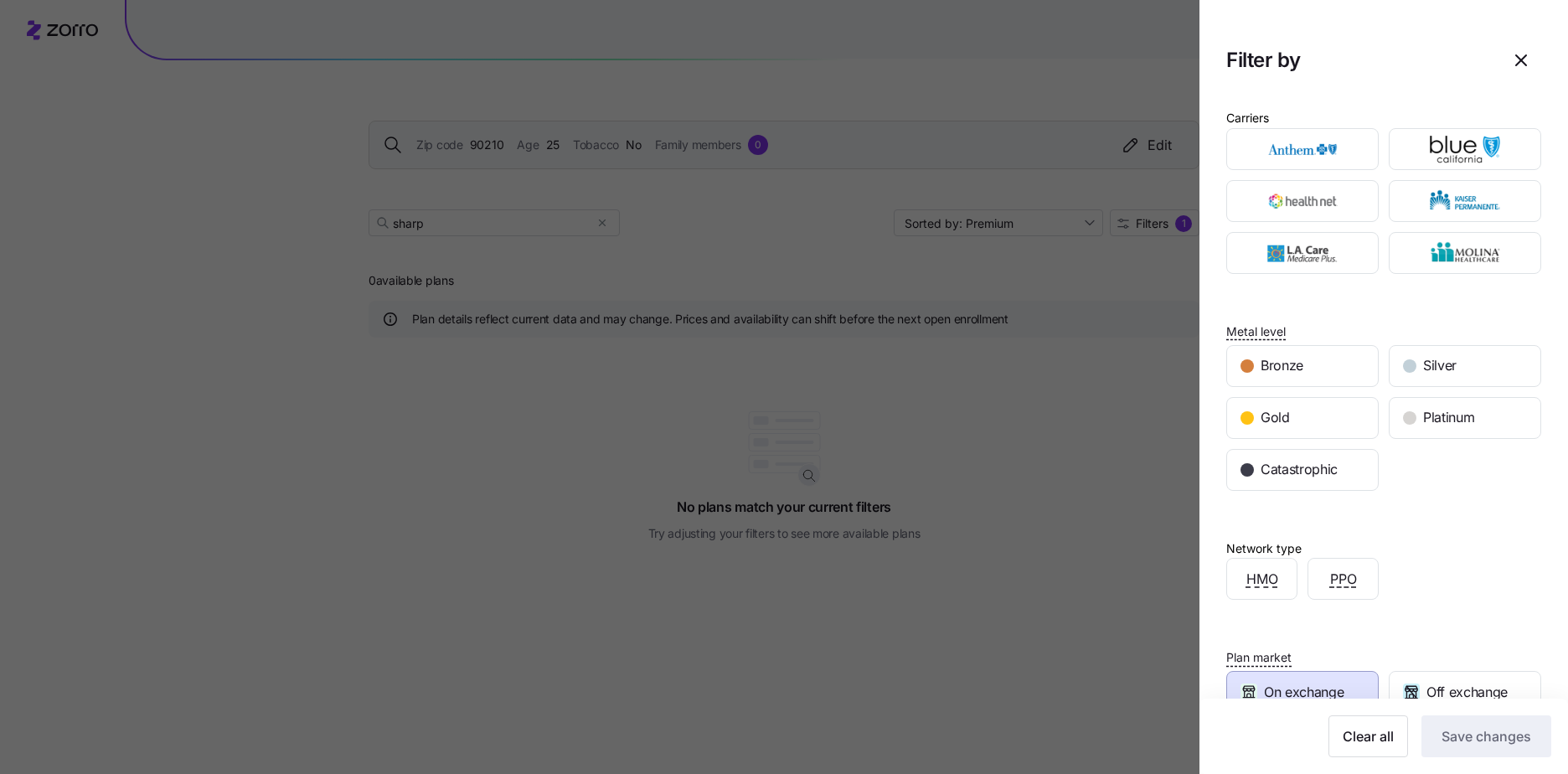
click at [1274, 687] on span "On exchange" at bounding box center [1303, 693] width 79 height 21
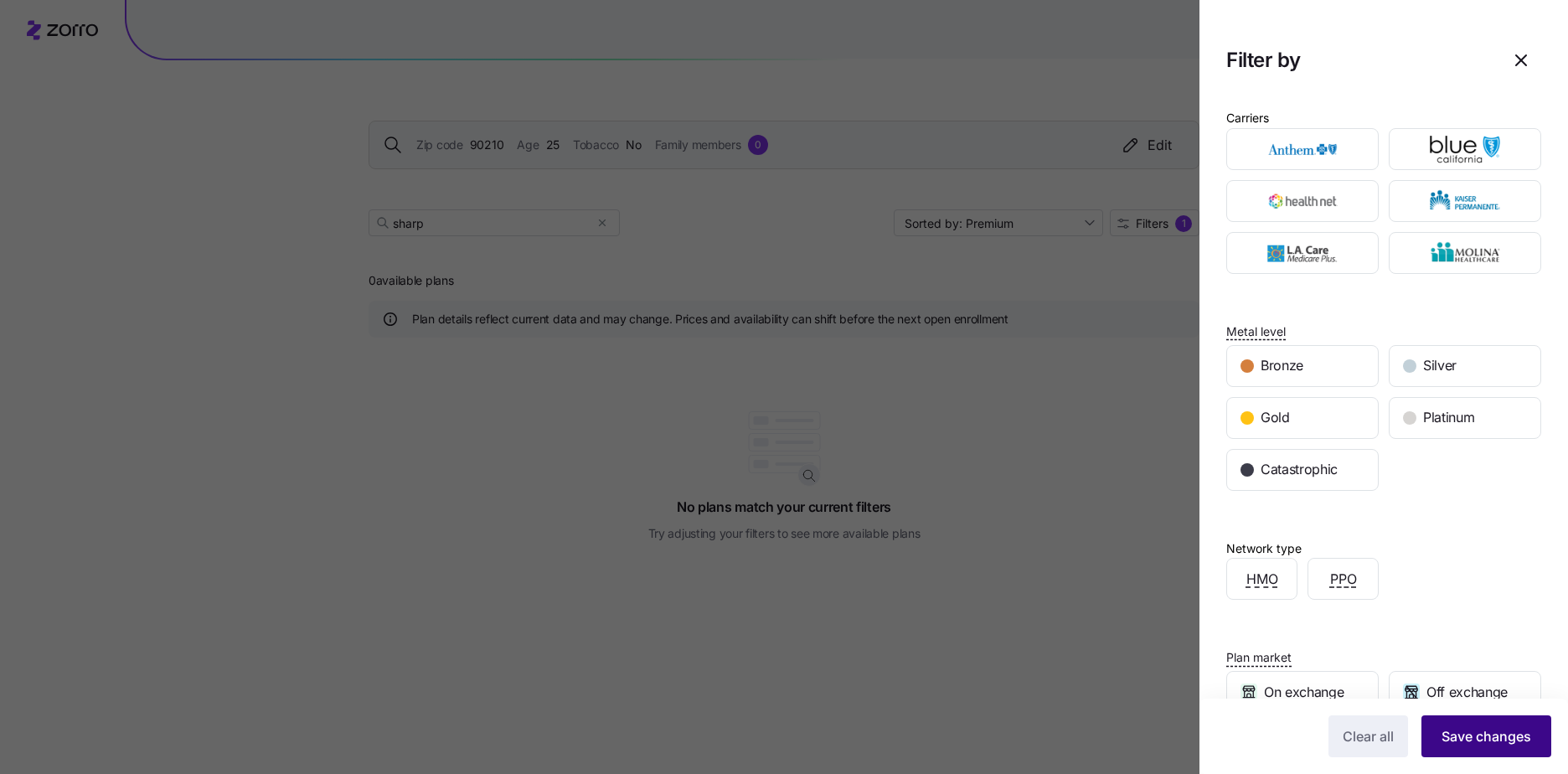
click at [1439, 726] on button "Save changes" at bounding box center [1487, 736] width 130 height 42
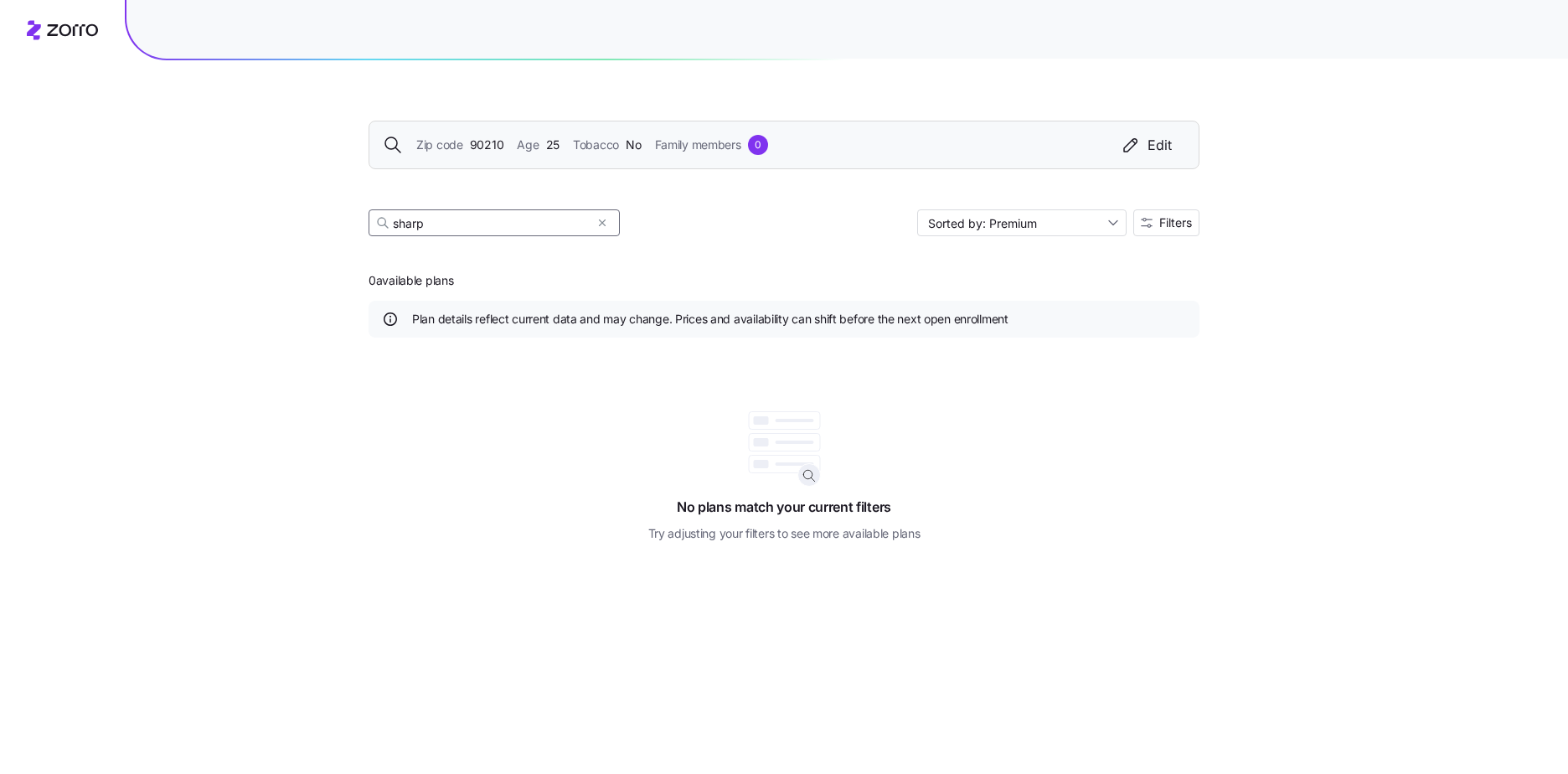
click at [524, 232] on input "sharp" at bounding box center [494, 223] width 252 height 27
type input "s"
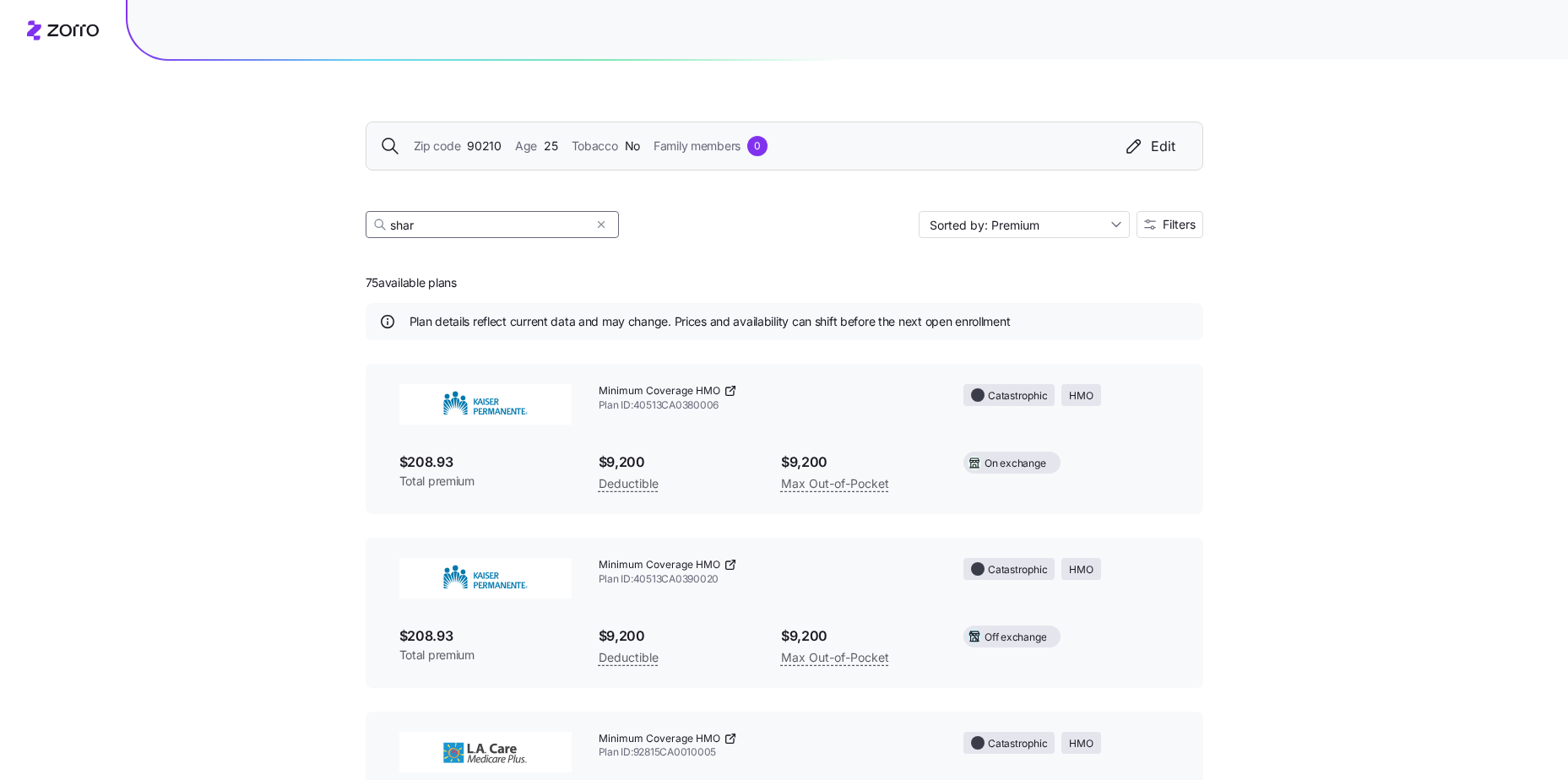
type input "sharp"
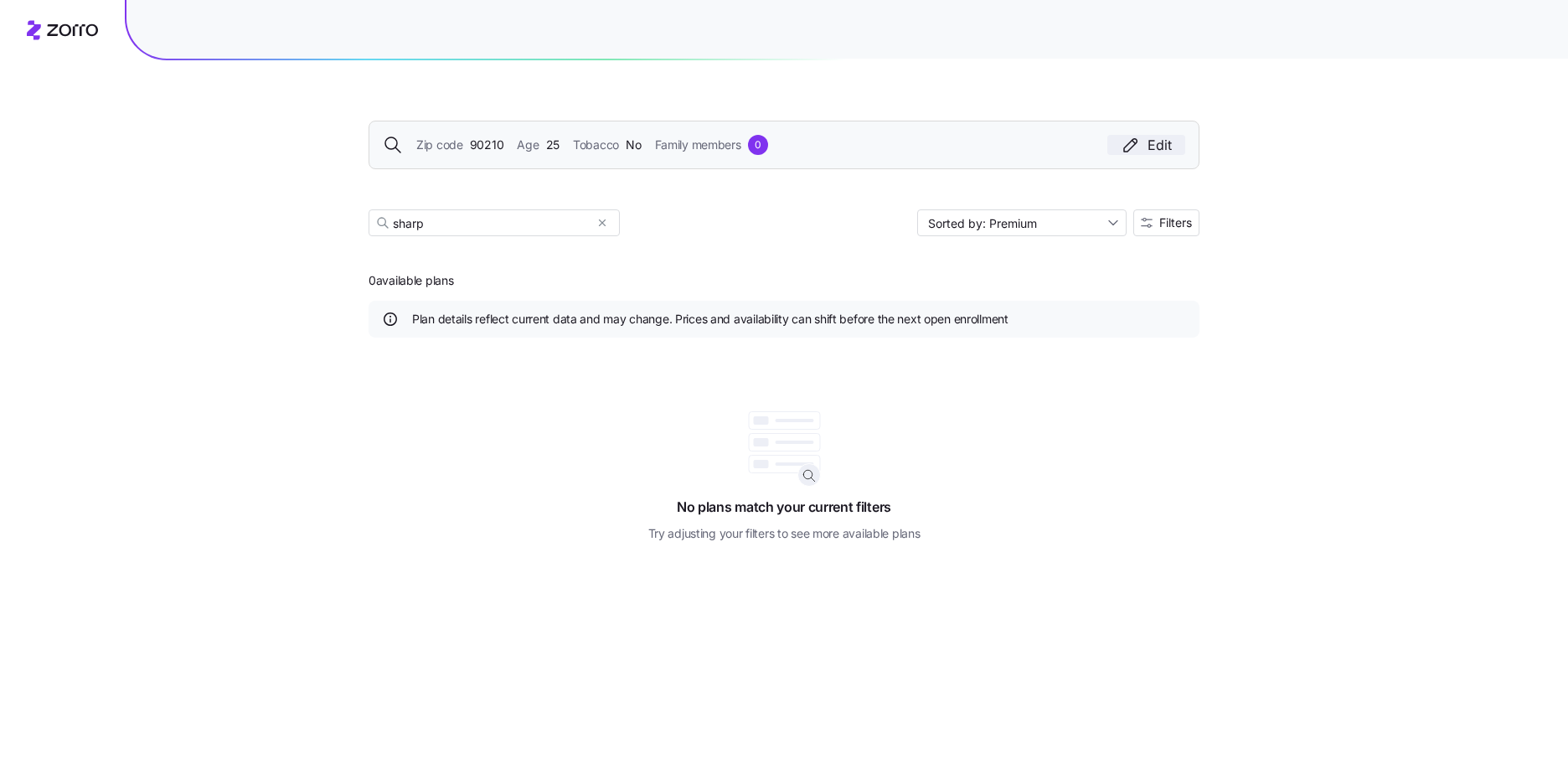
click at [1152, 152] on div "Edit" at bounding box center [1146, 144] width 52 height 20
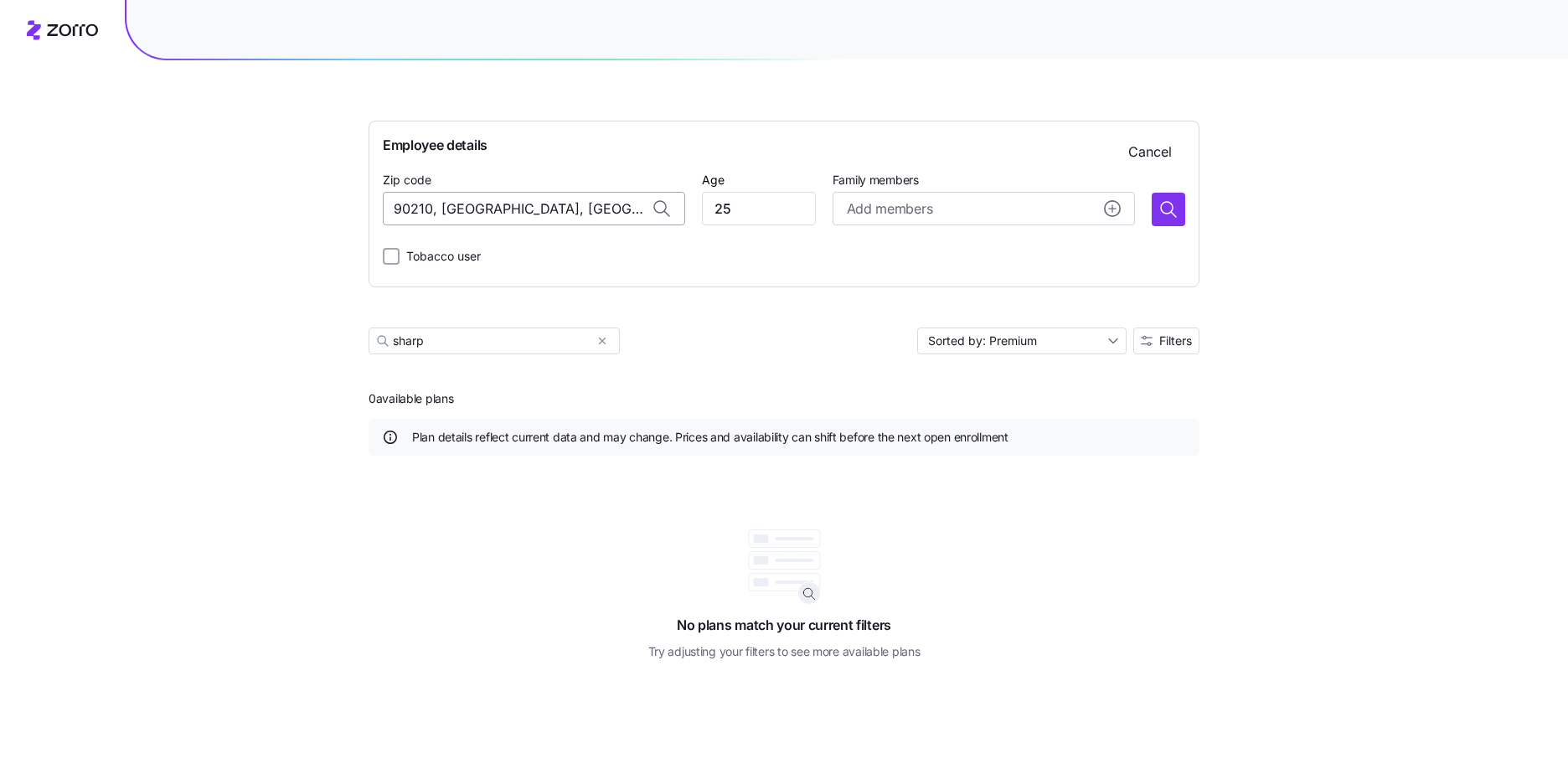
click at [583, 215] on input "90210, Los Angeles County, CA" at bounding box center [534, 209] width 302 height 33
click at [1150, 154] on span "Cancel" at bounding box center [1150, 151] width 44 height 20
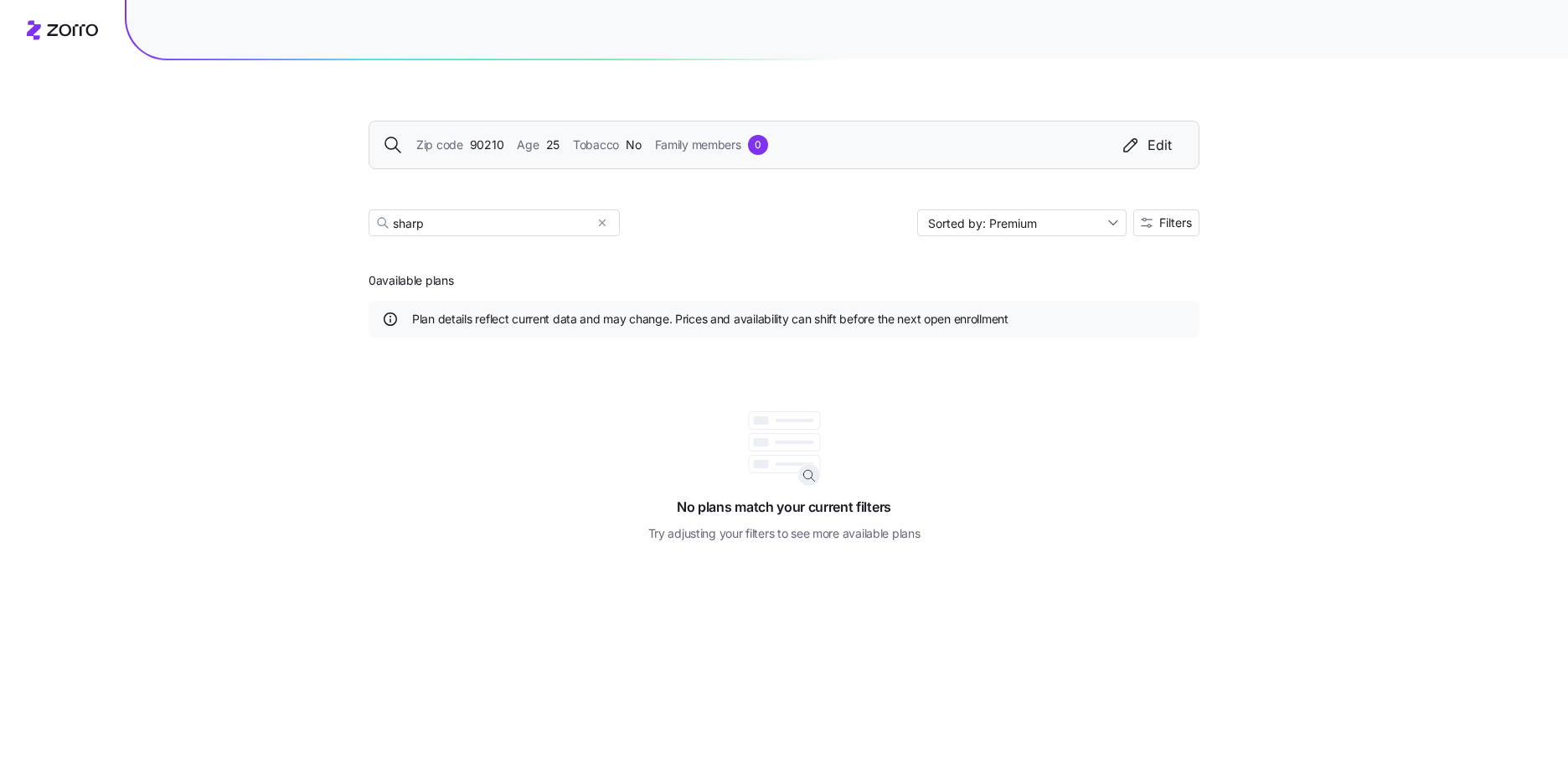
click at [556, 154] on div "Zip code 90210 Age 25 Tobacco No Family members 0 Edit" at bounding box center [784, 144] width 803 height 20
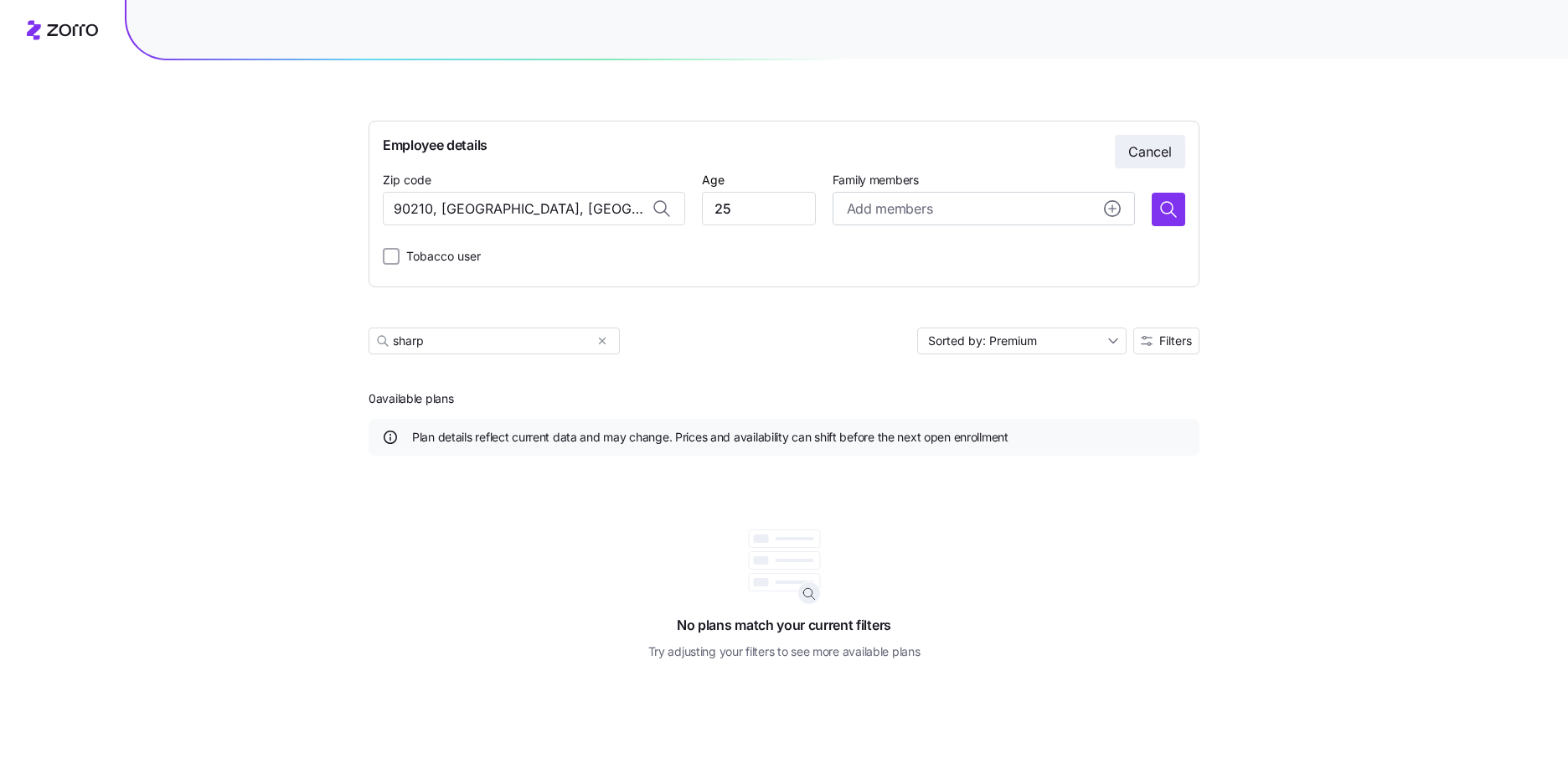
click at [1164, 159] on span "Cancel" at bounding box center [1150, 151] width 44 height 20
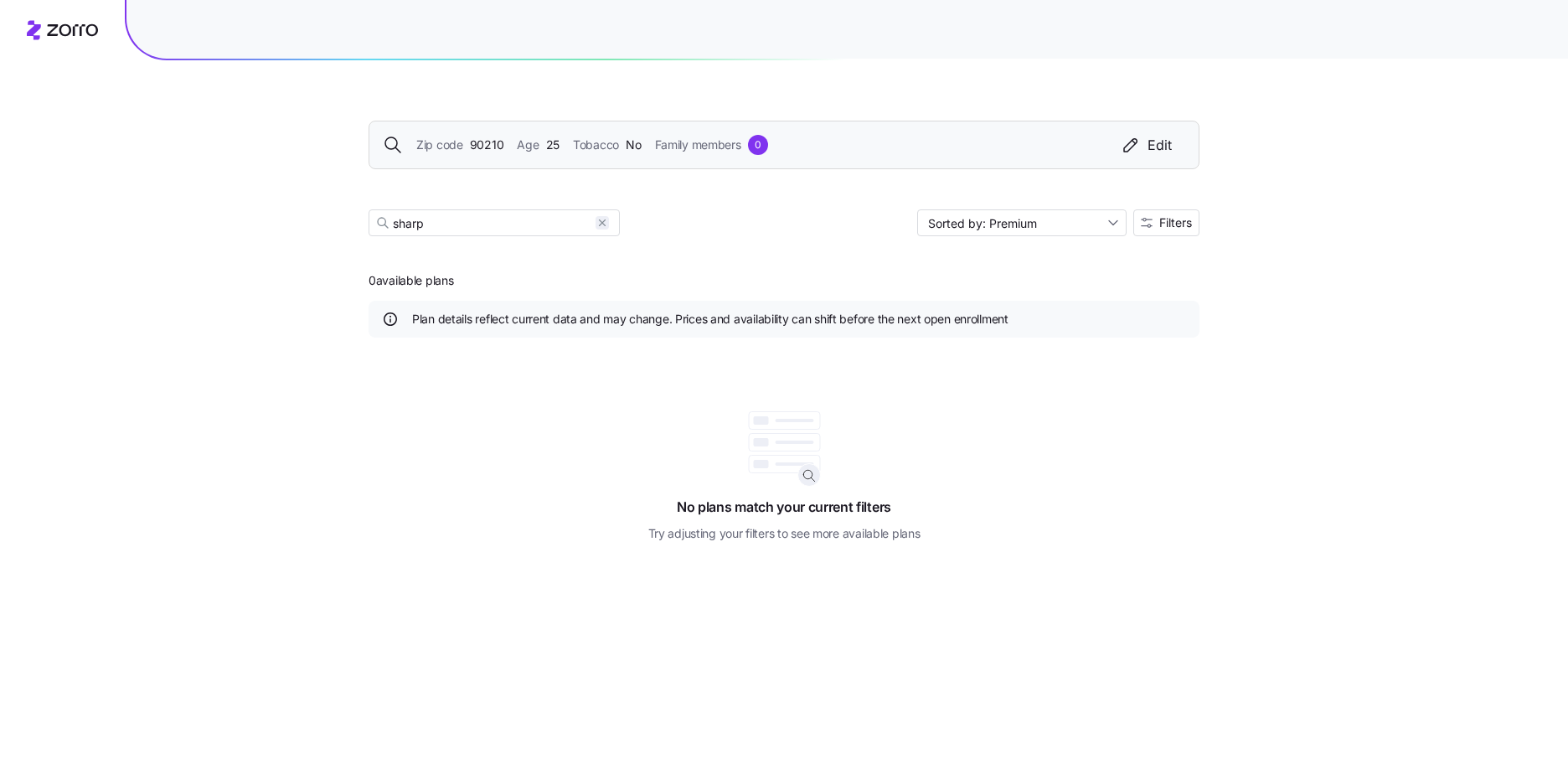
click at [603, 225] on icon "button" at bounding box center [602, 223] width 11 height 20
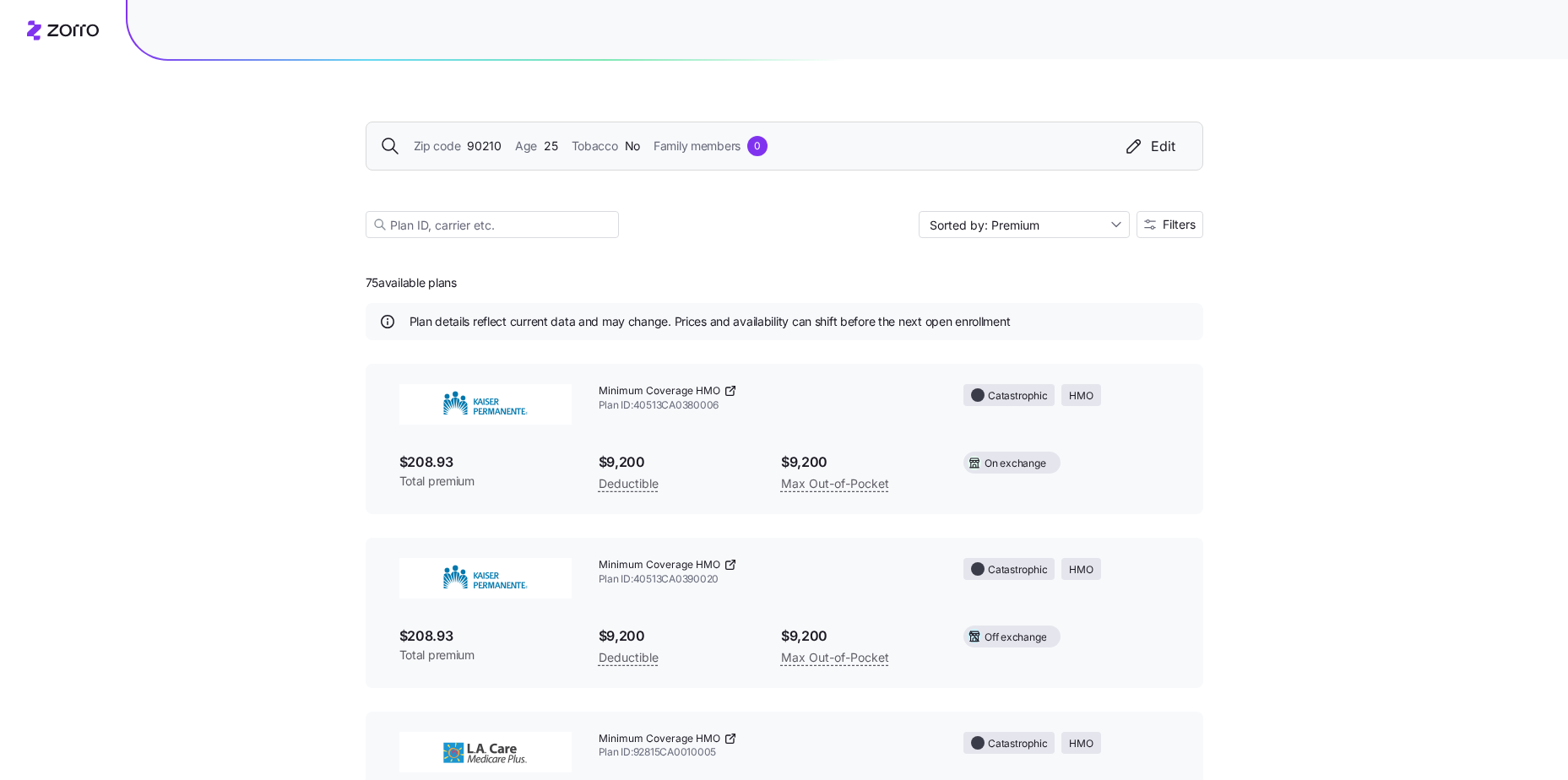
click at [560, 136] on div "Zip code 90210 Age 25 Tobacco No Family members 0 Edit" at bounding box center [784, 145] width 809 height 20
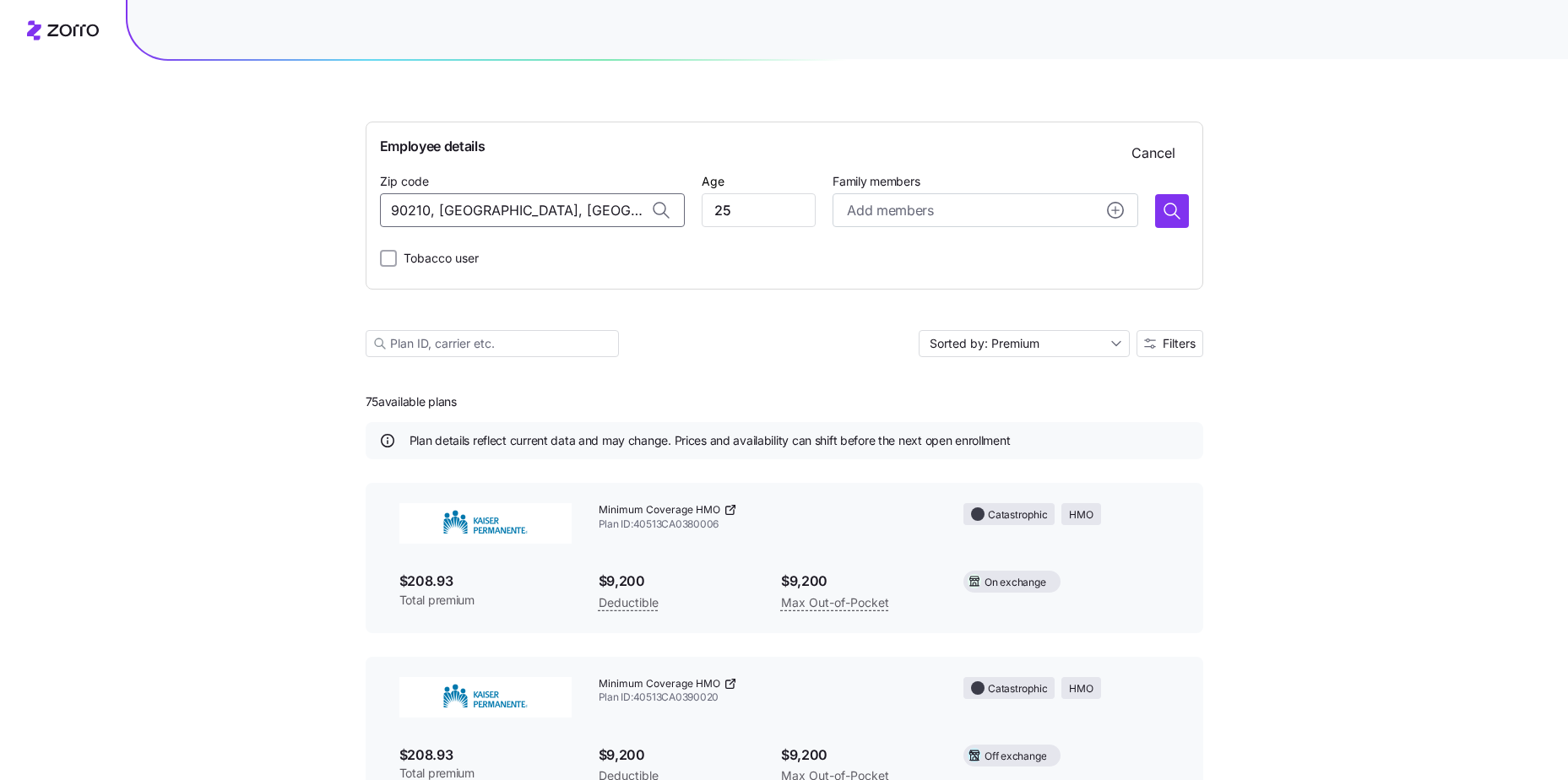
drag, startPoint x: 600, startPoint y: 218, endPoint x: 439, endPoint y: 192, distance: 163.1
click at [394, 221] on input "90210, Los Angeles County, CA" at bounding box center [533, 210] width 305 height 33
type input "90210, Los Angeles County, CA"
click at [754, 196] on input "25" at bounding box center [758, 210] width 114 height 33
type input "2"
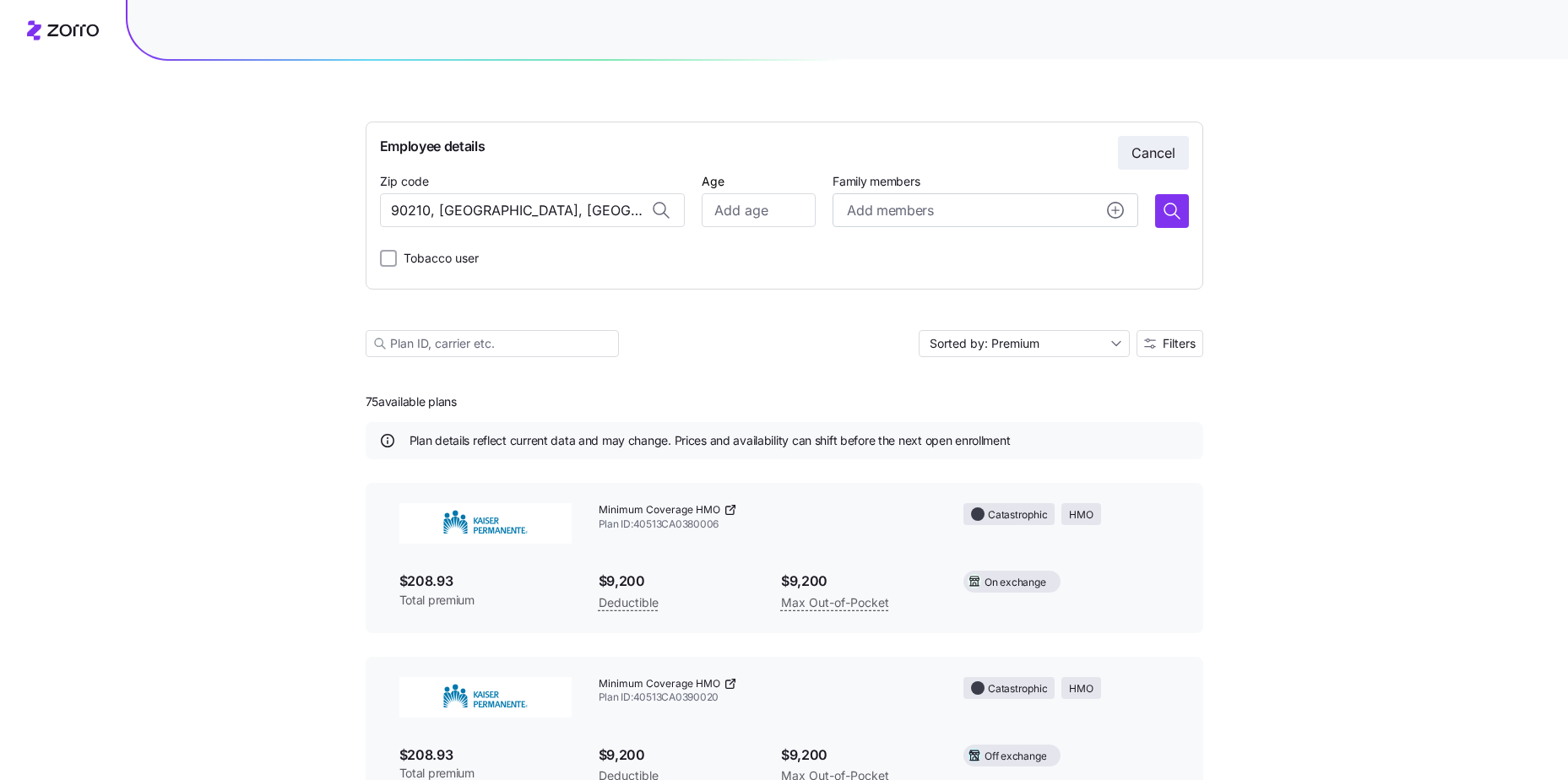
click at [1146, 138] on button "Cancel" at bounding box center [1153, 152] width 71 height 33
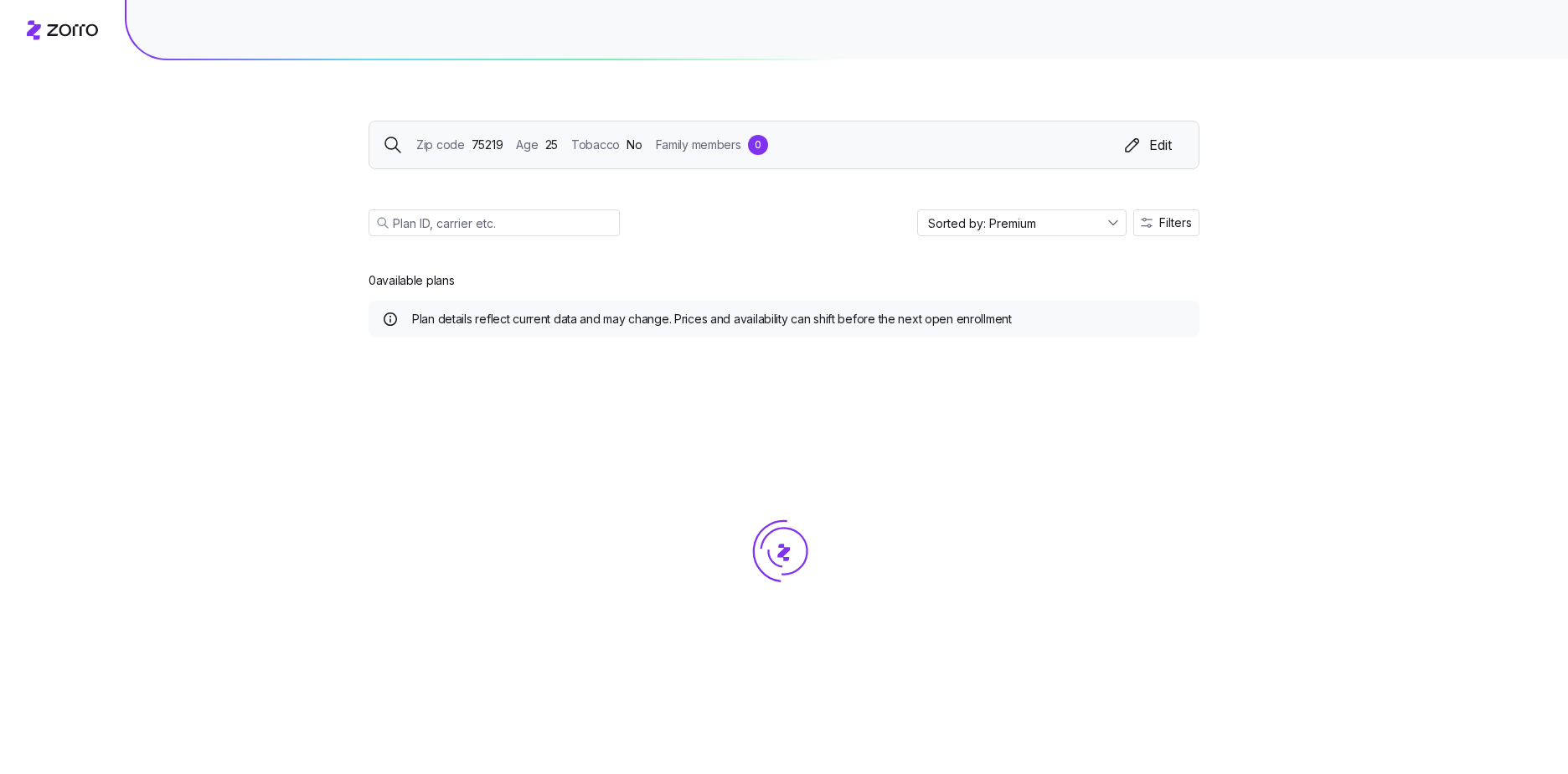
click at [482, 142] on span "75219" at bounding box center [487, 144] width 31 height 18
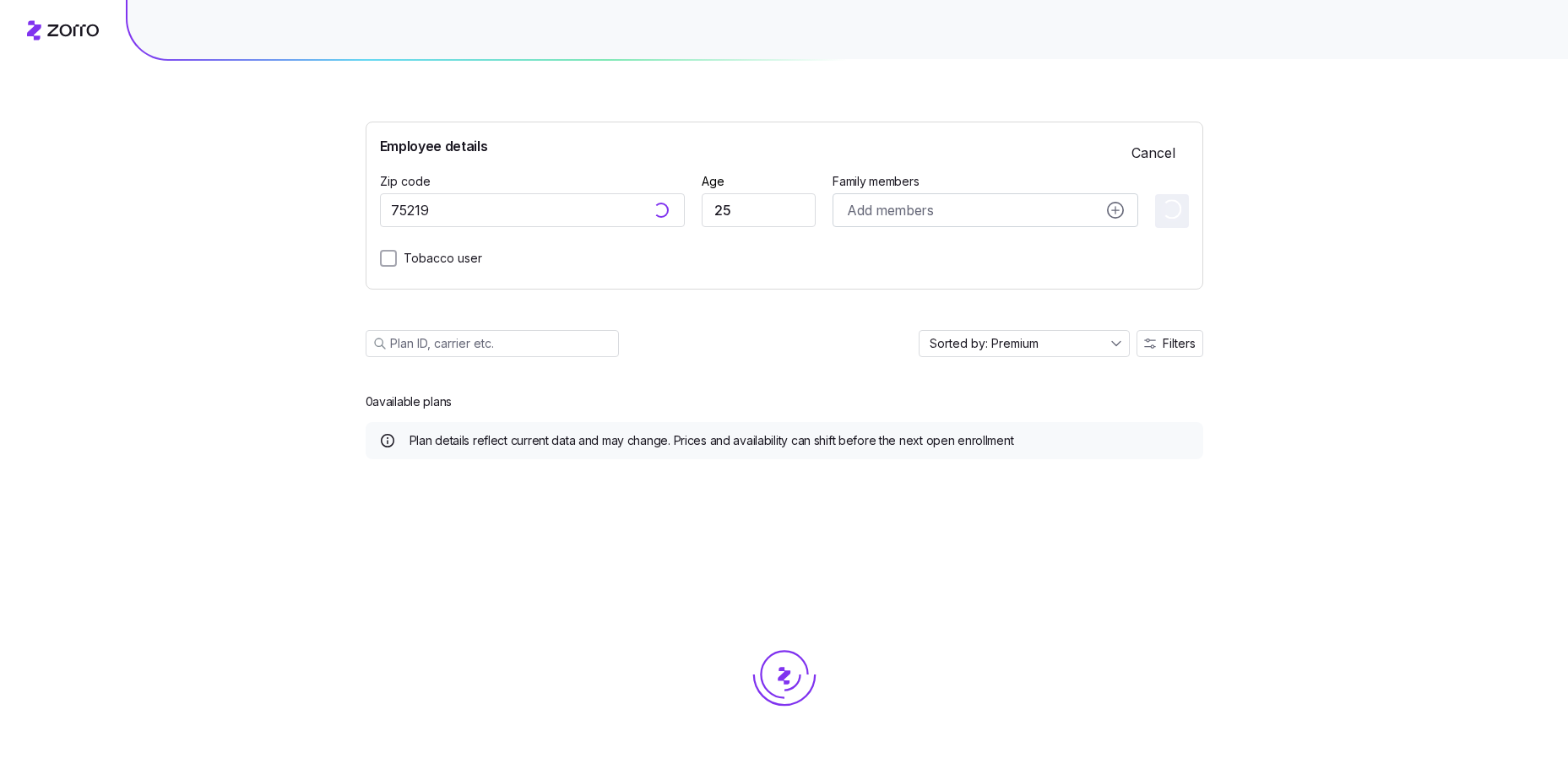
type input "75219, [GEOGRAPHIC_DATA], [GEOGRAPHIC_DATA]"
click at [460, 199] on input "75219, [GEOGRAPHIC_DATA], [GEOGRAPHIC_DATA]" at bounding box center [533, 210] width 305 height 33
click at [463, 198] on input "75219, [GEOGRAPHIC_DATA], [GEOGRAPHIC_DATA]" at bounding box center [533, 210] width 305 height 33
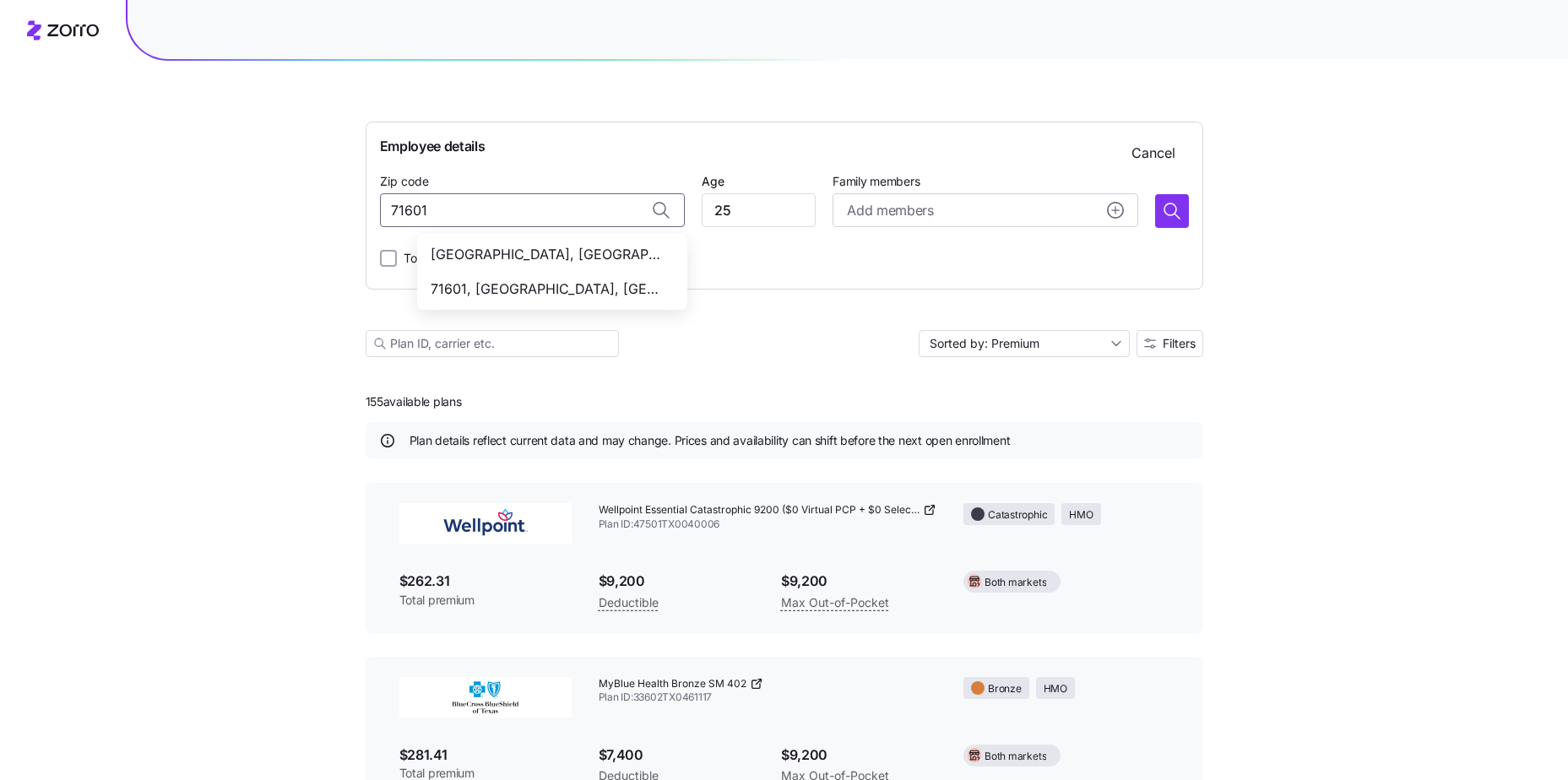
click at [629, 261] on span "[GEOGRAPHIC_DATA], [GEOGRAPHIC_DATA]" at bounding box center [548, 254] width 237 height 21
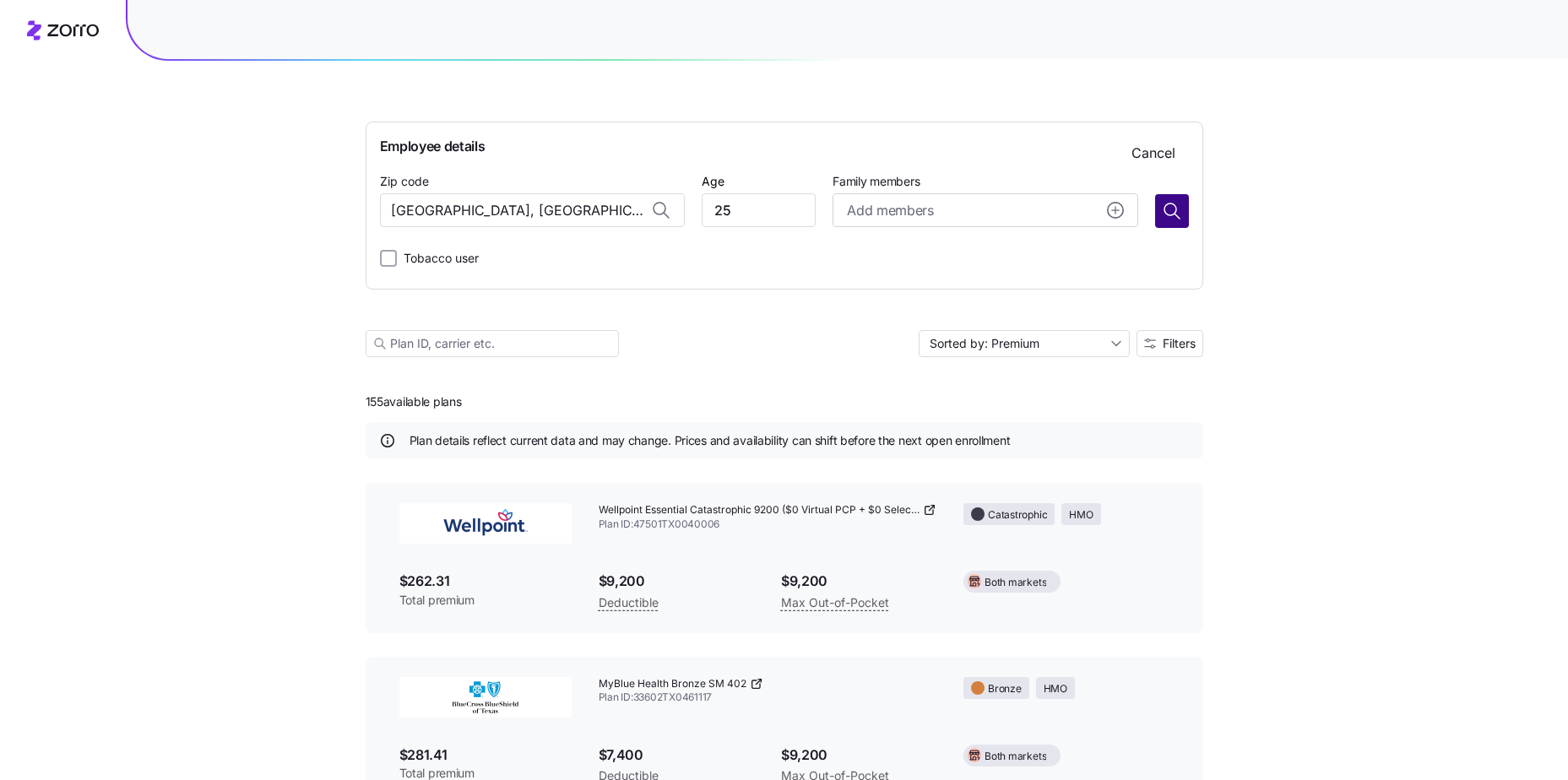
type input "[GEOGRAPHIC_DATA], [GEOGRAPHIC_DATA]"
click at [1159, 219] on button "button" at bounding box center [1172, 211] width 33 height 33
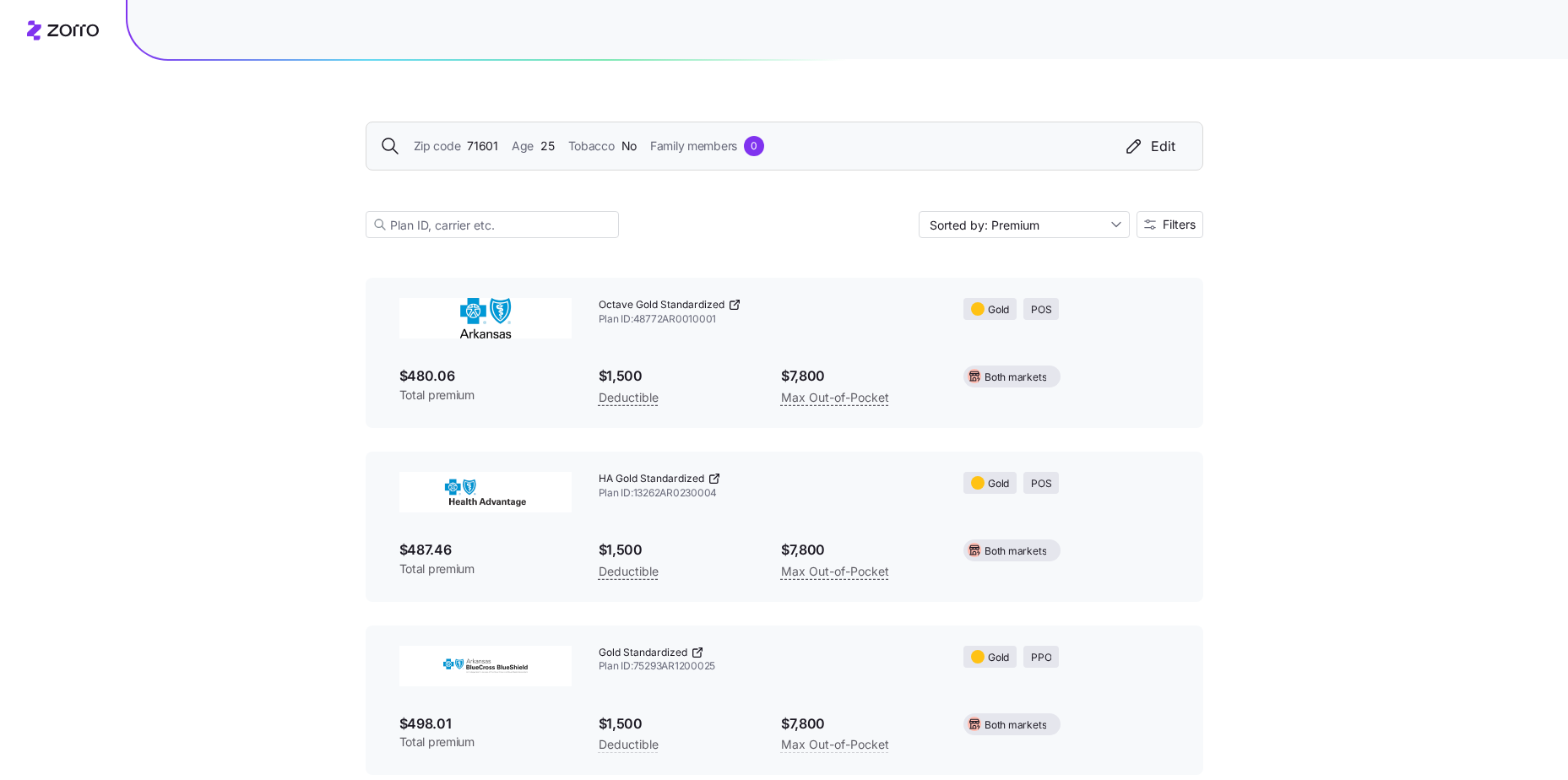
scroll to position [7924, 0]
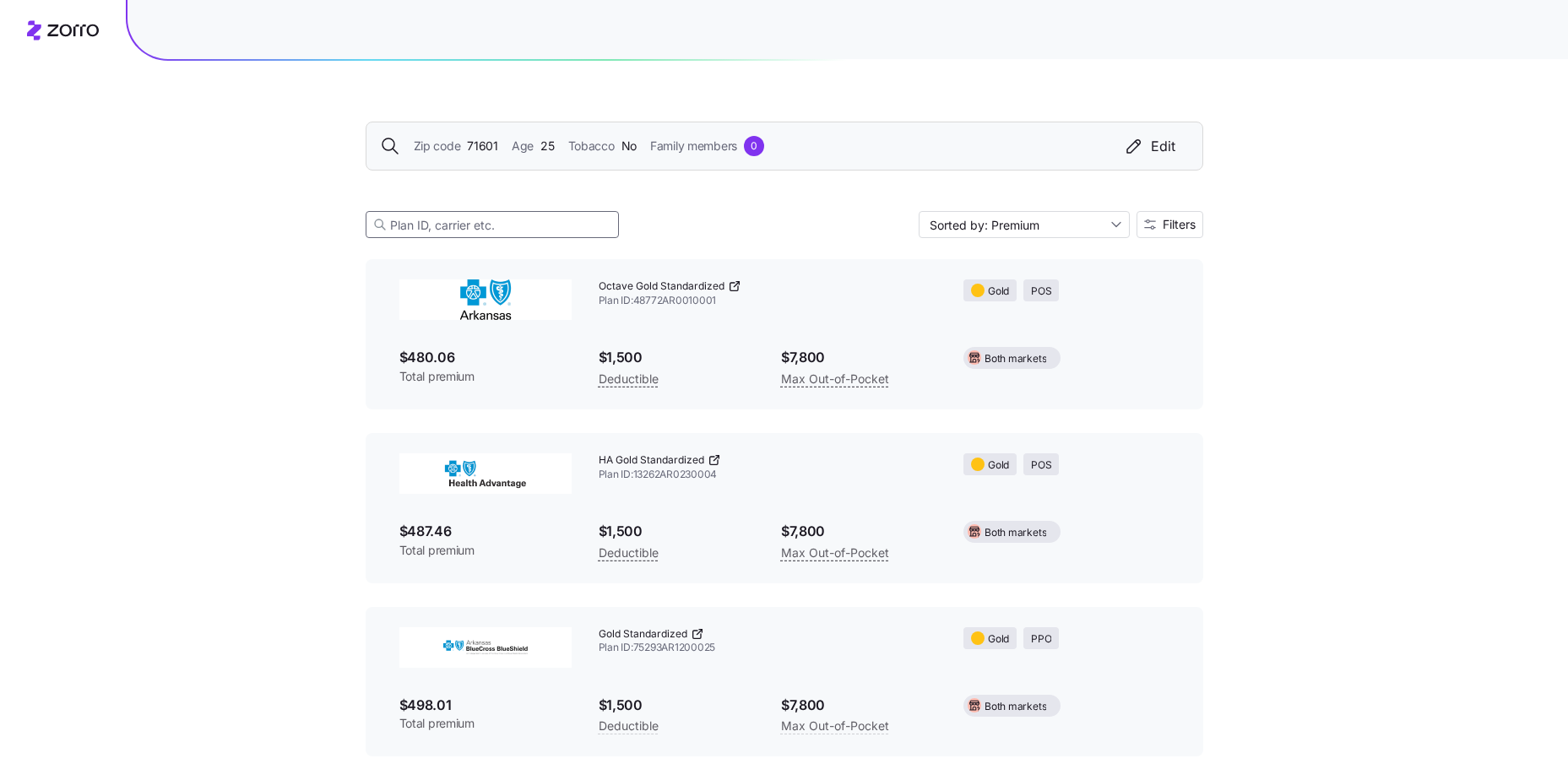
click at [469, 219] on input at bounding box center [492, 224] width 254 height 27
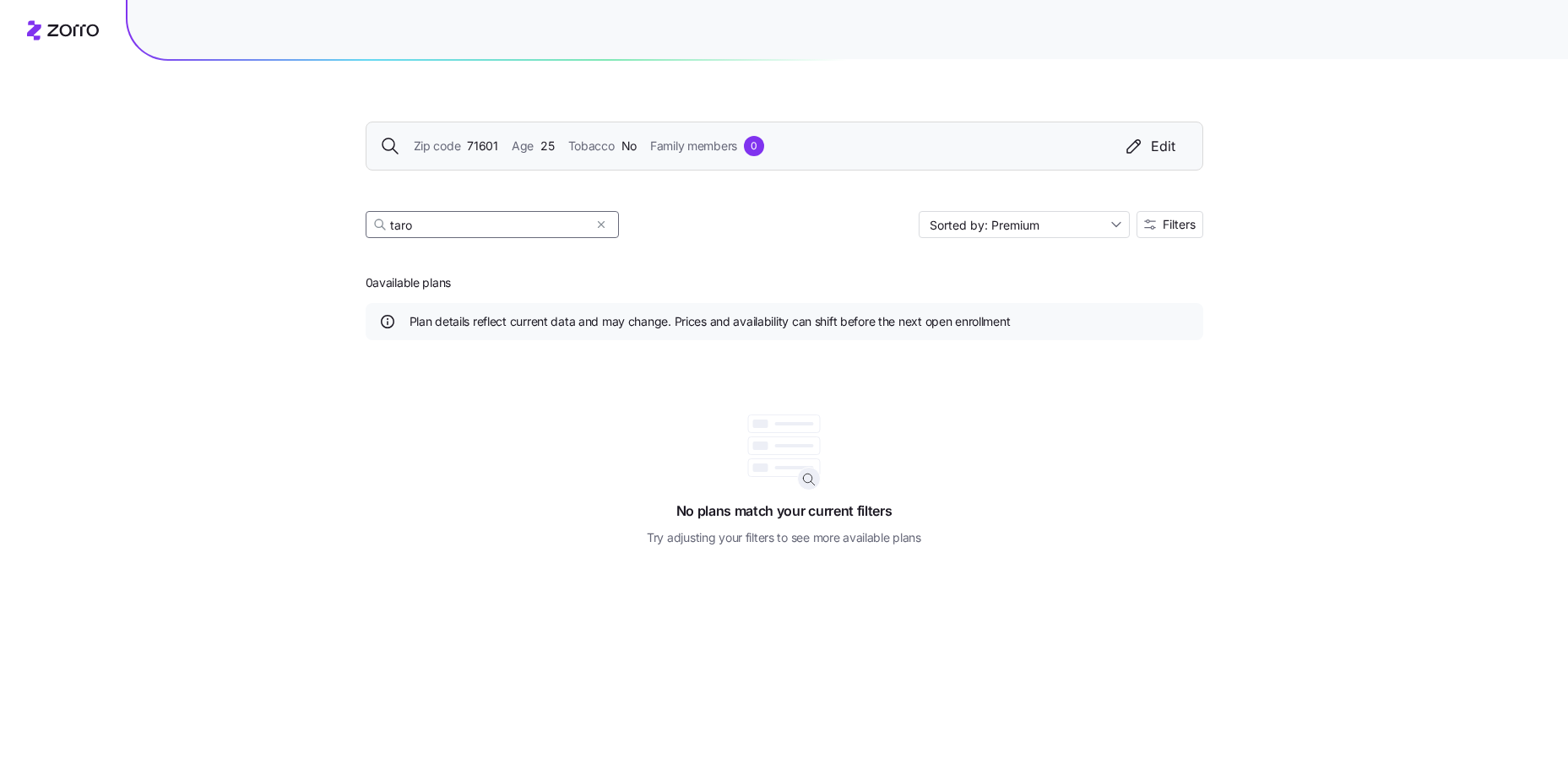
scroll to position [0, 0]
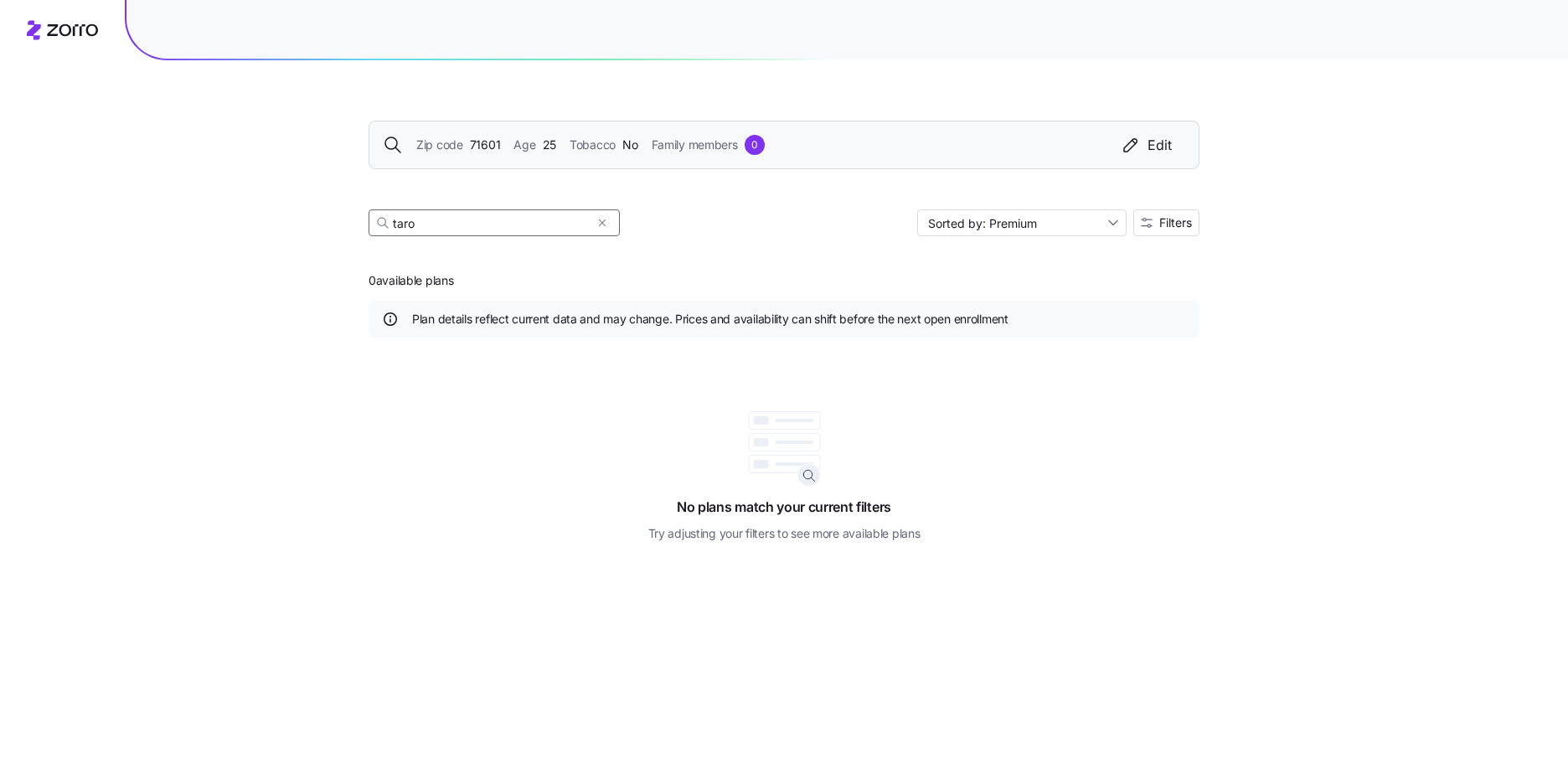
type input "taro"
click at [481, 133] on div "Zip code 71601 Age [DEMOGRAPHIC_DATA] Tobacco No Family members 0 Edit" at bounding box center [784, 145] width 831 height 49
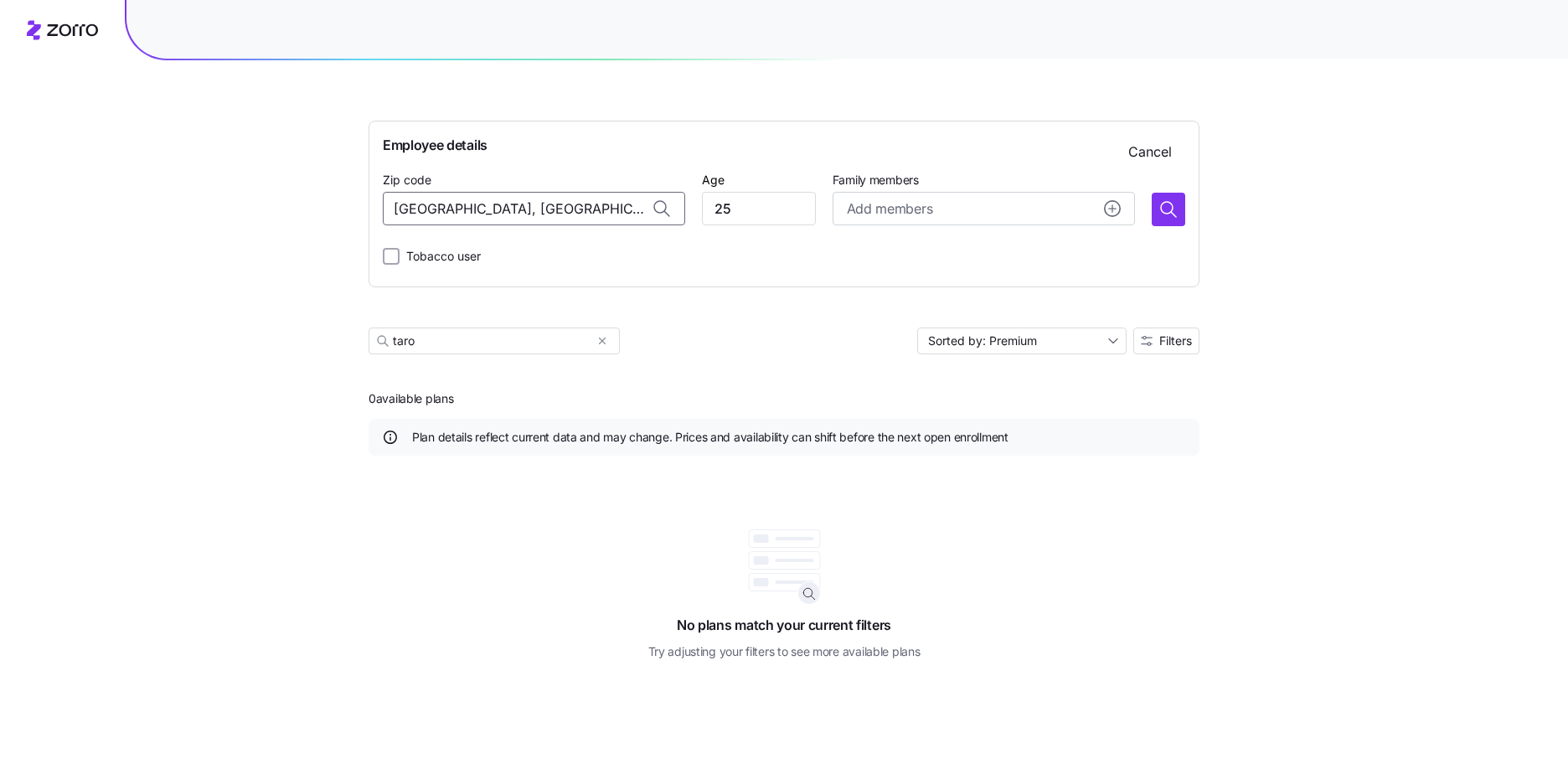
drag, startPoint x: 617, startPoint y: 211, endPoint x: 258, endPoint y: 196, distance: 359.3
click at [266, 196] on div "Employee details Cancel Zip code [GEOGRAPHIC_DATA], [GEOGRAPHIC_DATA] Age [DEMO…" at bounding box center [784, 387] width 1568 height 774
click at [566, 223] on input "Zip code" at bounding box center [534, 209] width 302 height 33
click at [565, 214] on input "Zip code" at bounding box center [534, 209] width 302 height 33
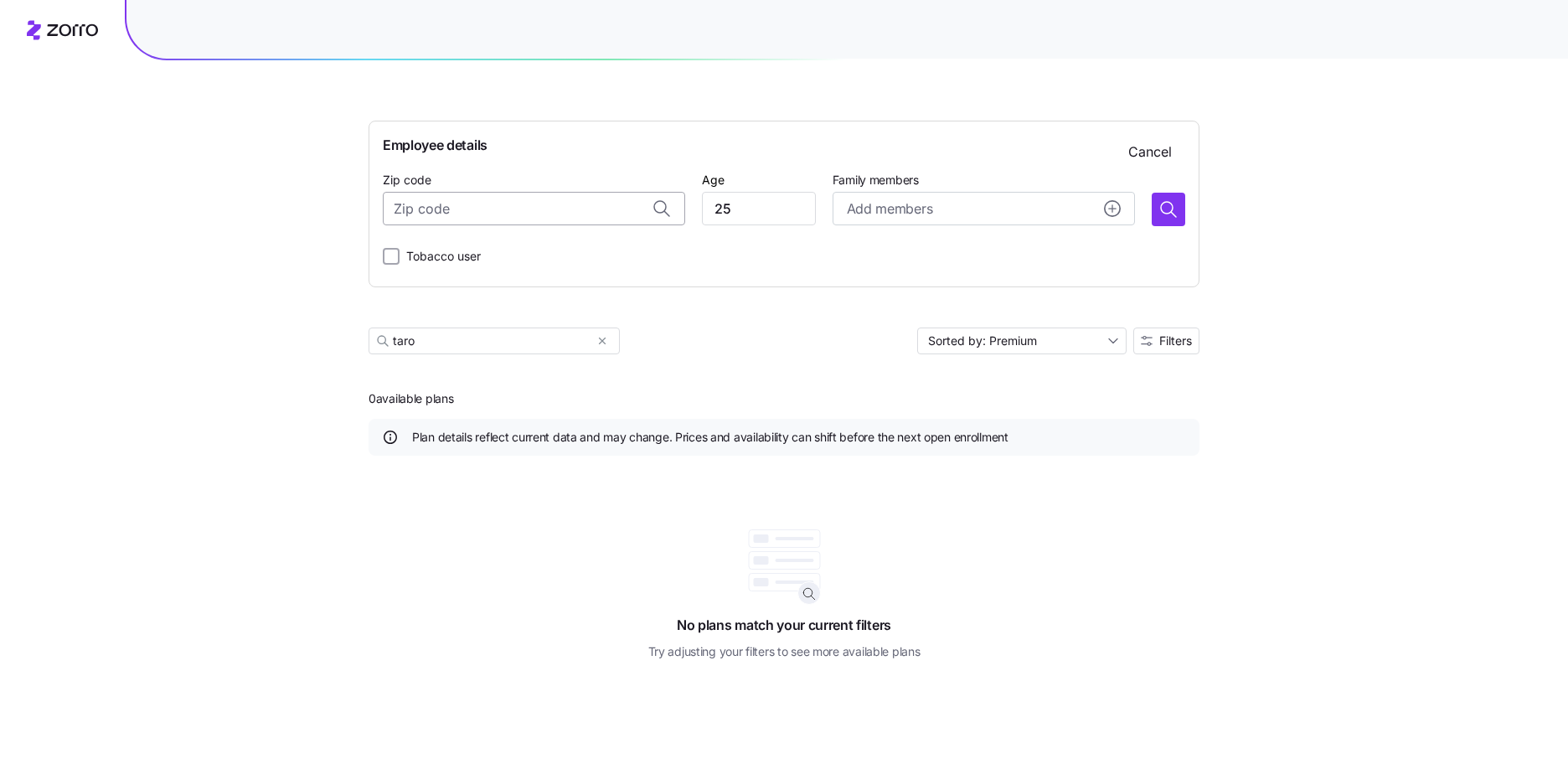
click at [565, 214] on input "Zip code" at bounding box center [534, 209] width 302 height 33
type input "[GEOGRAPHIC_DATA], [GEOGRAPHIC_DATA]"
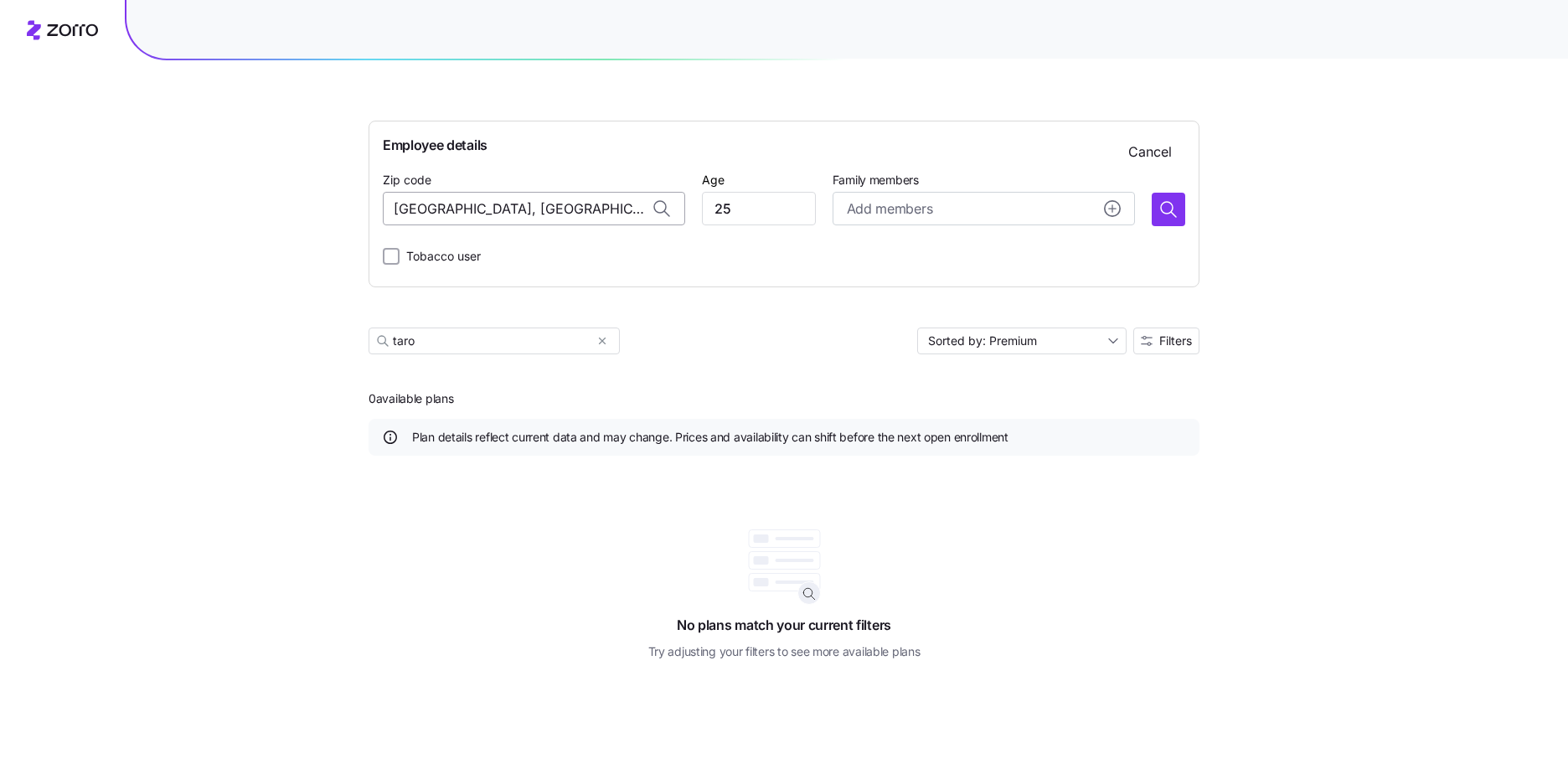
click at [531, 194] on input "[GEOGRAPHIC_DATA], [GEOGRAPHIC_DATA]" at bounding box center [534, 209] width 302 height 33
click at [531, 196] on input "[GEOGRAPHIC_DATA], [GEOGRAPHIC_DATA]" at bounding box center [534, 209] width 302 height 33
click at [515, 259] on span "73003, [GEOGRAPHIC_DATA], [GEOGRAPHIC_DATA]" at bounding box center [551, 252] width 235 height 21
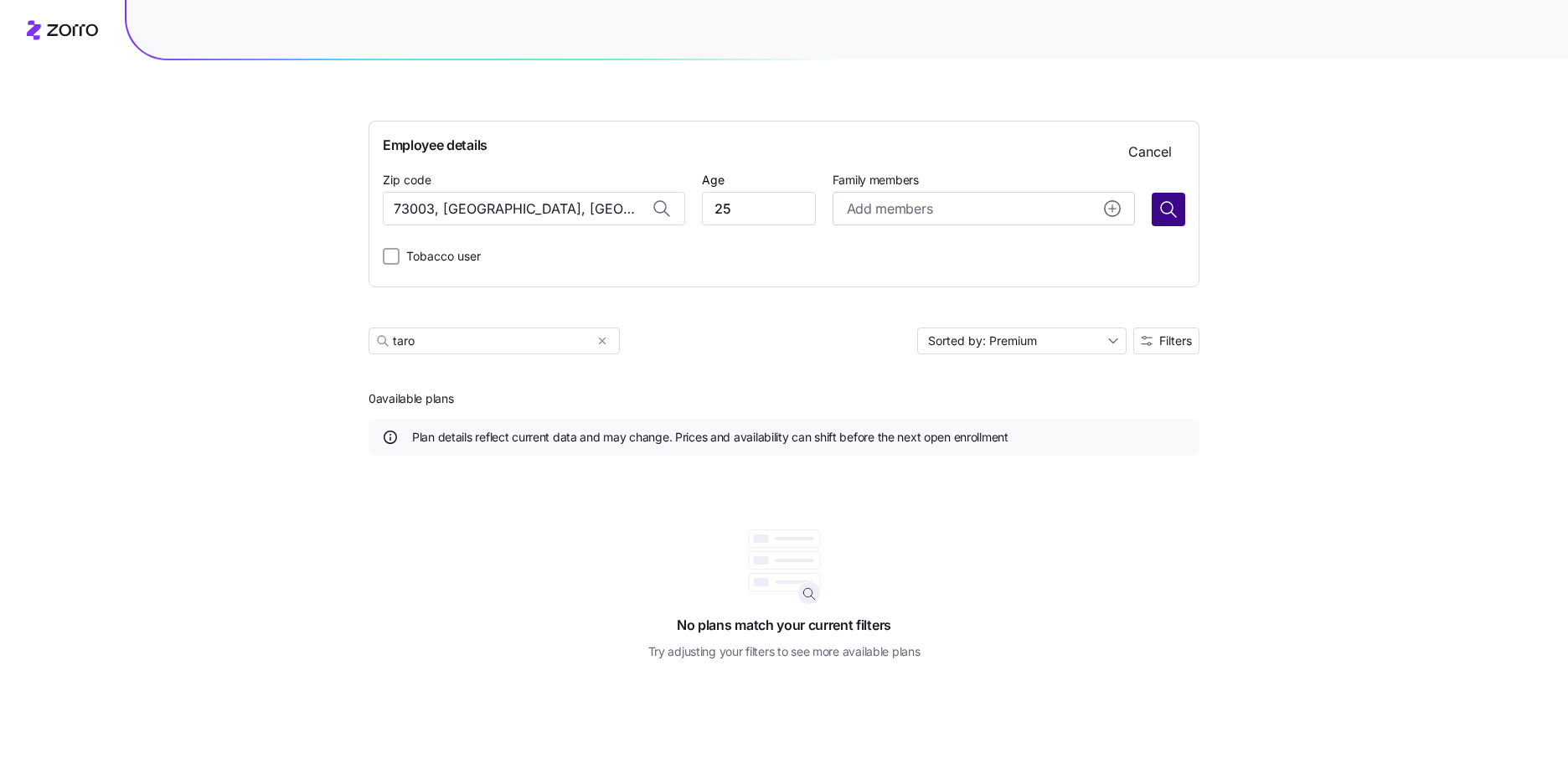
type input "73003, [GEOGRAPHIC_DATA], [GEOGRAPHIC_DATA]"
click at [1168, 216] on icon "button" at bounding box center [1168, 209] width 20 height 20
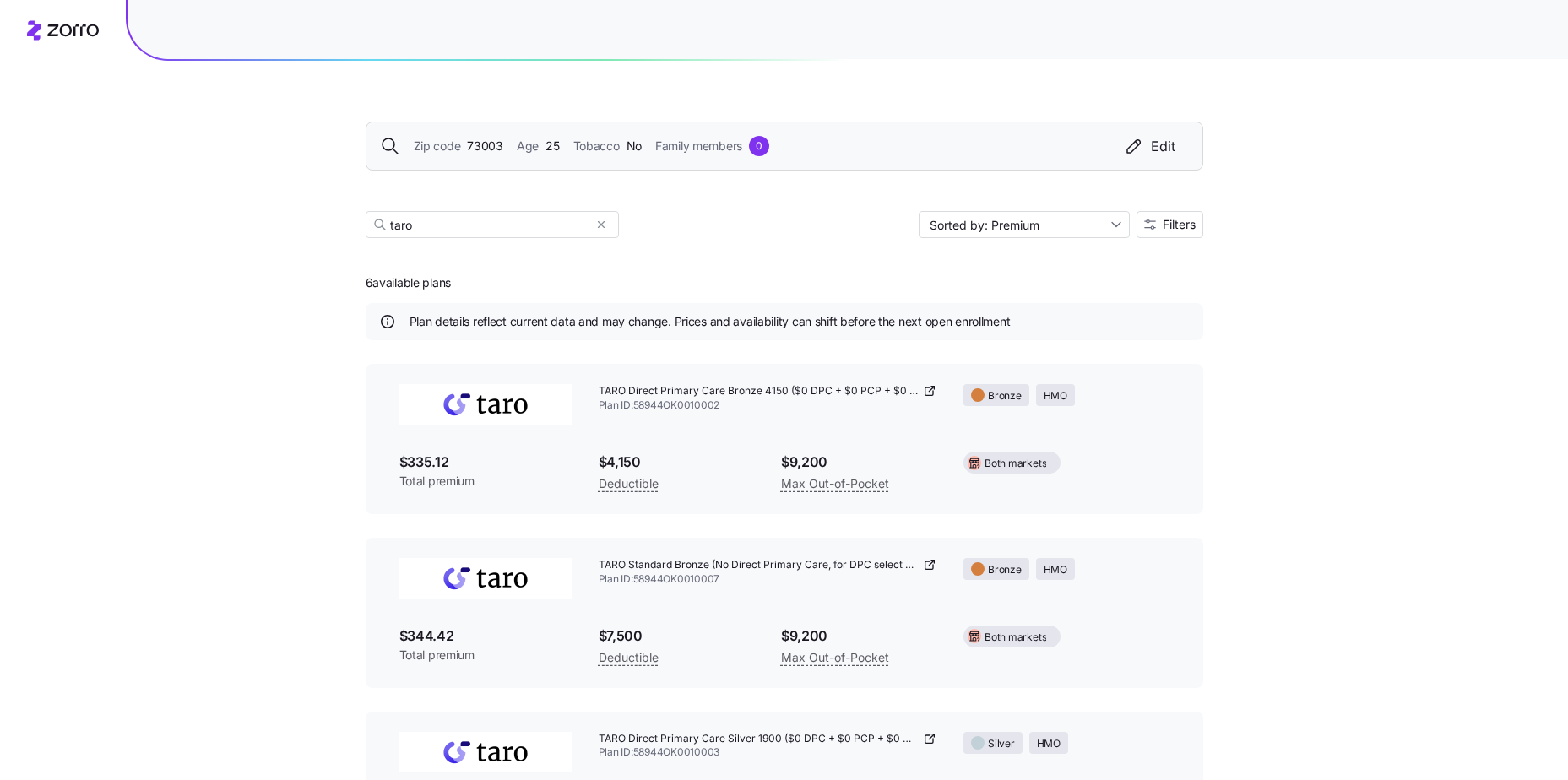
click at [576, 147] on span "Tobacco" at bounding box center [596, 145] width 47 height 18
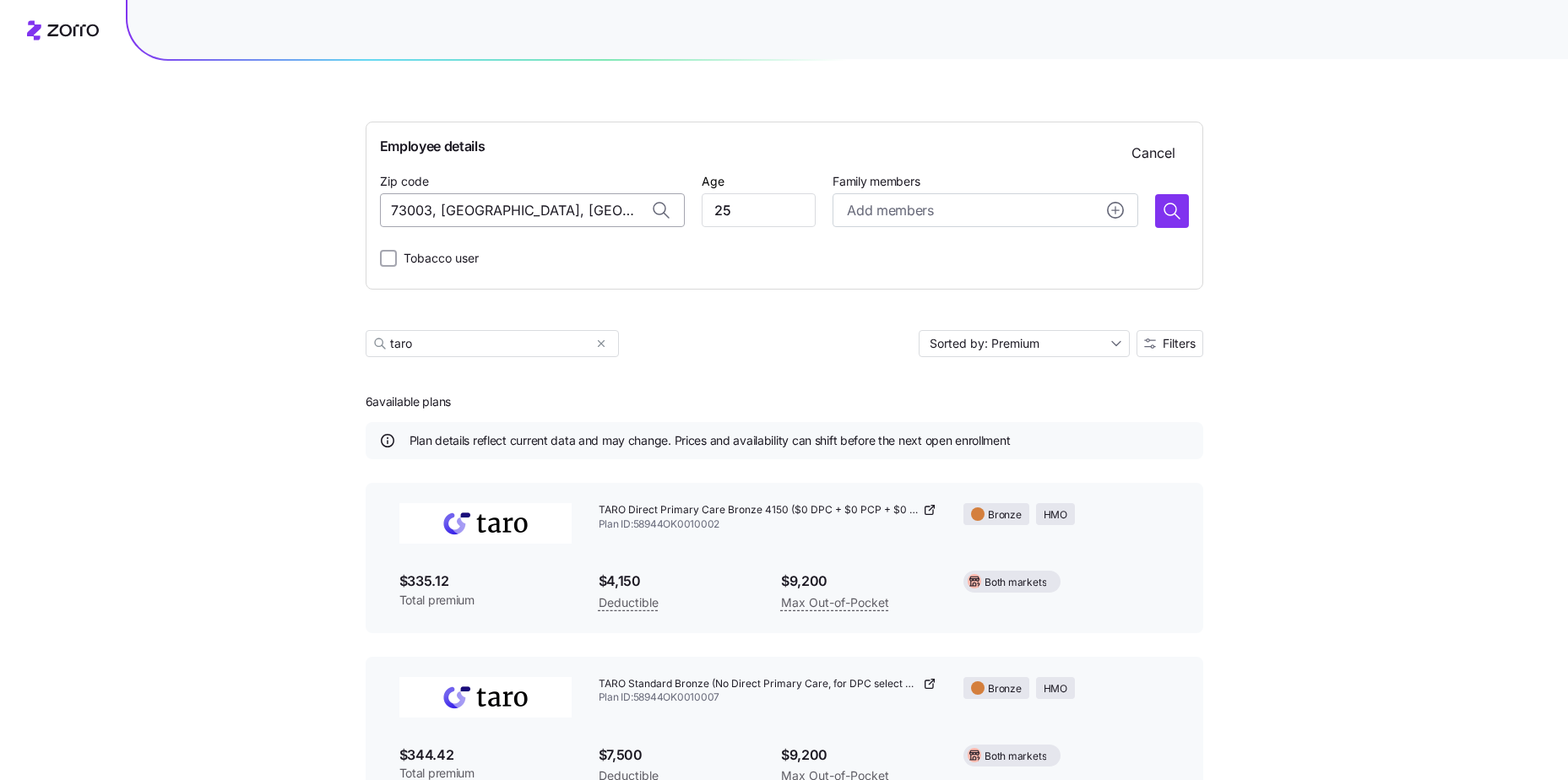
click at [515, 217] on input "73003, [GEOGRAPHIC_DATA], [GEOGRAPHIC_DATA]" at bounding box center [533, 210] width 305 height 33
click at [584, 210] on input "73003, [GEOGRAPHIC_DATA], [GEOGRAPHIC_DATA]" at bounding box center [533, 210] width 305 height 33
type input "73003, [GEOGRAPHIC_DATA], [GEOGRAPHIC_DATA]"
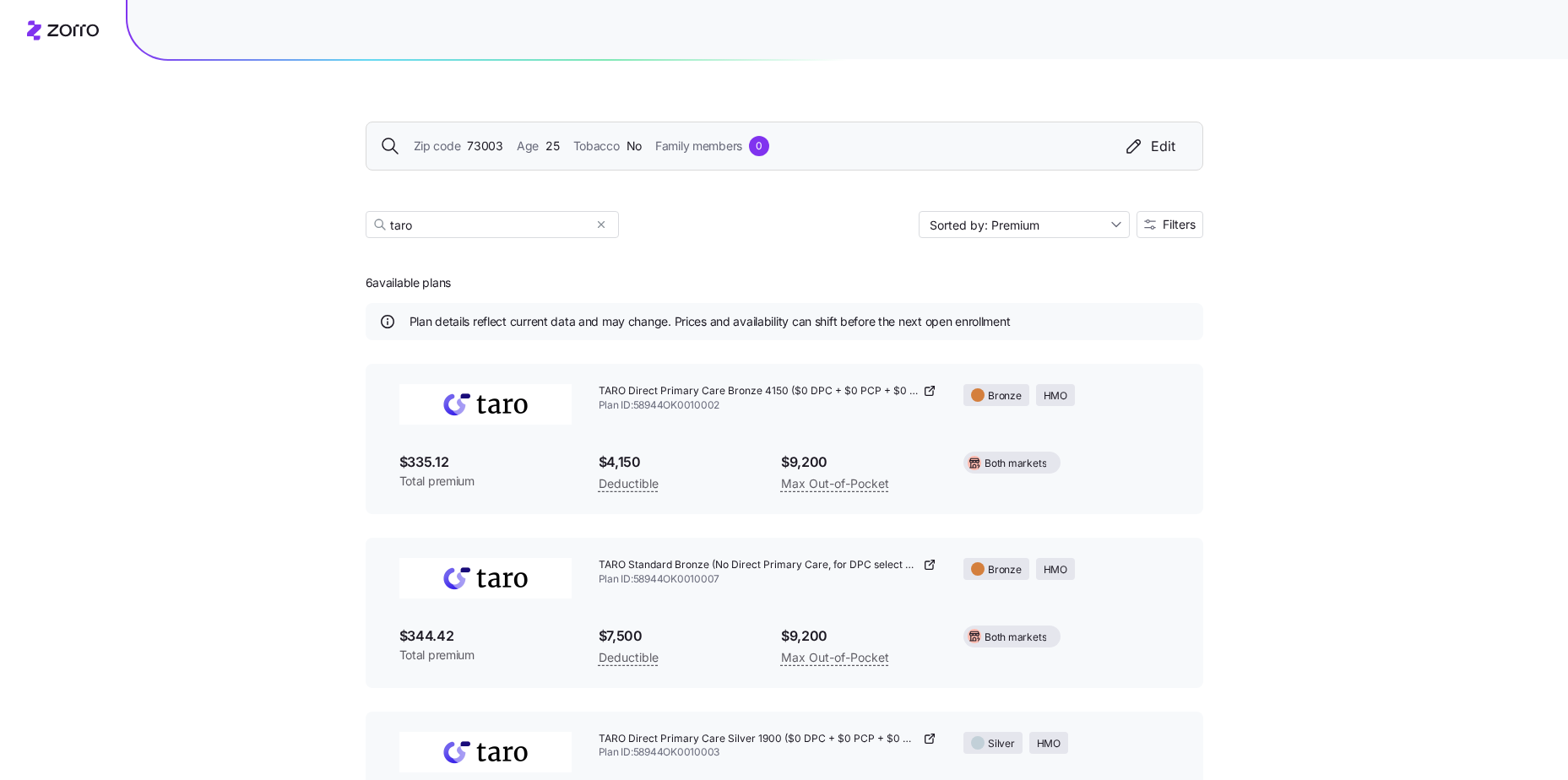
click at [615, 350] on main "Zip code 73003 Age [DEMOGRAPHIC_DATA] Tobacco No Family members 0 Edit taro Sor…" at bounding box center [784, 691] width 837 height 1383
click at [604, 221] on icon "button" at bounding box center [600, 224] width 11 height 20
click at [541, 158] on div "Zip code 73003 Age [DEMOGRAPHIC_DATA] Tobacco No Family members 0 Edit" at bounding box center [784, 146] width 837 height 49
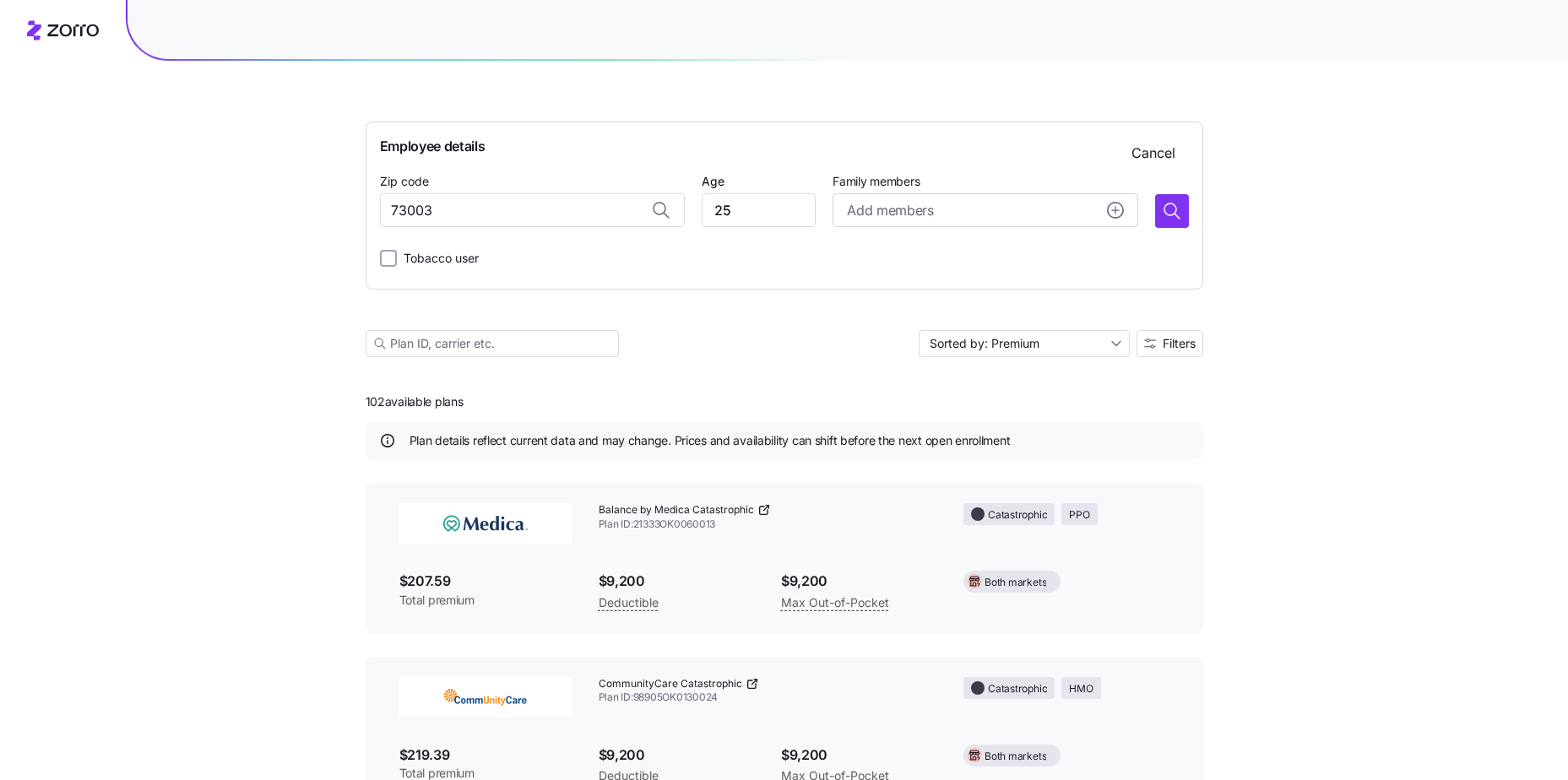
type input "73003, [GEOGRAPHIC_DATA], [GEOGRAPHIC_DATA]"
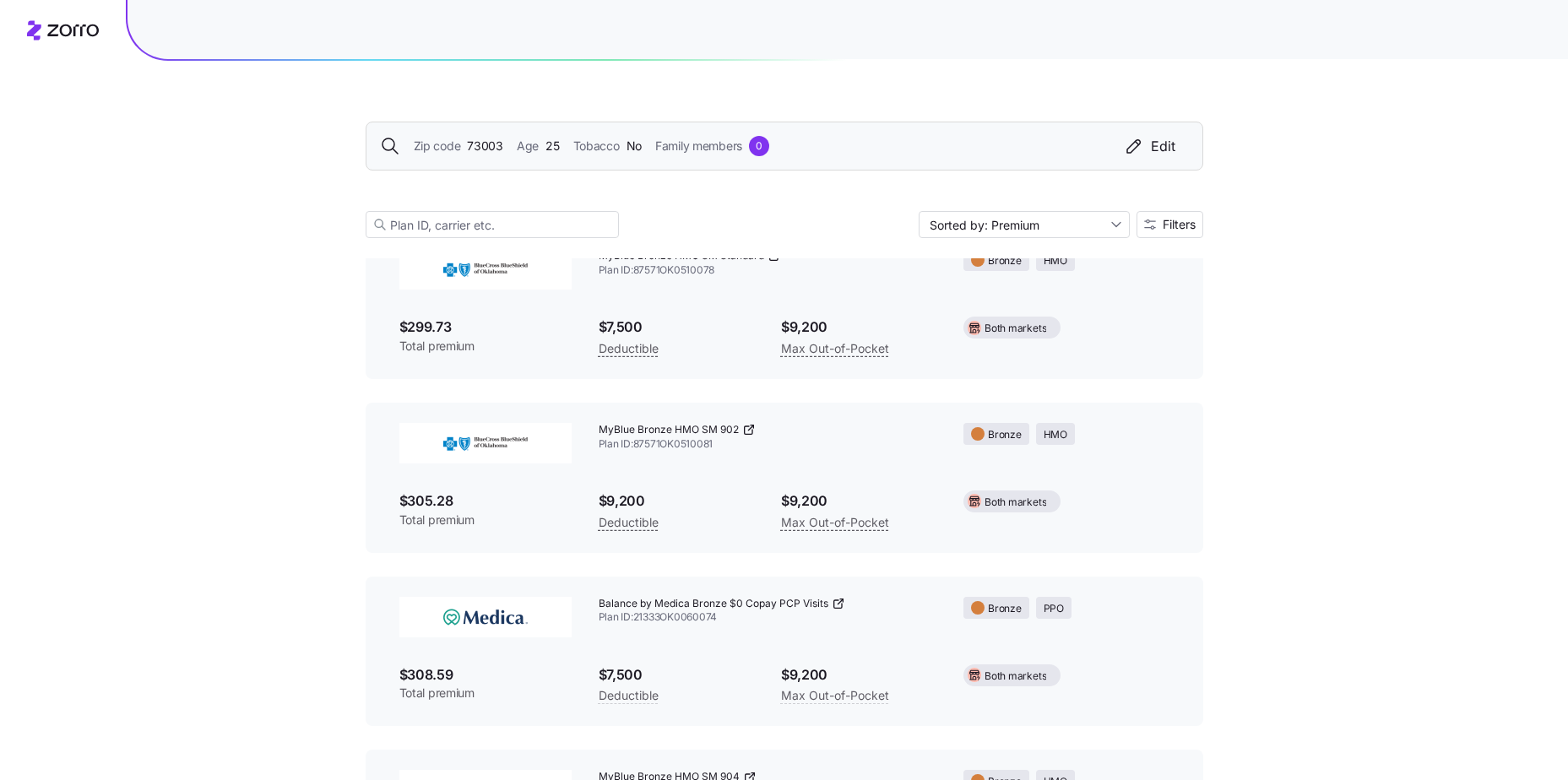
scroll to position [1754, 0]
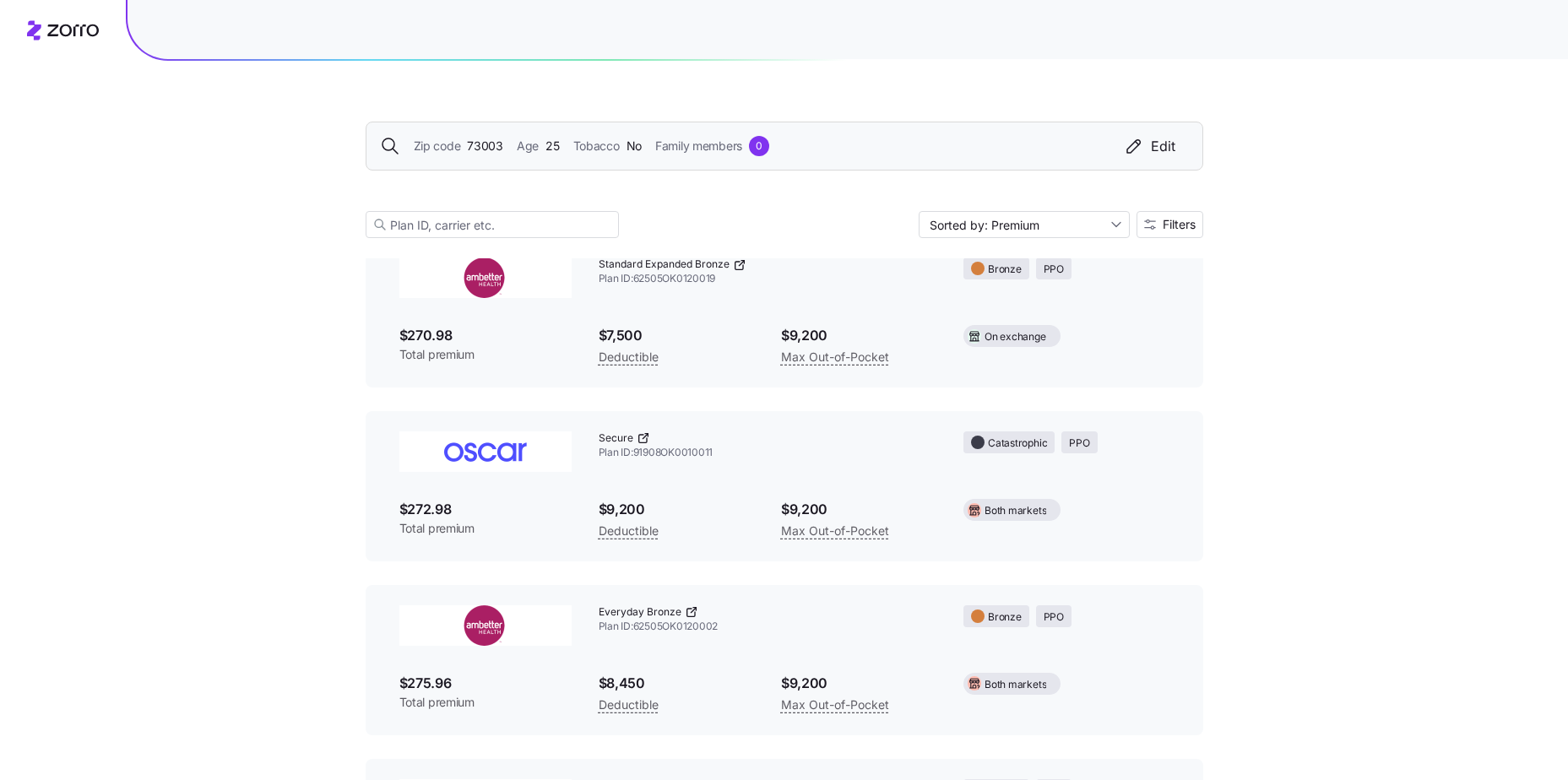
scroll to position [817, 0]
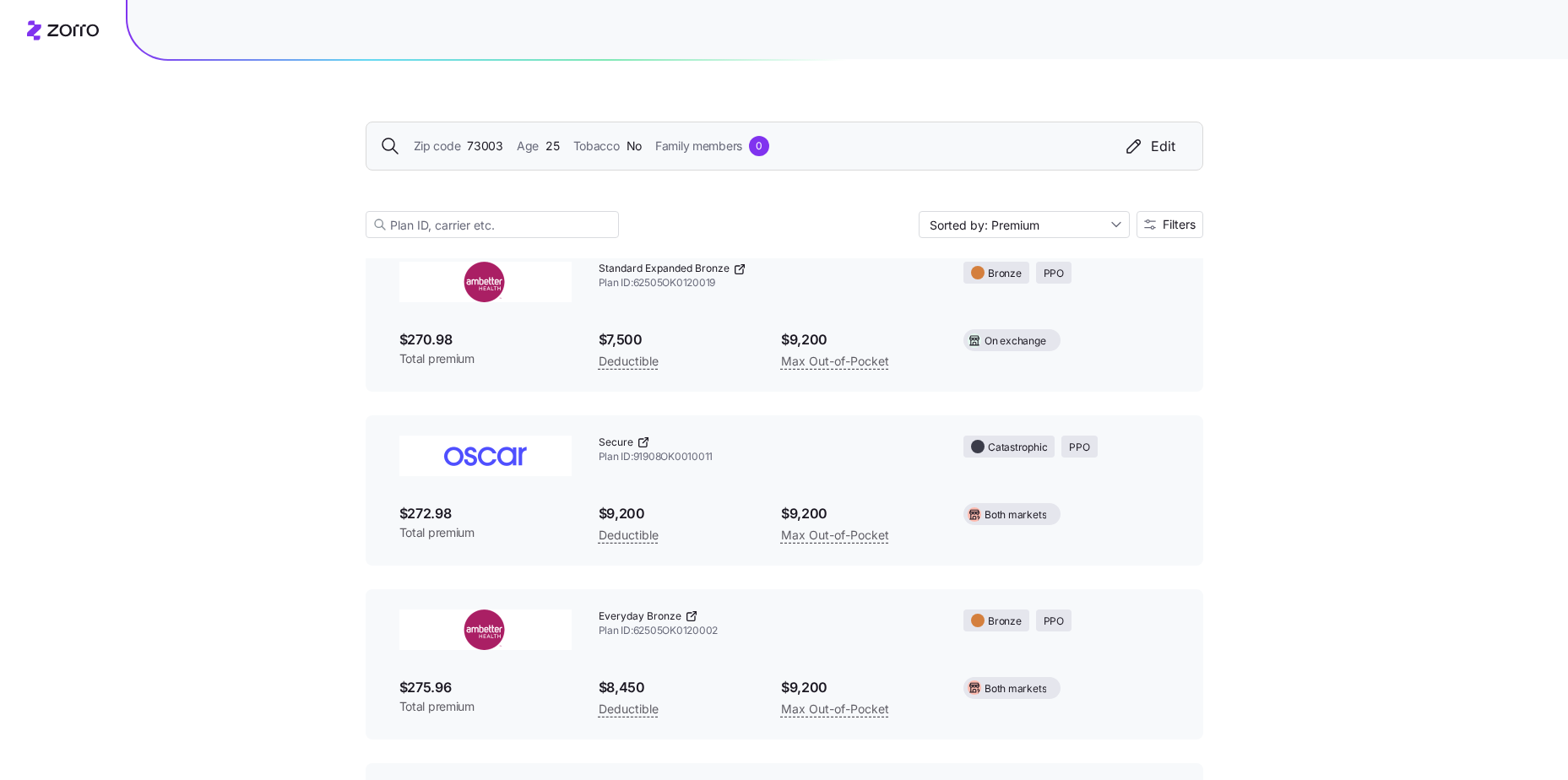
click at [545, 156] on div "Zip code 73003 Age [DEMOGRAPHIC_DATA] Tobacco No Family members 0 Edit" at bounding box center [784, 146] width 837 height 49
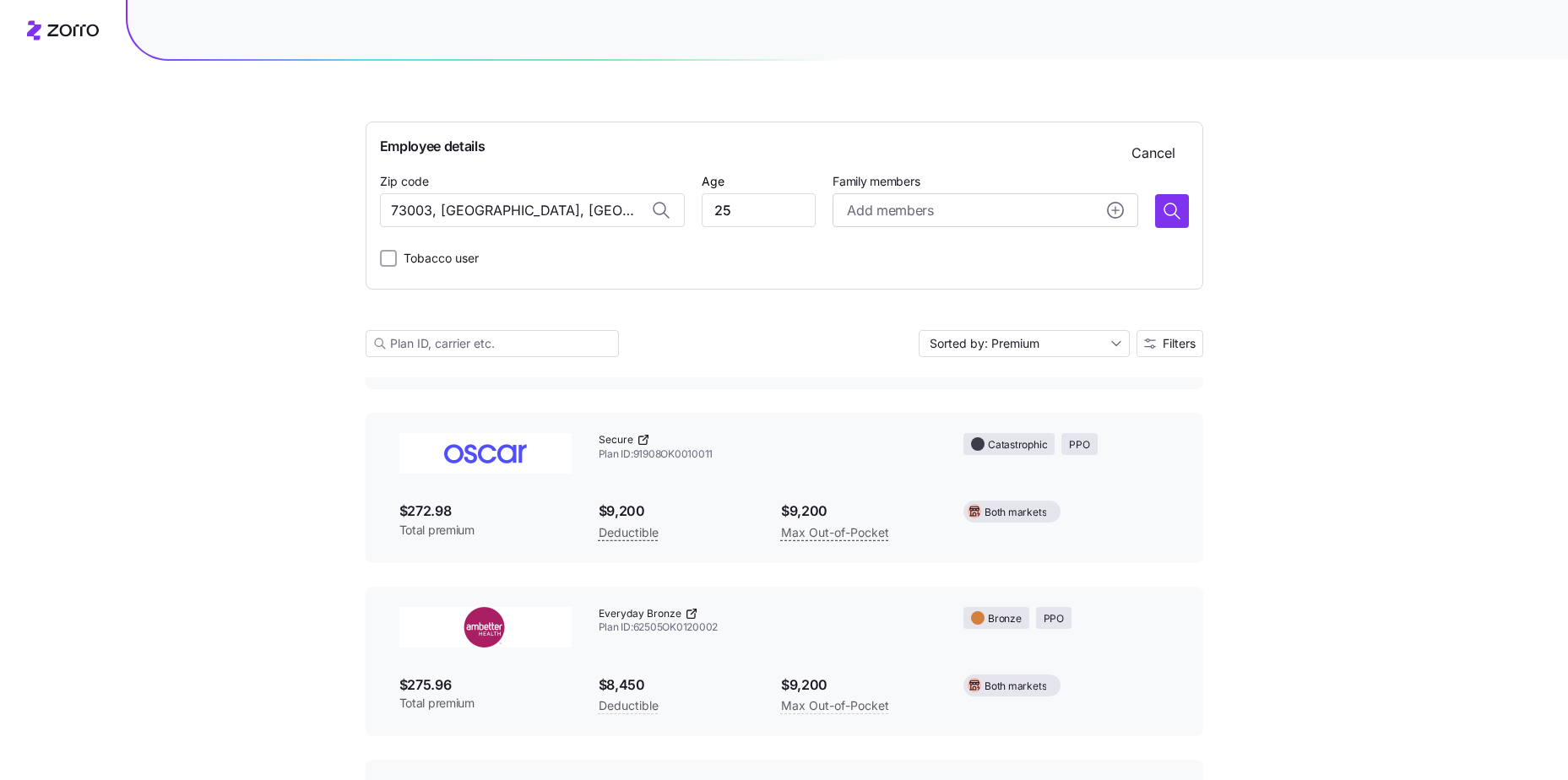
scroll to position [936, 0]
